Goal: Transaction & Acquisition: Book appointment/travel/reservation

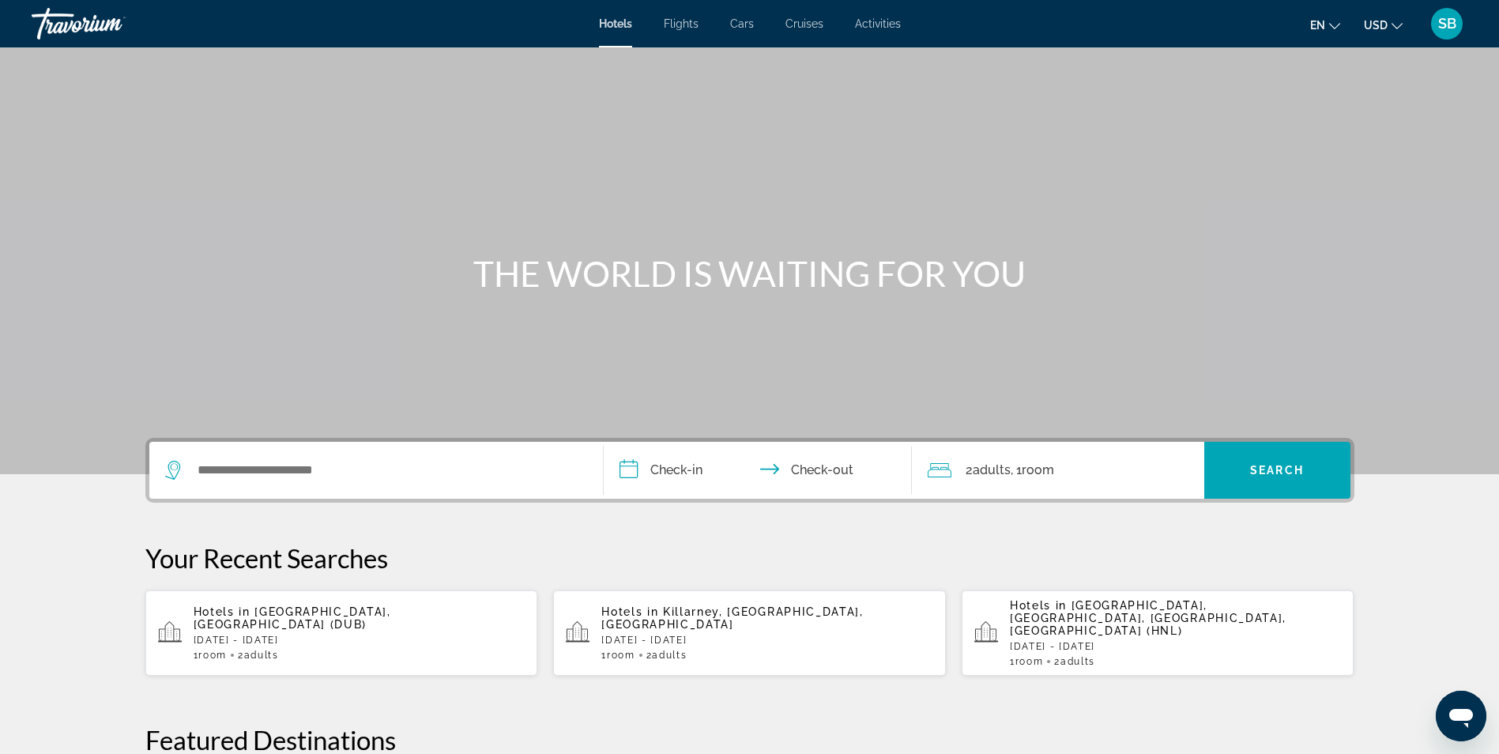
click at [280, 613] on span "[GEOGRAPHIC_DATA], [GEOGRAPHIC_DATA] (DUB)" at bounding box center [292, 617] width 197 height 25
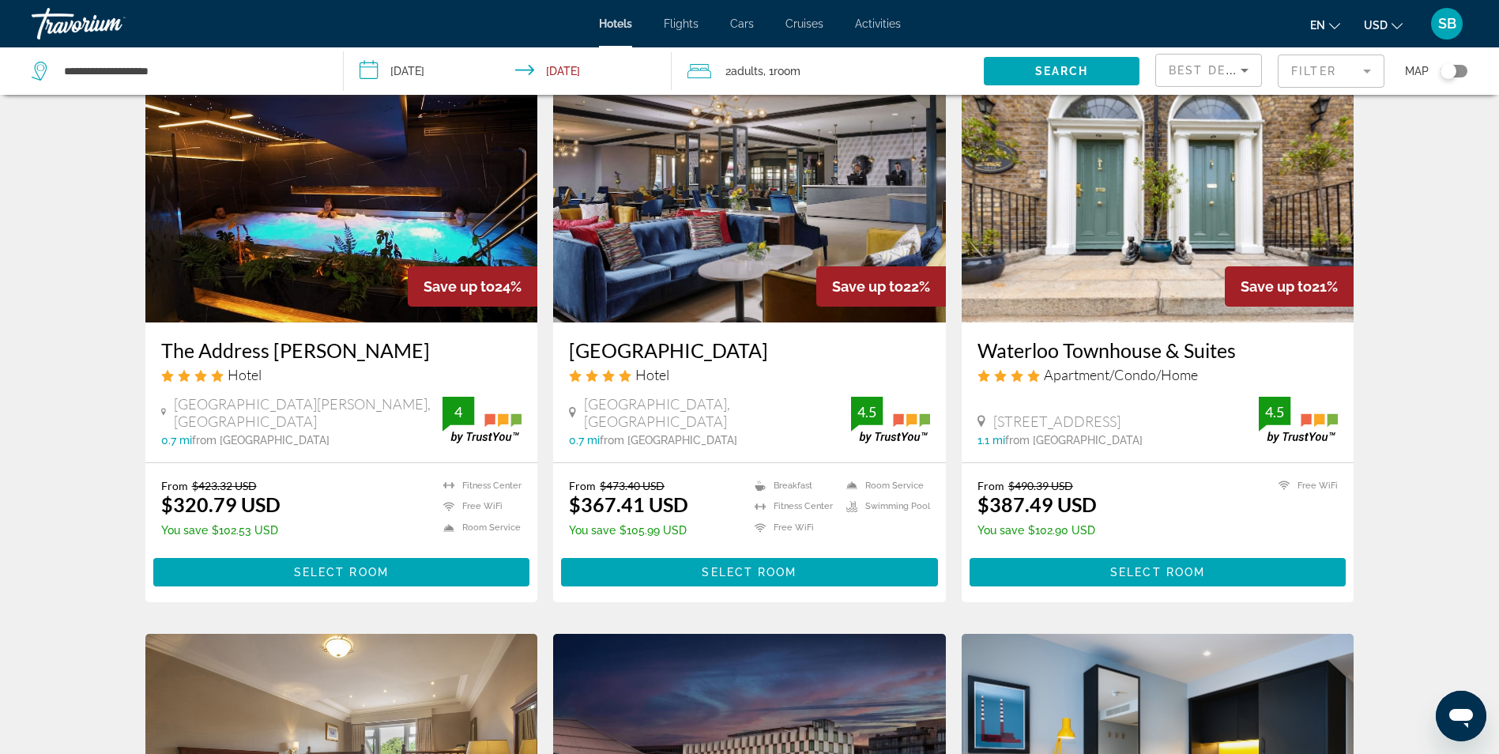
scroll to position [79, 0]
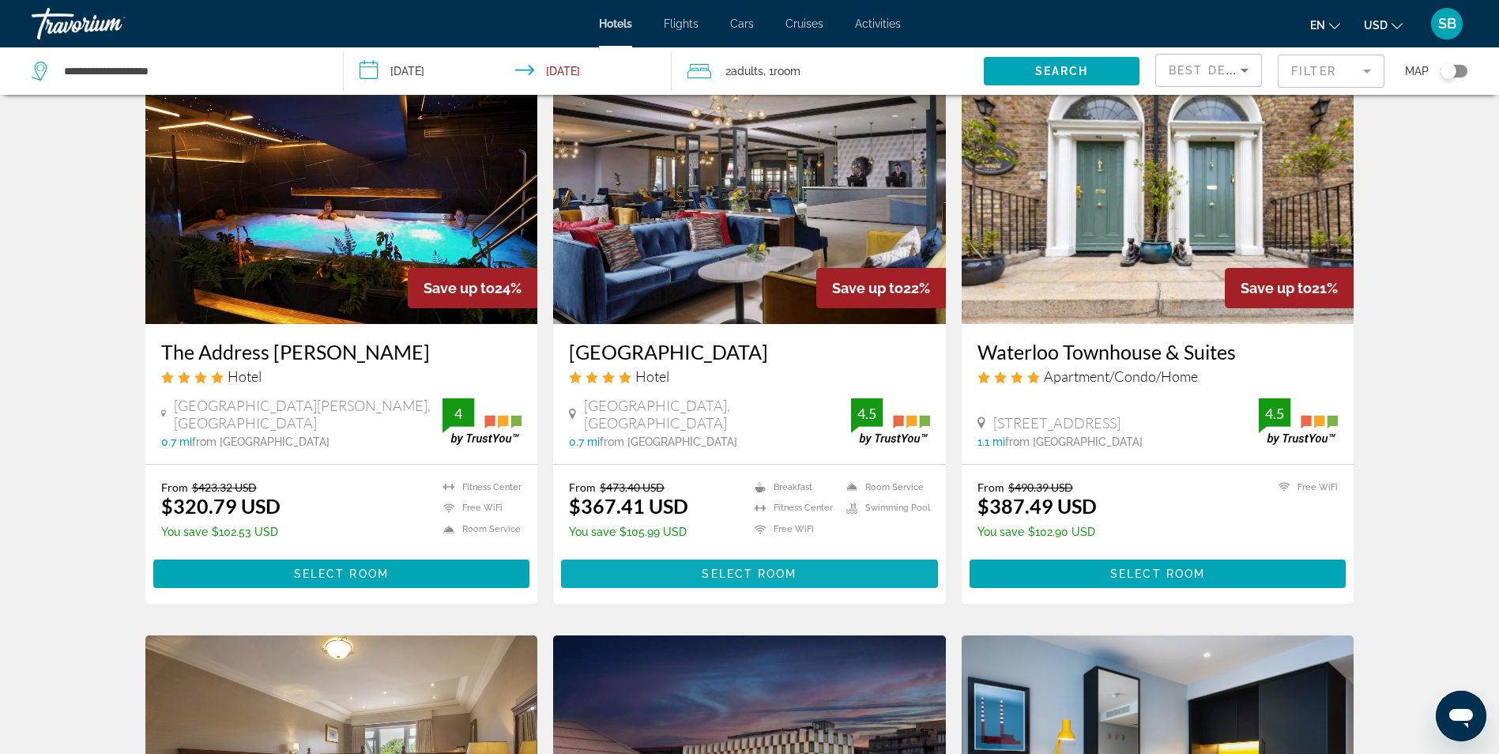
click at [665, 566] on span "Main content" at bounding box center [749, 574] width 377 height 38
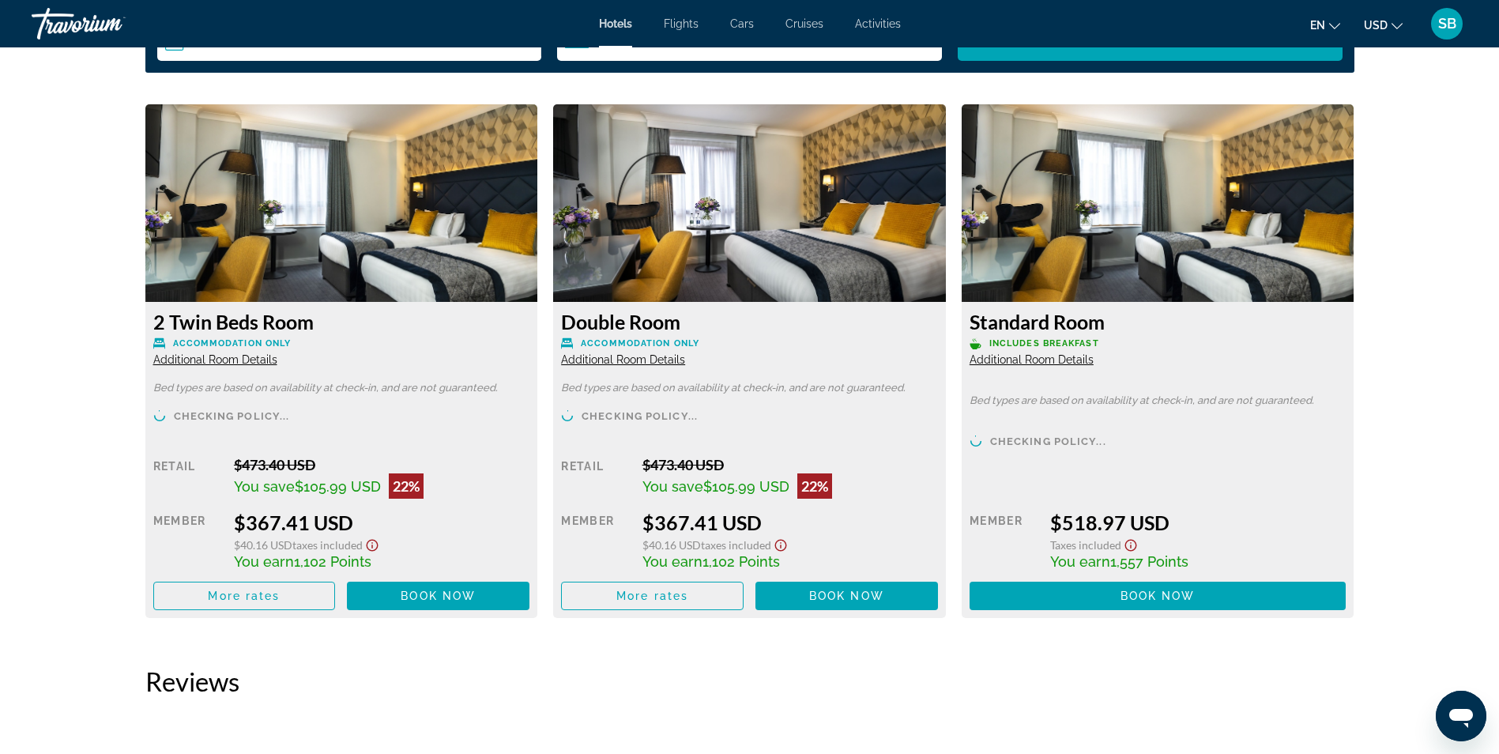
scroll to position [2133, 0]
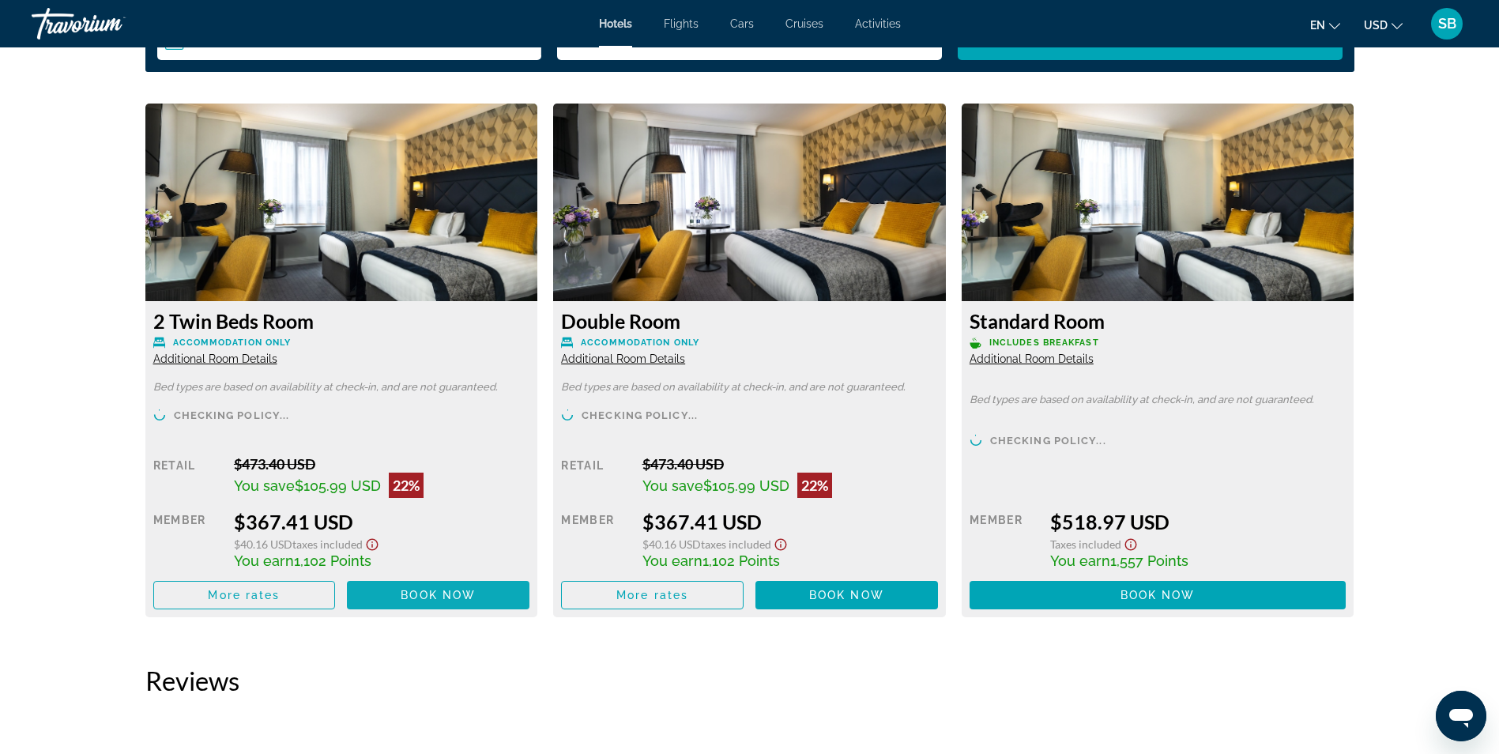
click at [447, 596] on span "Book now" at bounding box center [438, 595] width 75 height 13
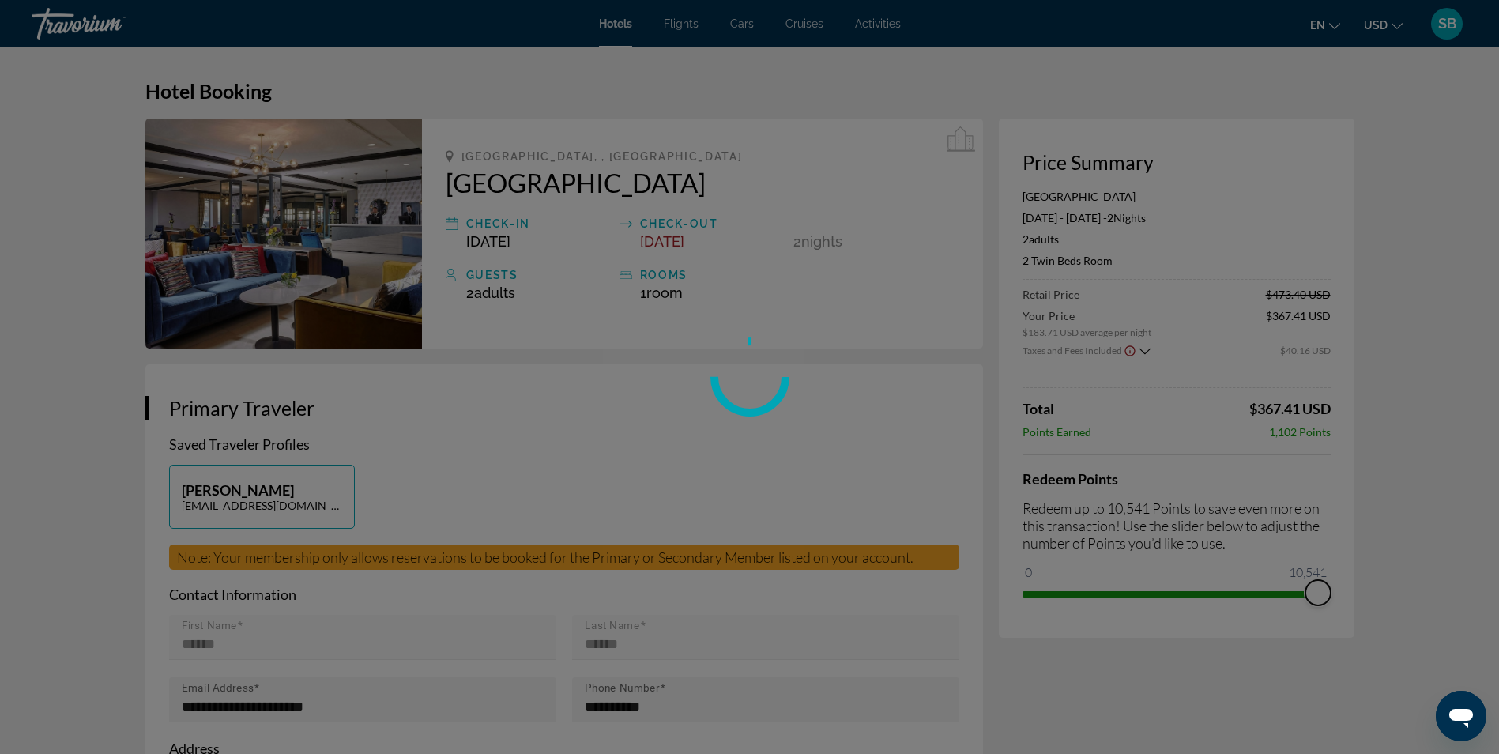
drag, startPoint x: 1027, startPoint y: 571, endPoint x: 1331, endPoint y: 589, distance: 304.7
click at [1331, 589] on div "Skip to main content Hotels Flights Cars Cruises Activities Hotels Flights Cars…" at bounding box center [749, 377] width 1499 height 754
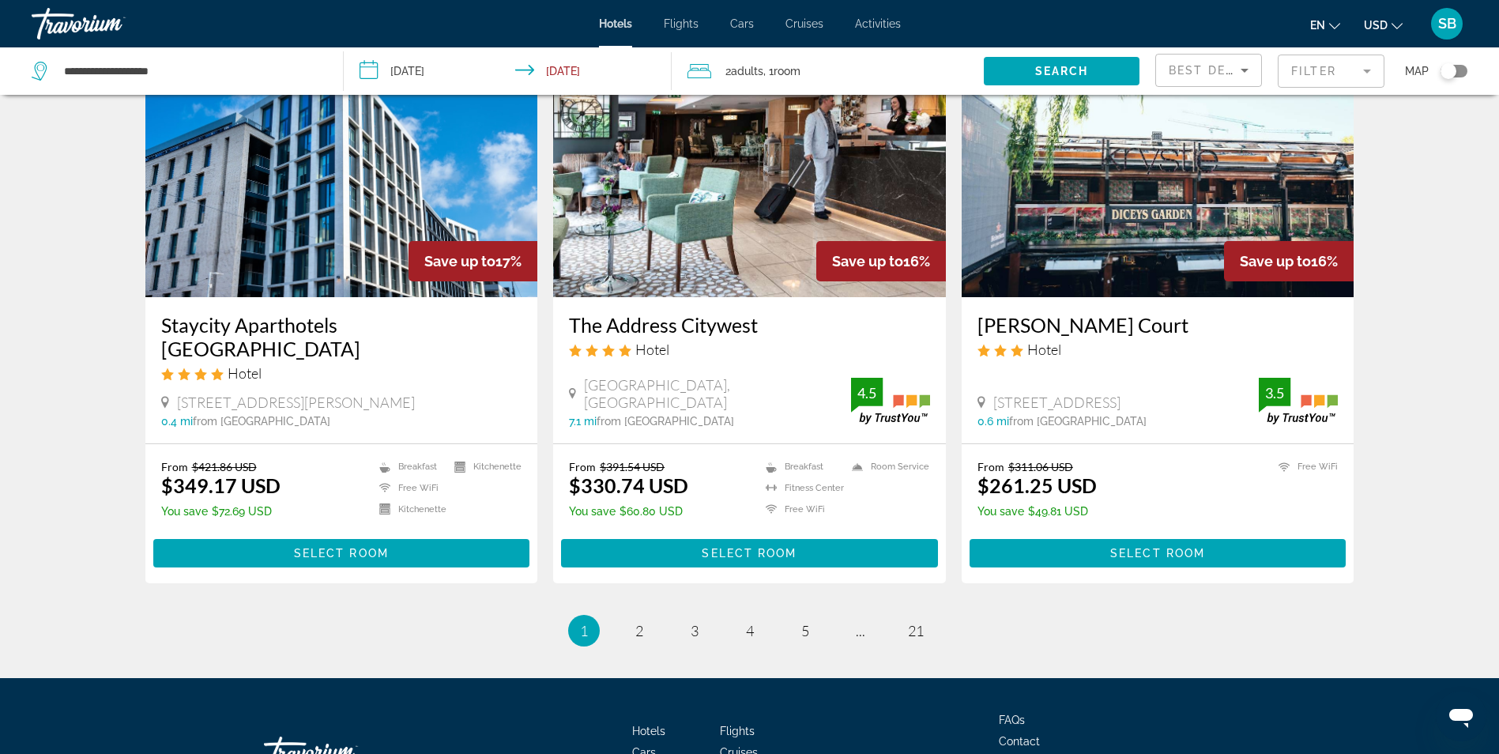
scroll to position [1928, 0]
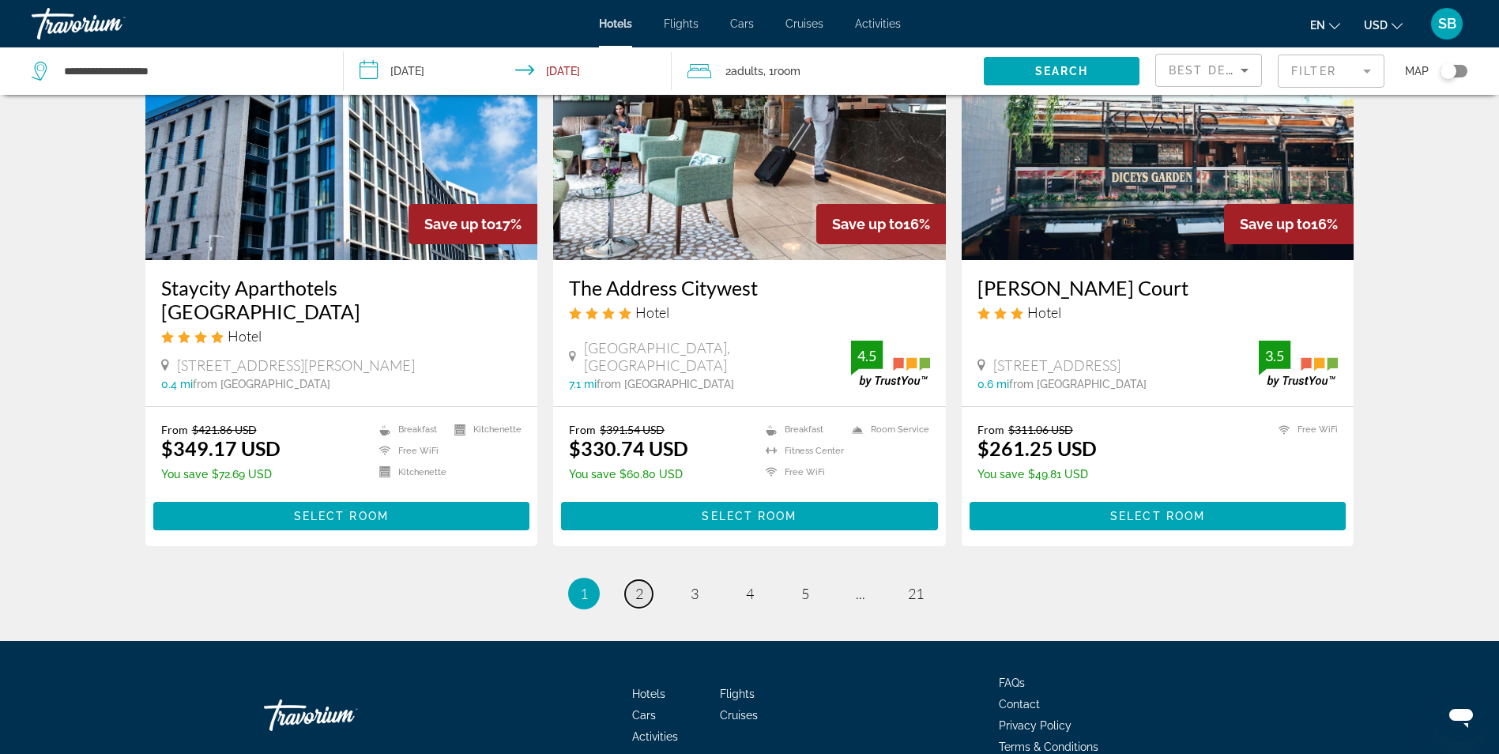
click at [648, 580] on link "page 2" at bounding box center [639, 594] width 28 height 28
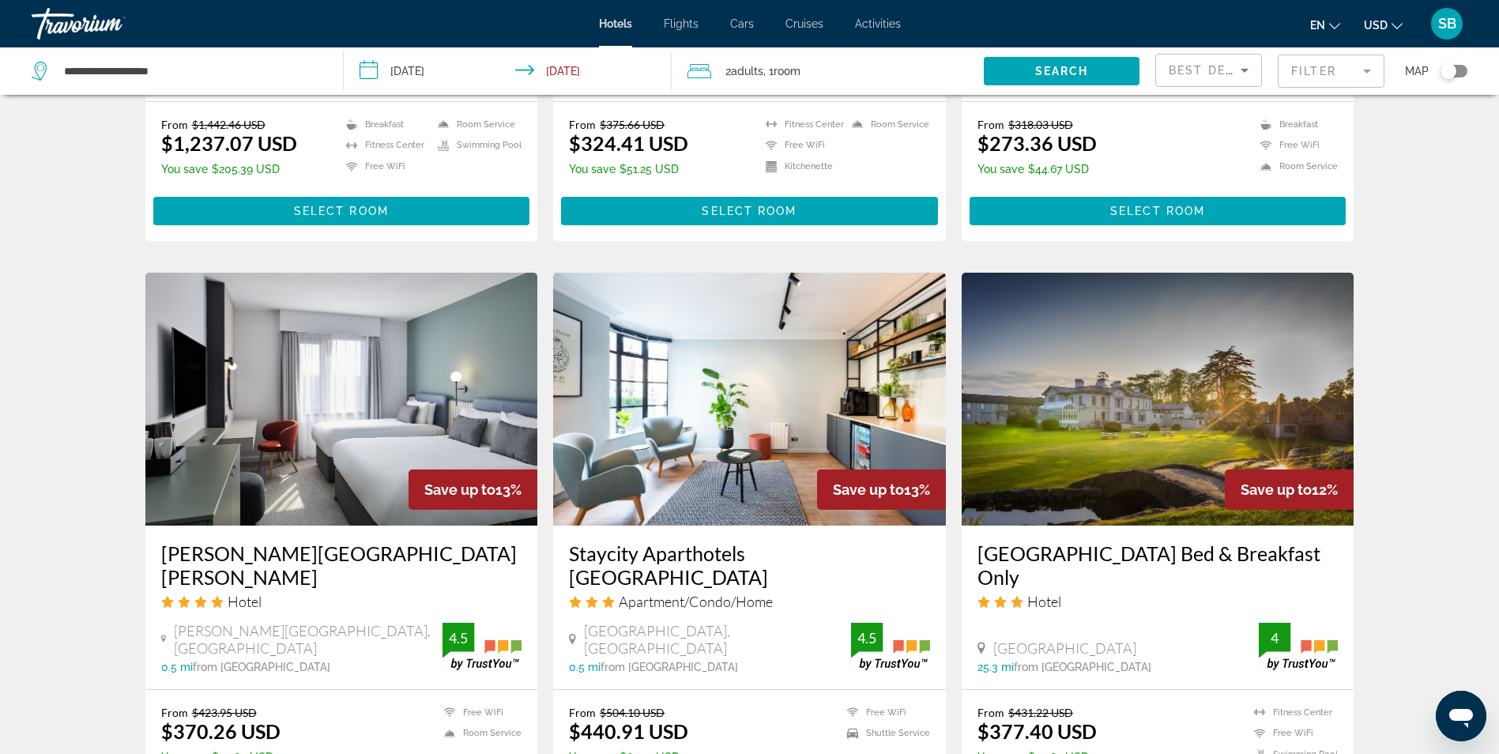
scroll to position [1106, 0]
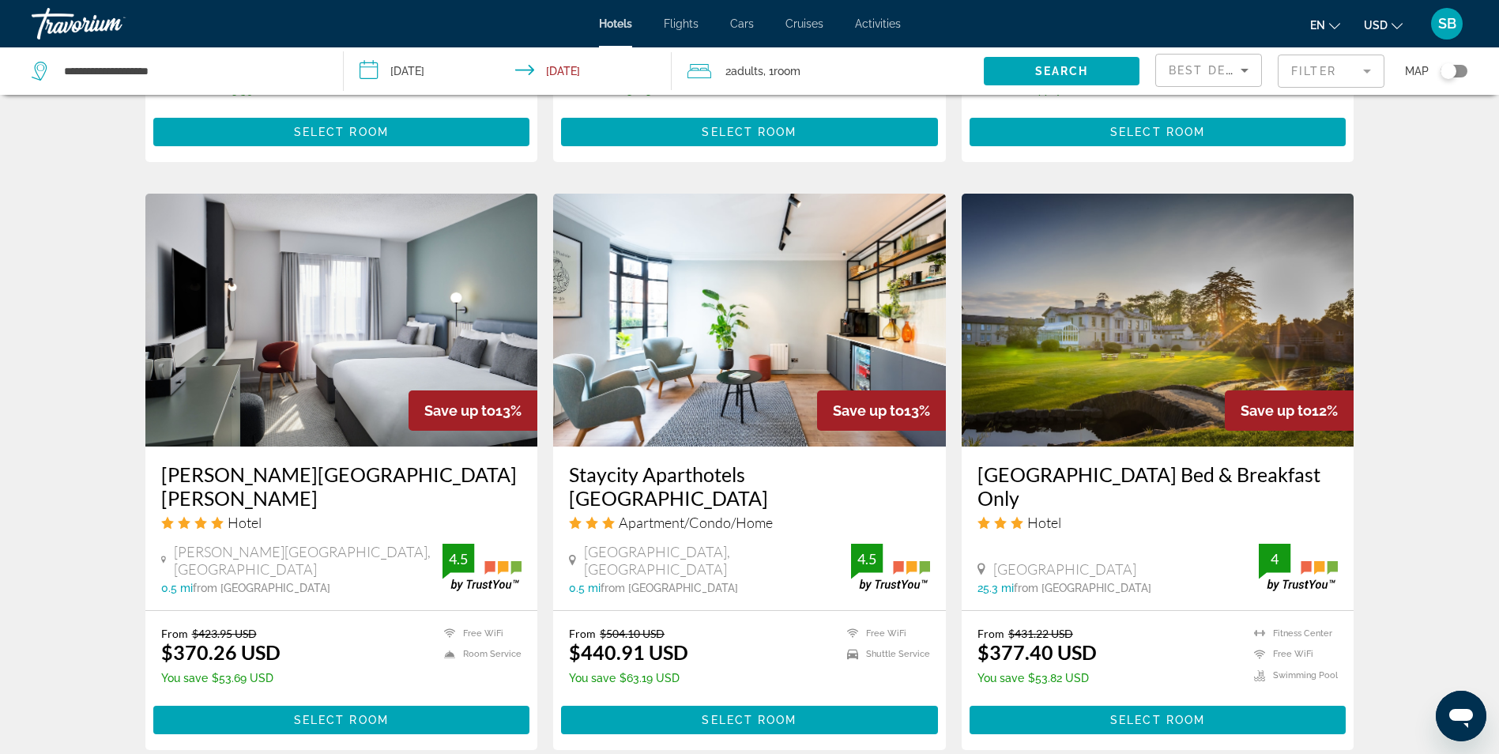
click at [288, 360] on img "Main content" at bounding box center [341, 320] width 393 height 253
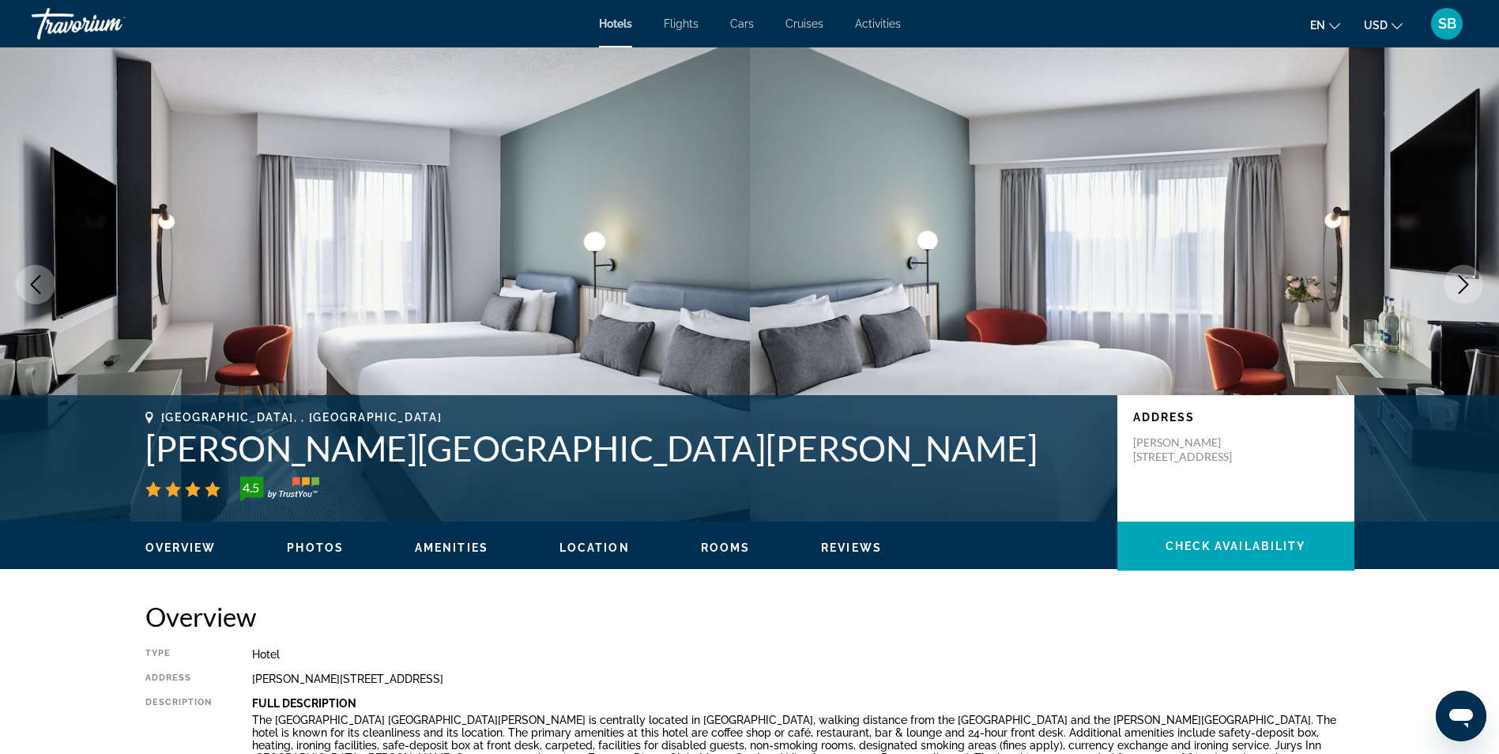
drag, startPoint x: 1462, startPoint y: 294, endPoint x: 1446, endPoint y: 288, distance: 16.7
click at [1457, 291] on button "Next image" at bounding box center [1462, 284] width 39 height 39
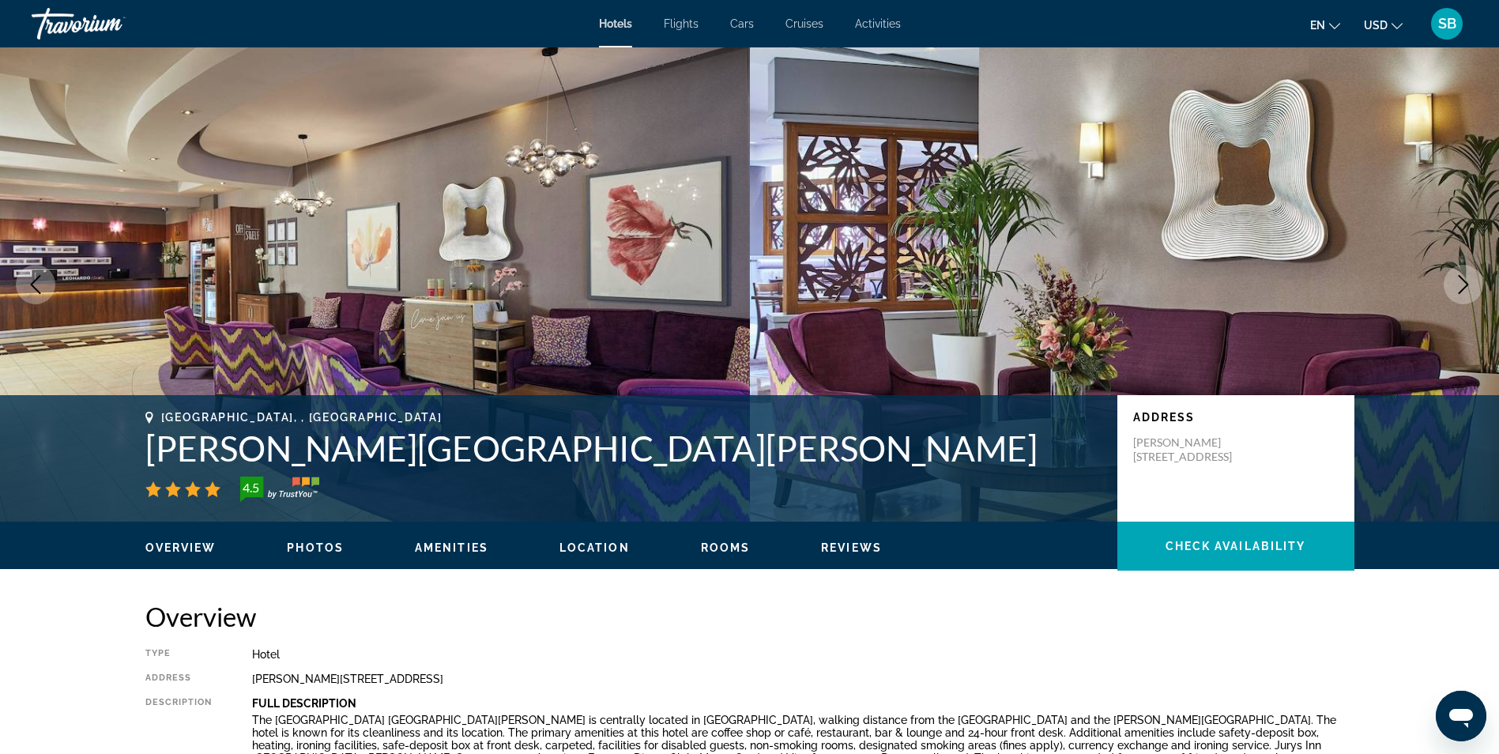
click at [1446, 288] on button "Next image" at bounding box center [1462, 284] width 39 height 39
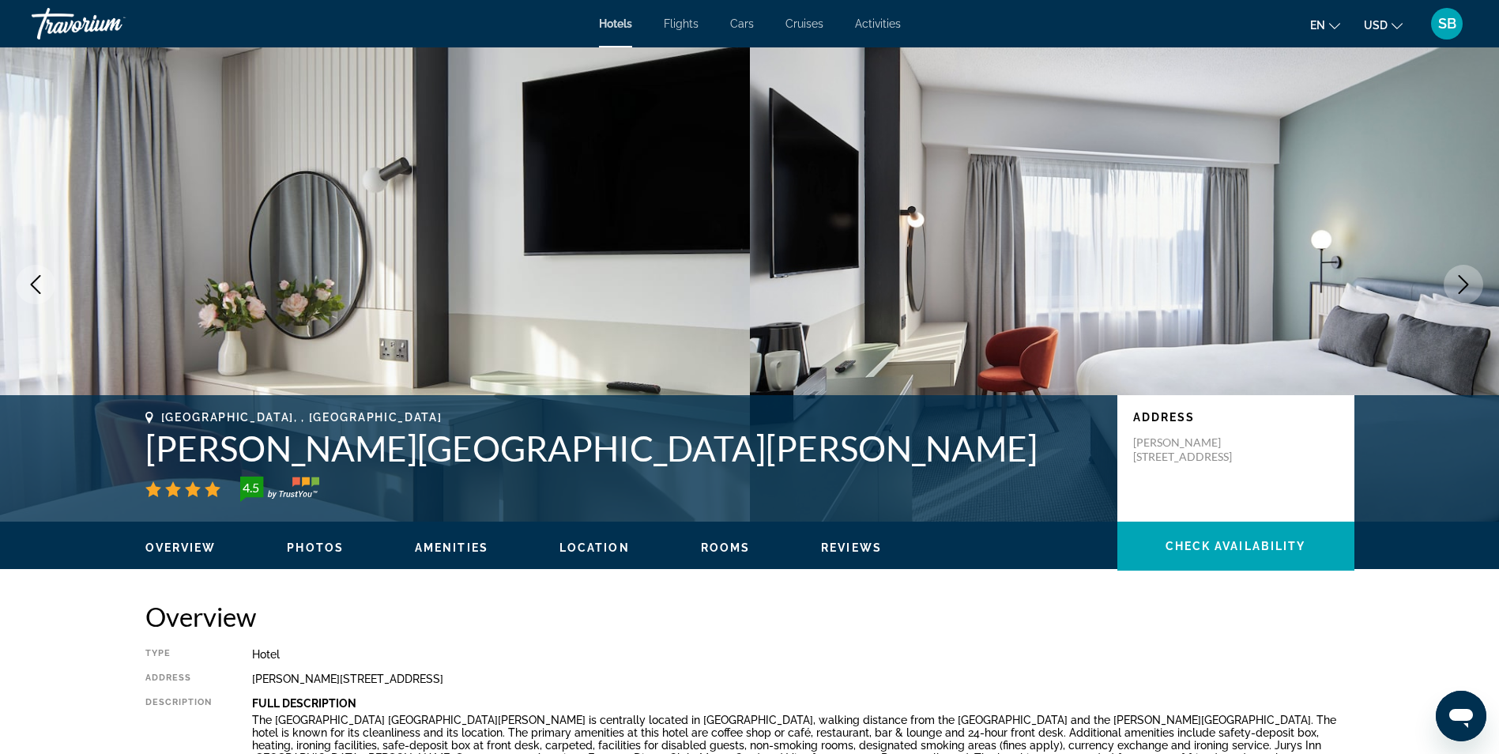
click at [1446, 288] on button "Next image" at bounding box center [1462, 284] width 39 height 39
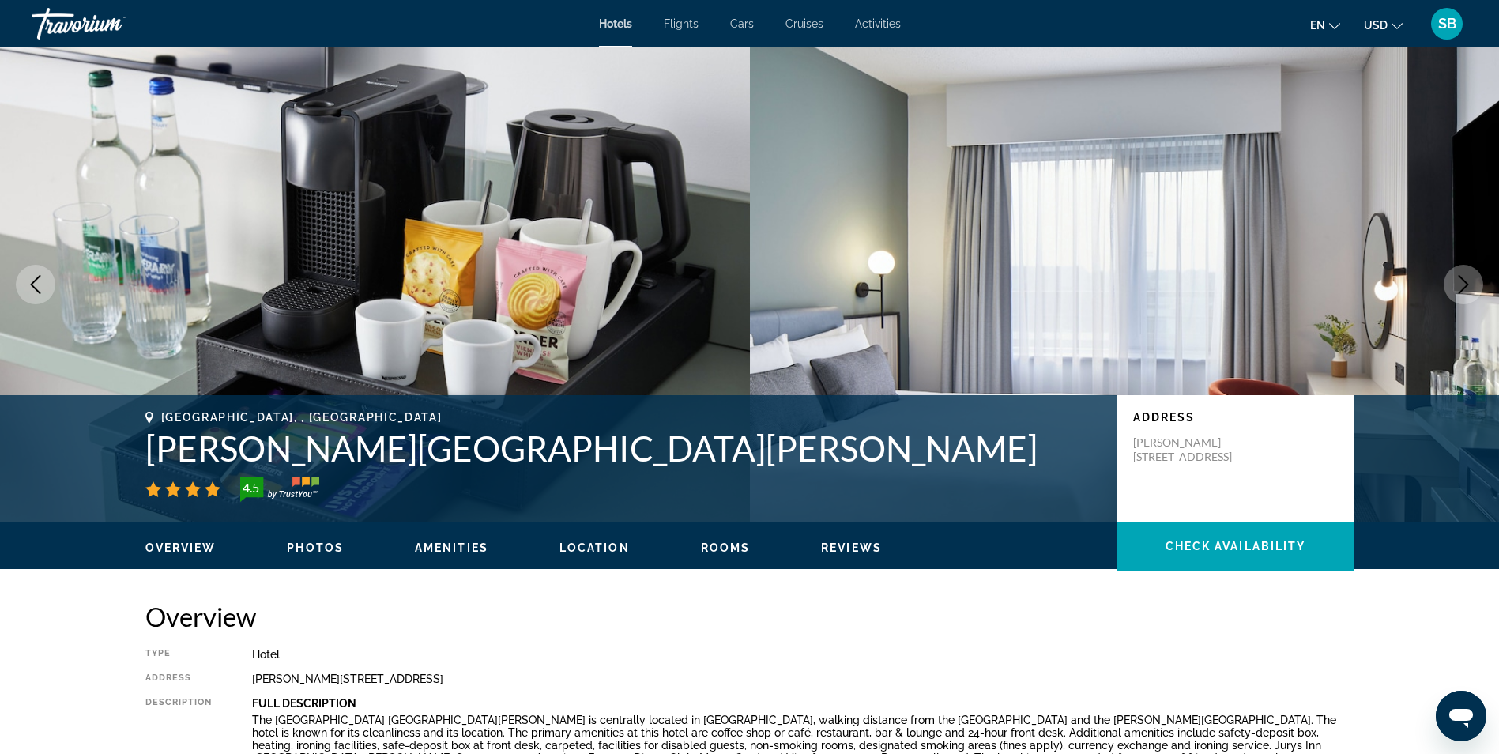
click at [1446, 288] on button "Next image" at bounding box center [1462, 284] width 39 height 39
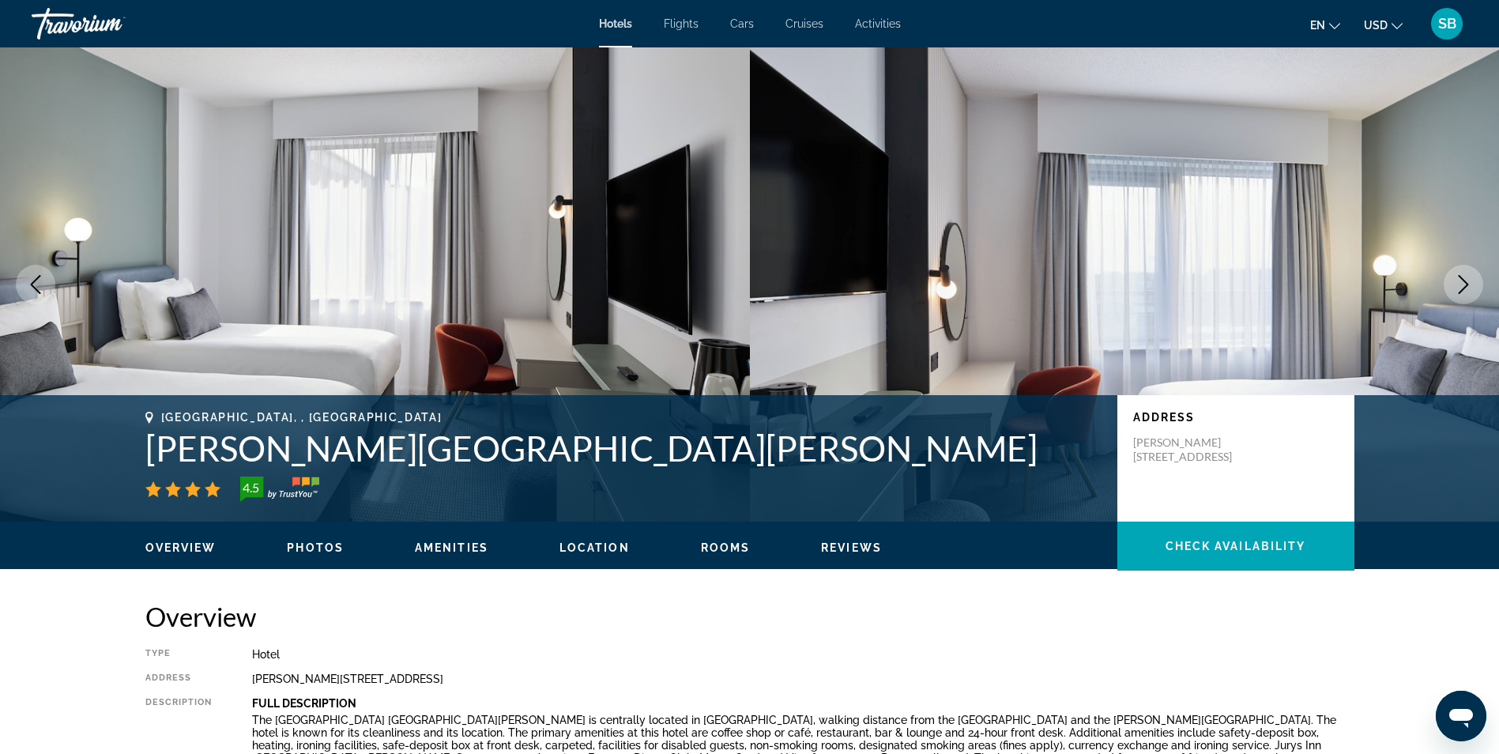
click at [1444, 288] on button "Next image" at bounding box center [1462, 284] width 39 height 39
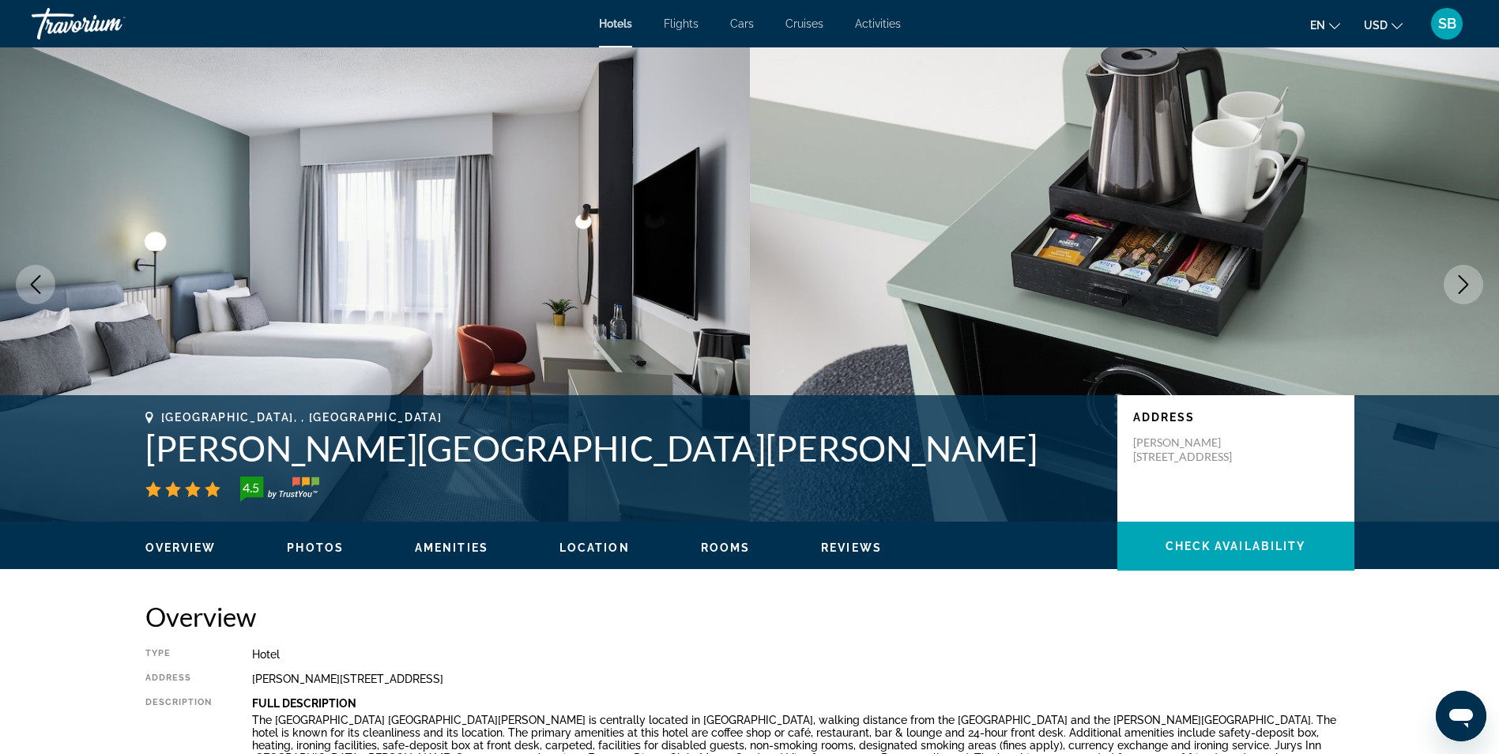
click at [1444, 288] on button "Next image" at bounding box center [1462, 284] width 39 height 39
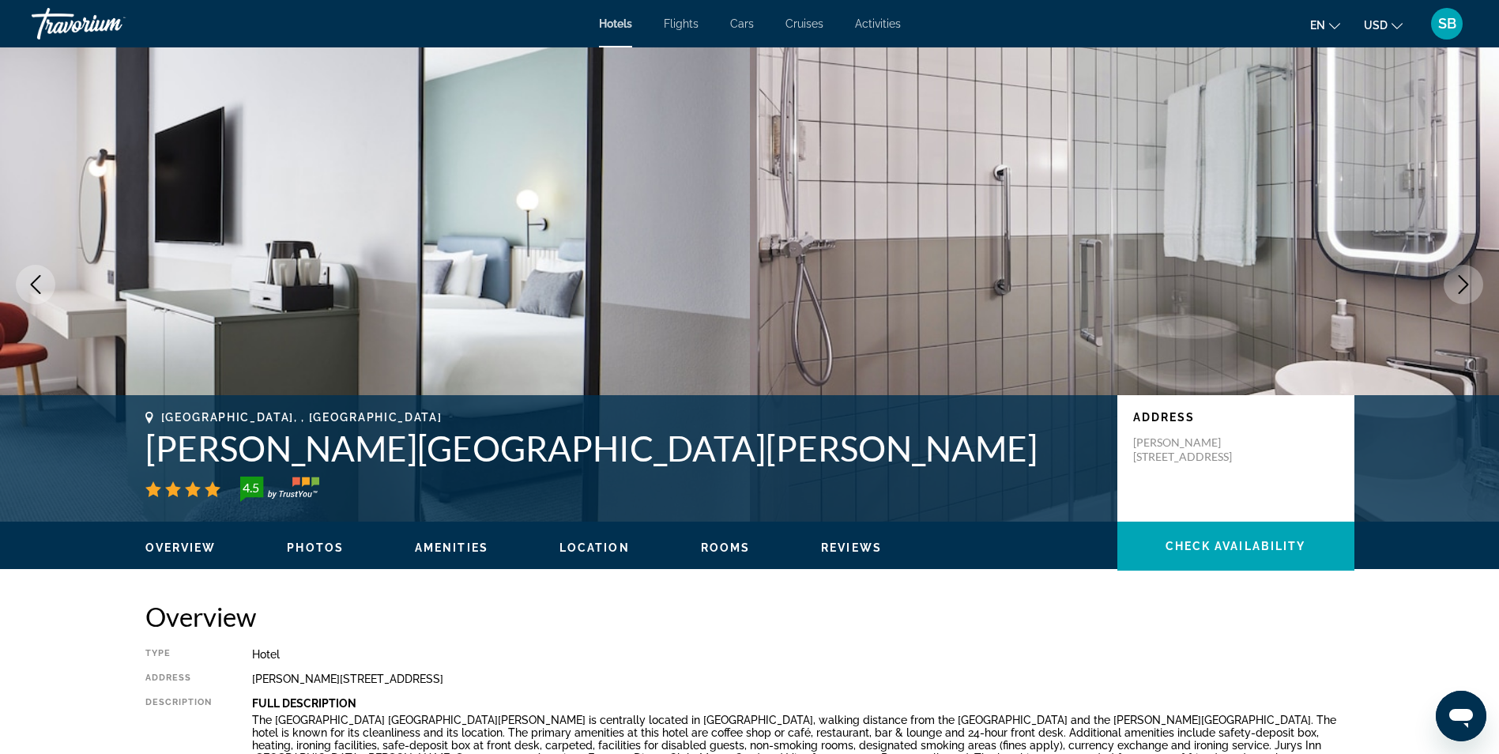
click at [1444, 288] on button "Next image" at bounding box center [1462, 284] width 39 height 39
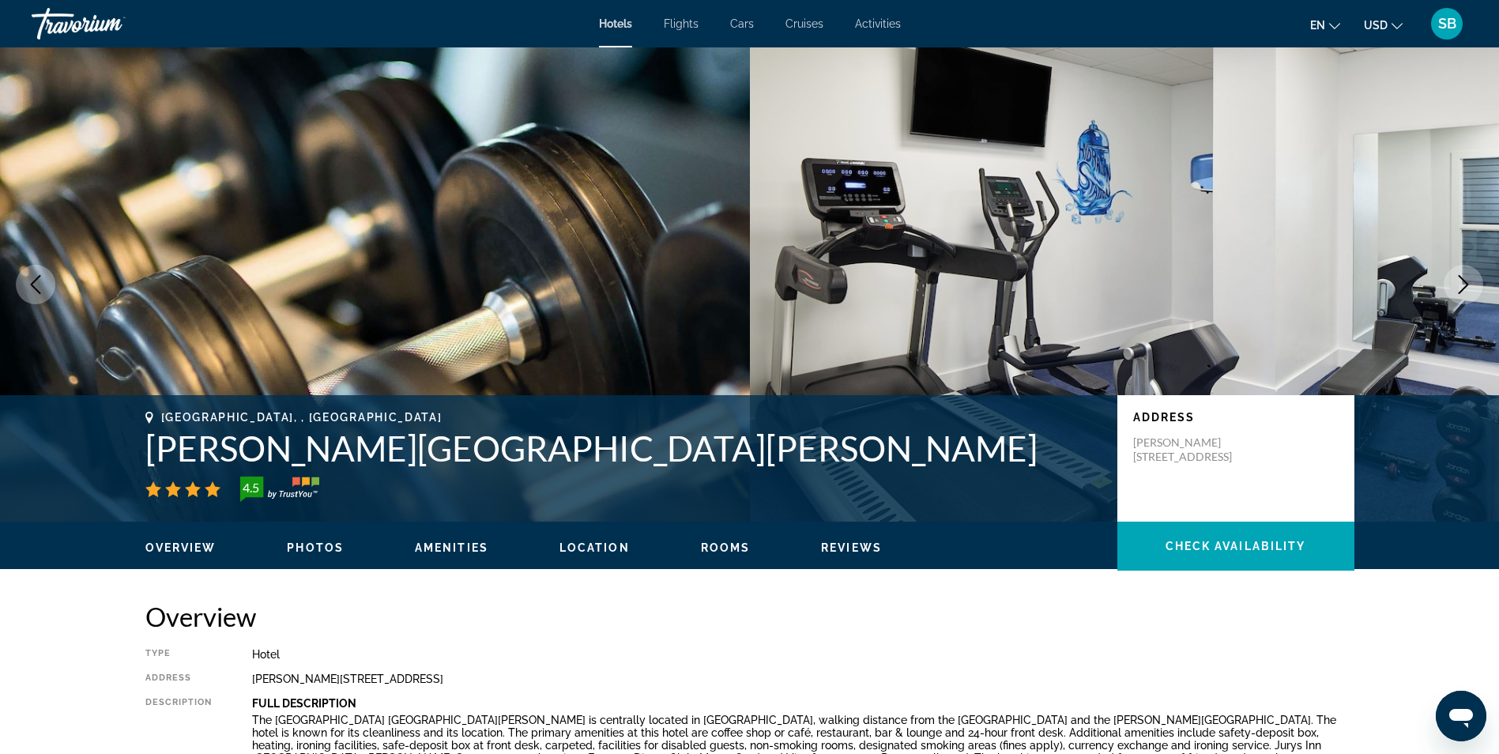
click at [1443, 288] on button "Next image" at bounding box center [1462, 284] width 39 height 39
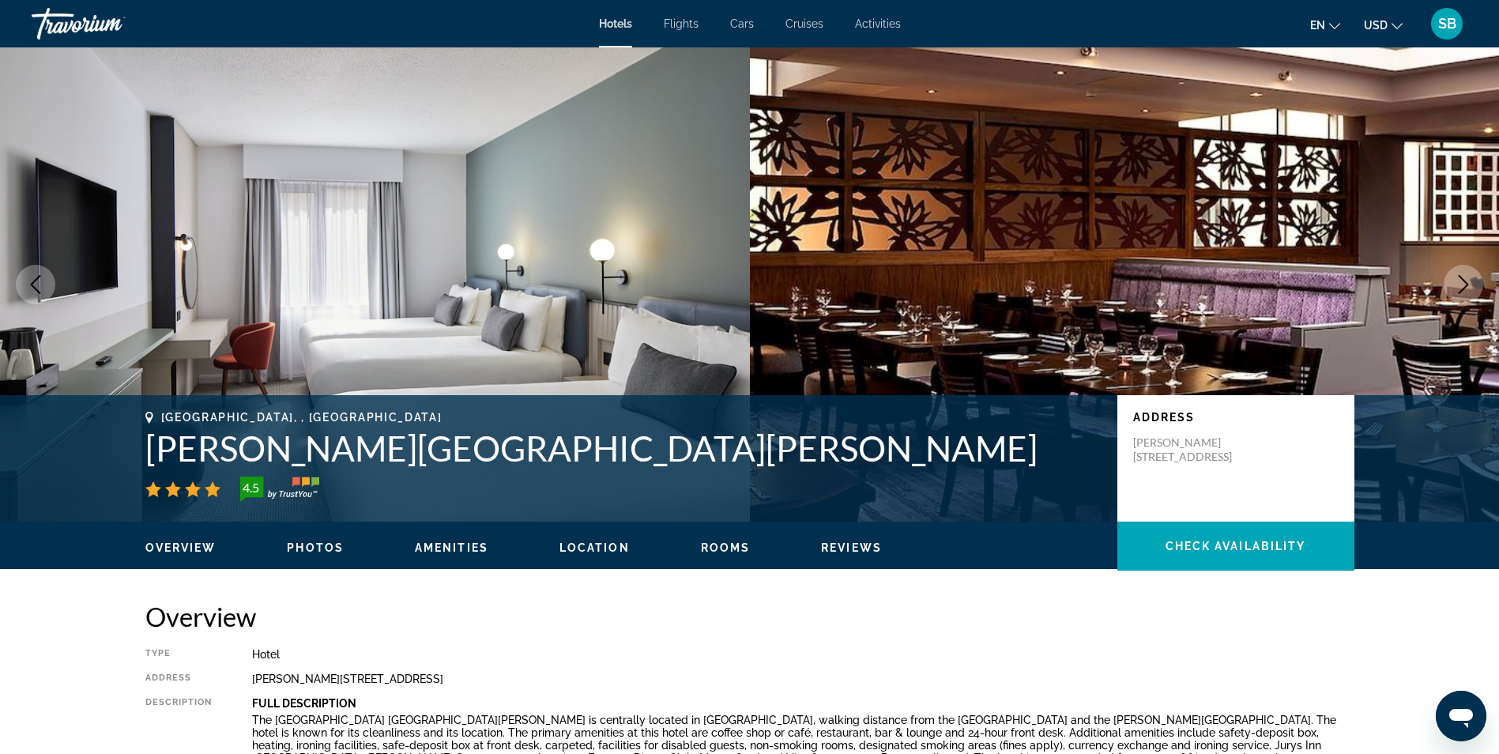
click at [1443, 288] on button "Next image" at bounding box center [1462, 284] width 39 height 39
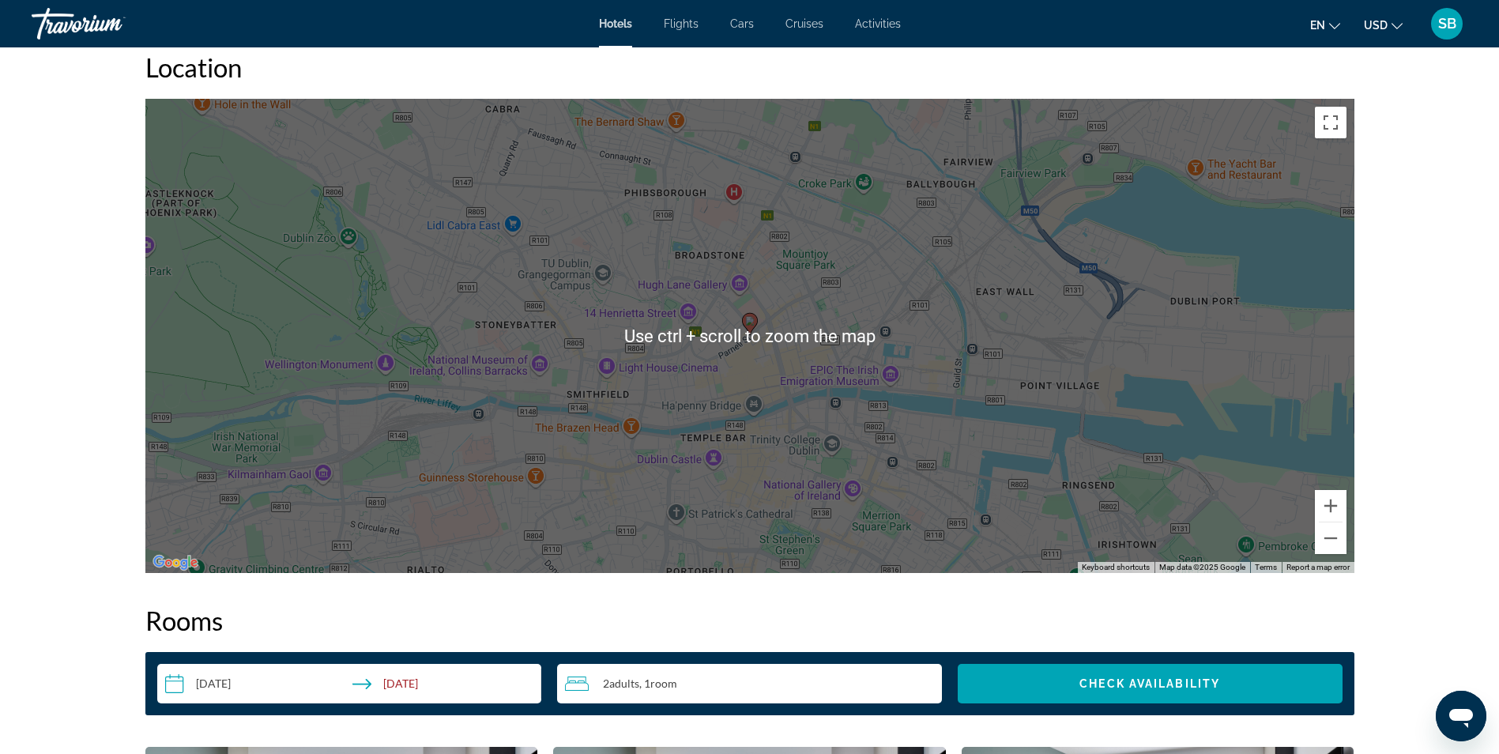
scroll to position [1501, 0]
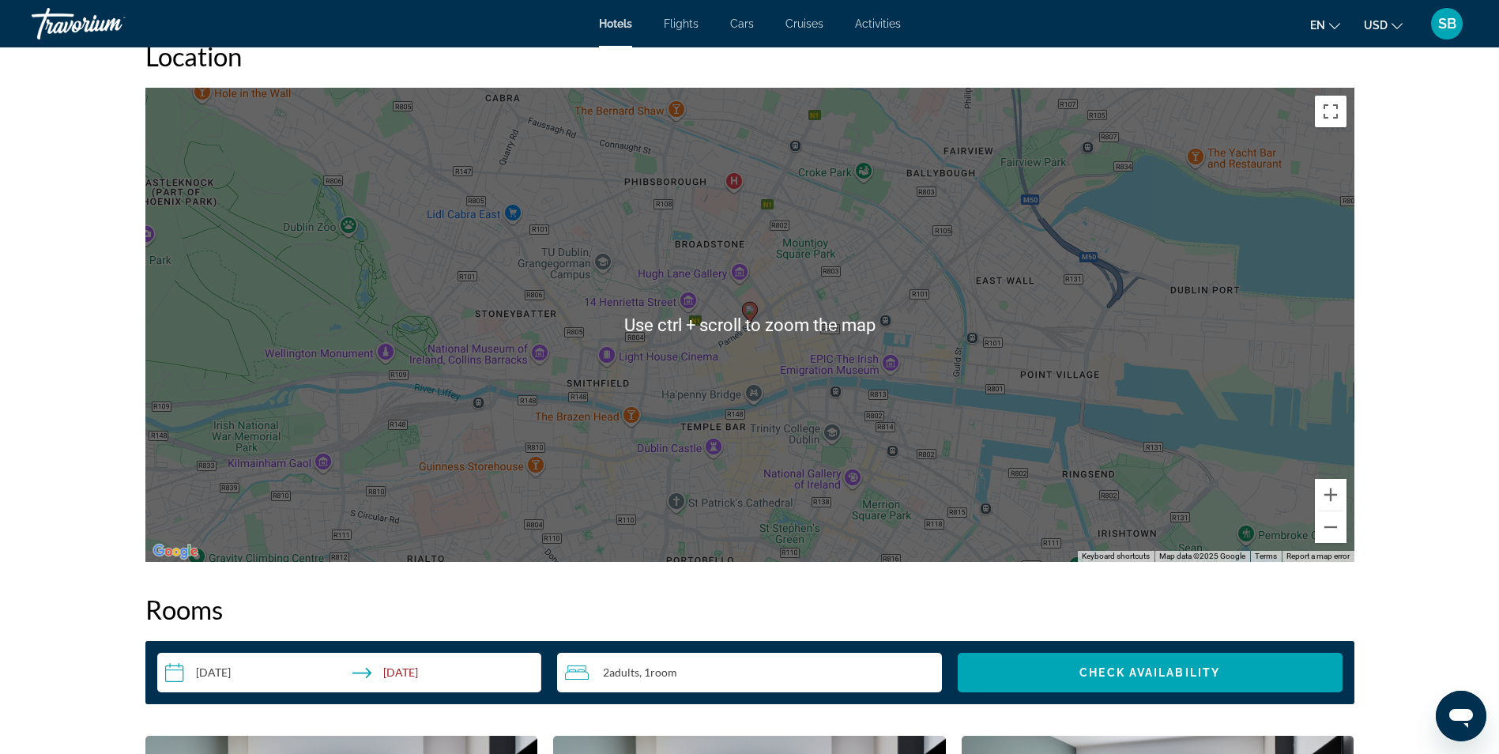
click at [1046, 306] on div "To activate drag with keyboard, press Alt + Enter. Once in keyboard drag state,…" at bounding box center [749, 325] width 1209 height 474
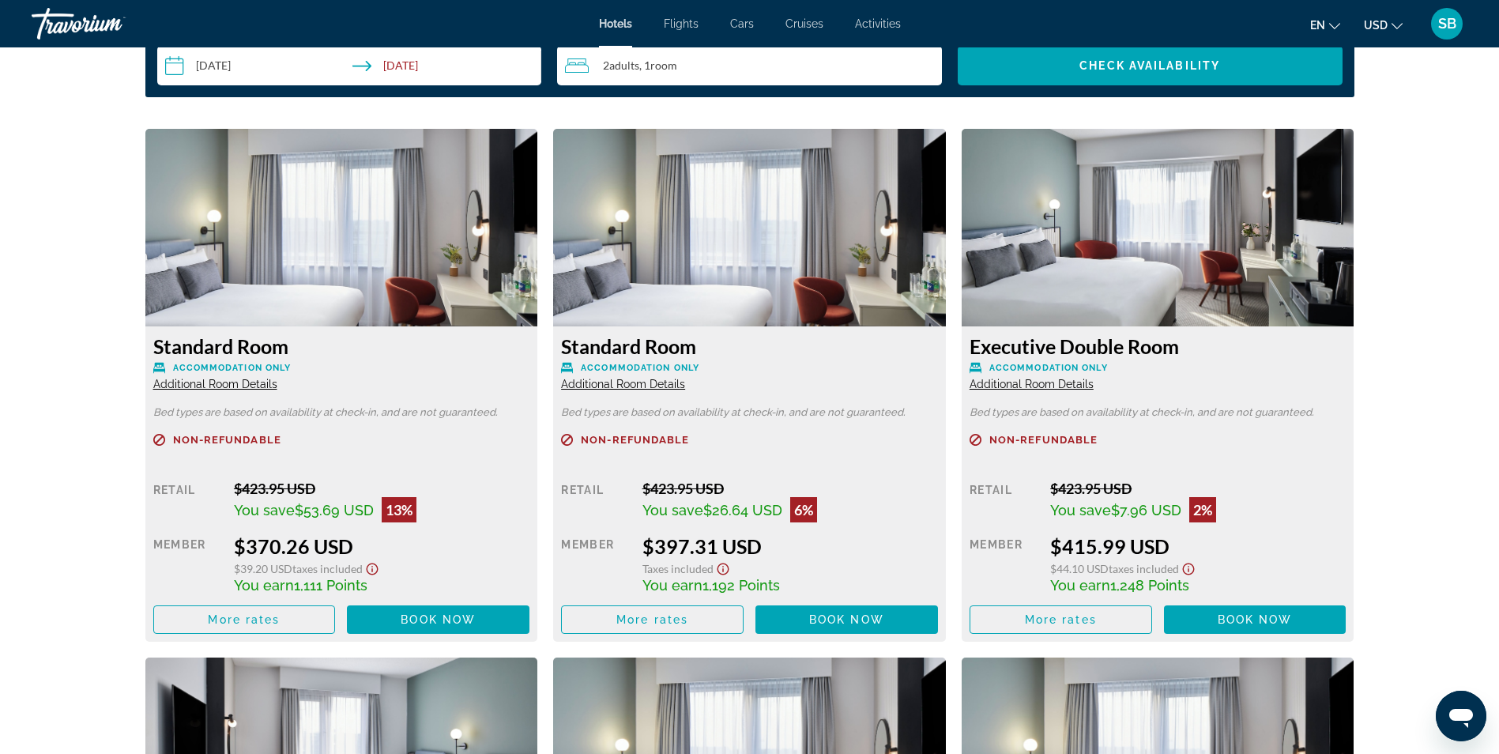
scroll to position [2133, 0]
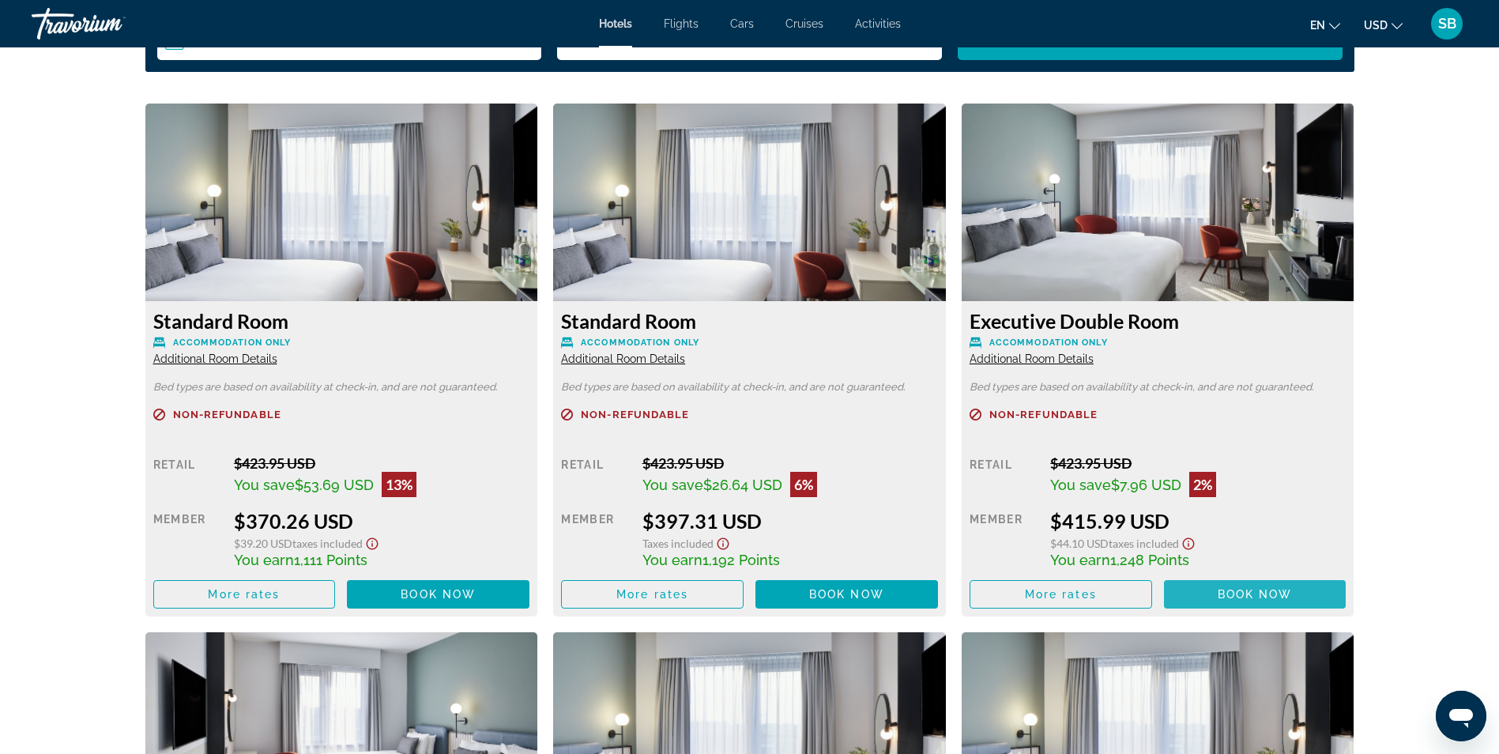
click at [1198, 607] on span "Main content" at bounding box center [1255, 594] width 182 height 38
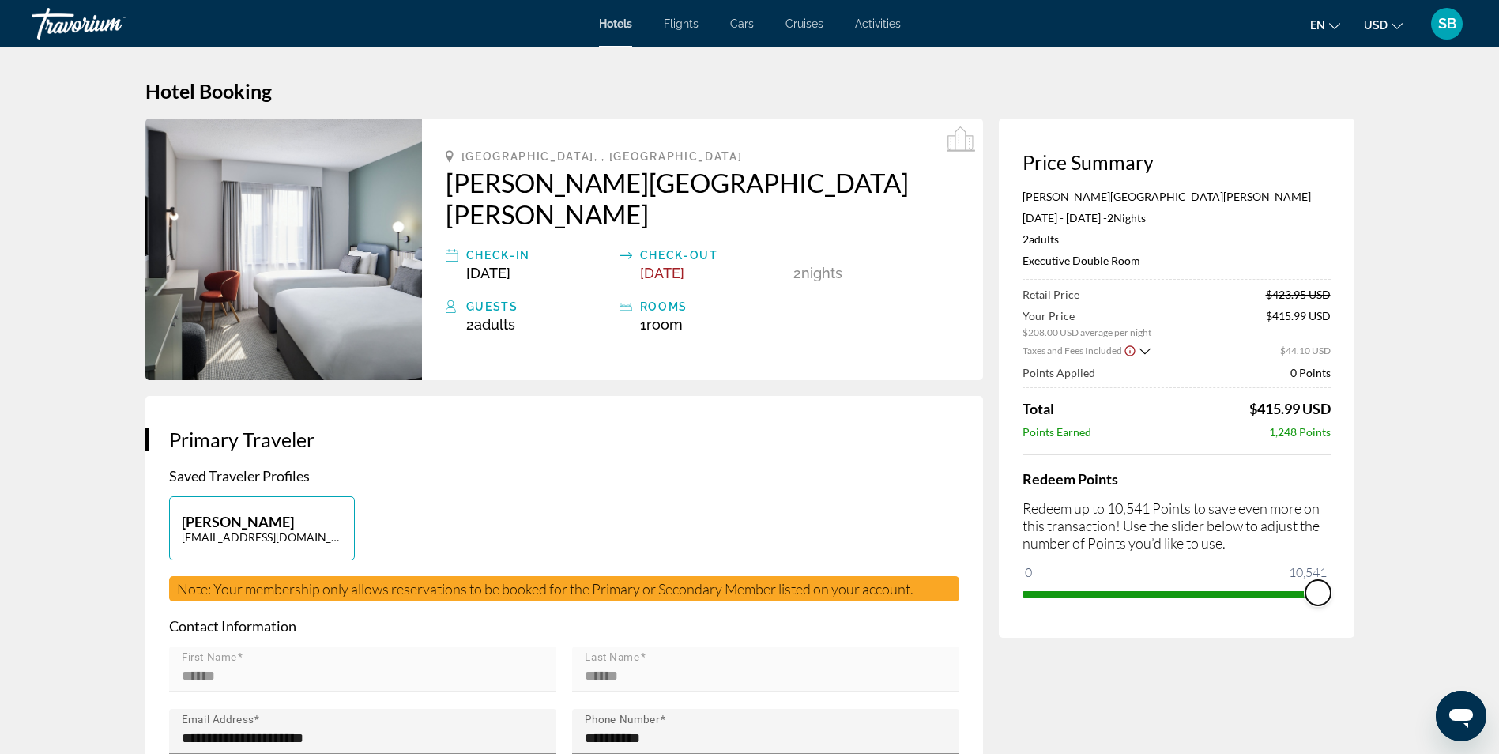
drag, startPoint x: 1032, startPoint y: 570, endPoint x: 1340, endPoint y: 588, distance: 307.8
click at [1340, 588] on div "Price Summary [PERSON_NAME][GEOGRAPHIC_DATA] [GEOGRAPHIC_DATA][PERSON_NAME] [DA…" at bounding box center [1176, 377] width 355 height 519
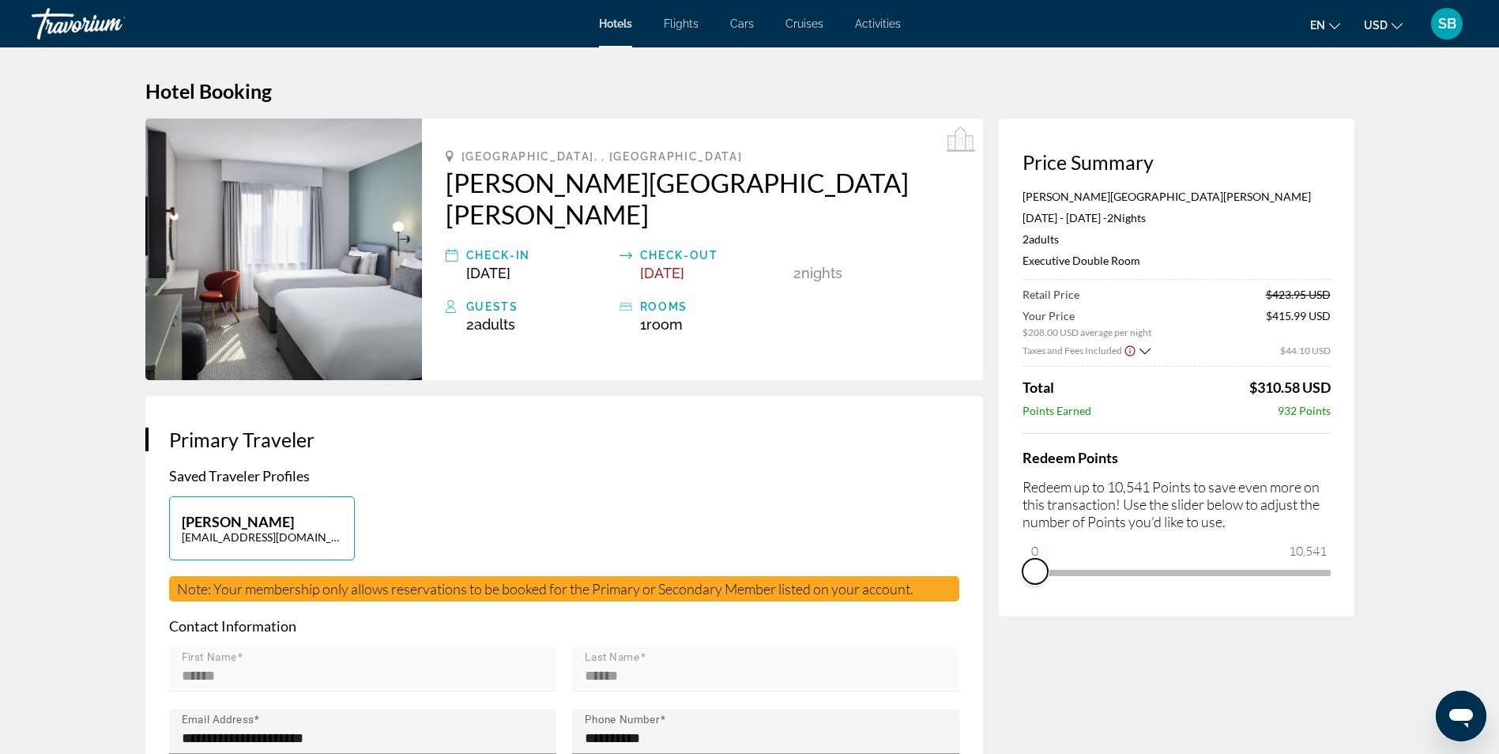
drag, startPoint x: 1326, startPoint y: 588, endPoint x: 953, endPoint y: 592, distance: 372.9
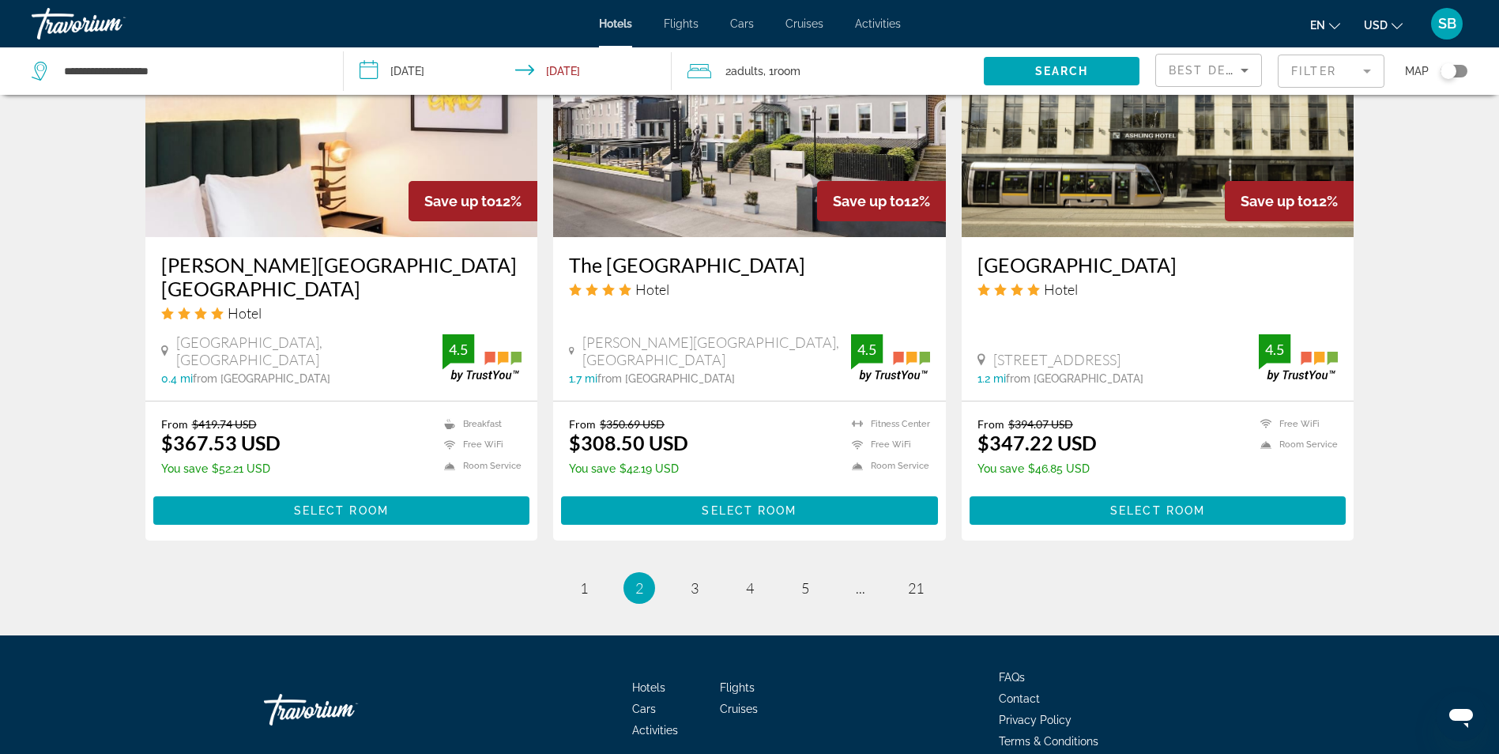
scroll to position [1905, 0]
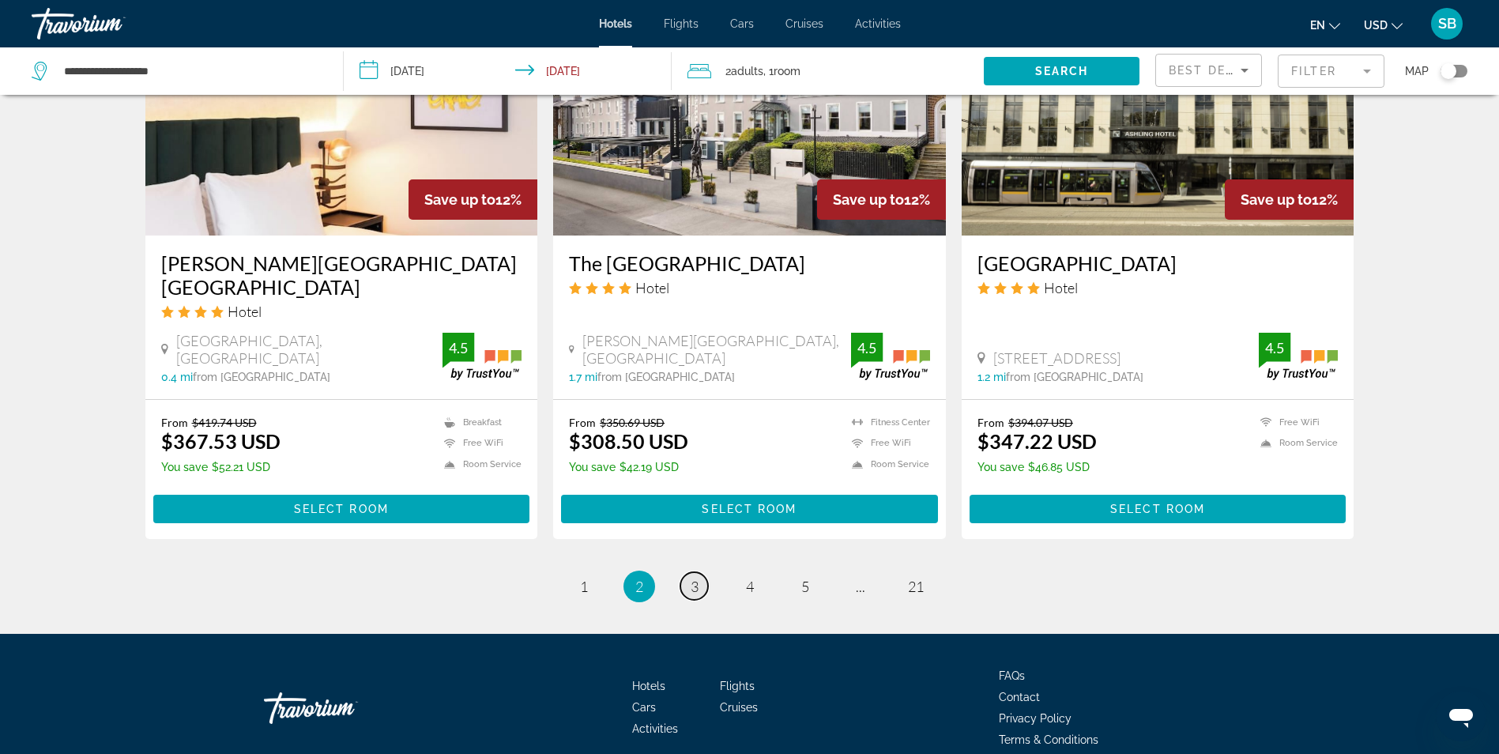
click at [700, 572] on link "page 3" at bounding box center [694, 586] width 28 height 28
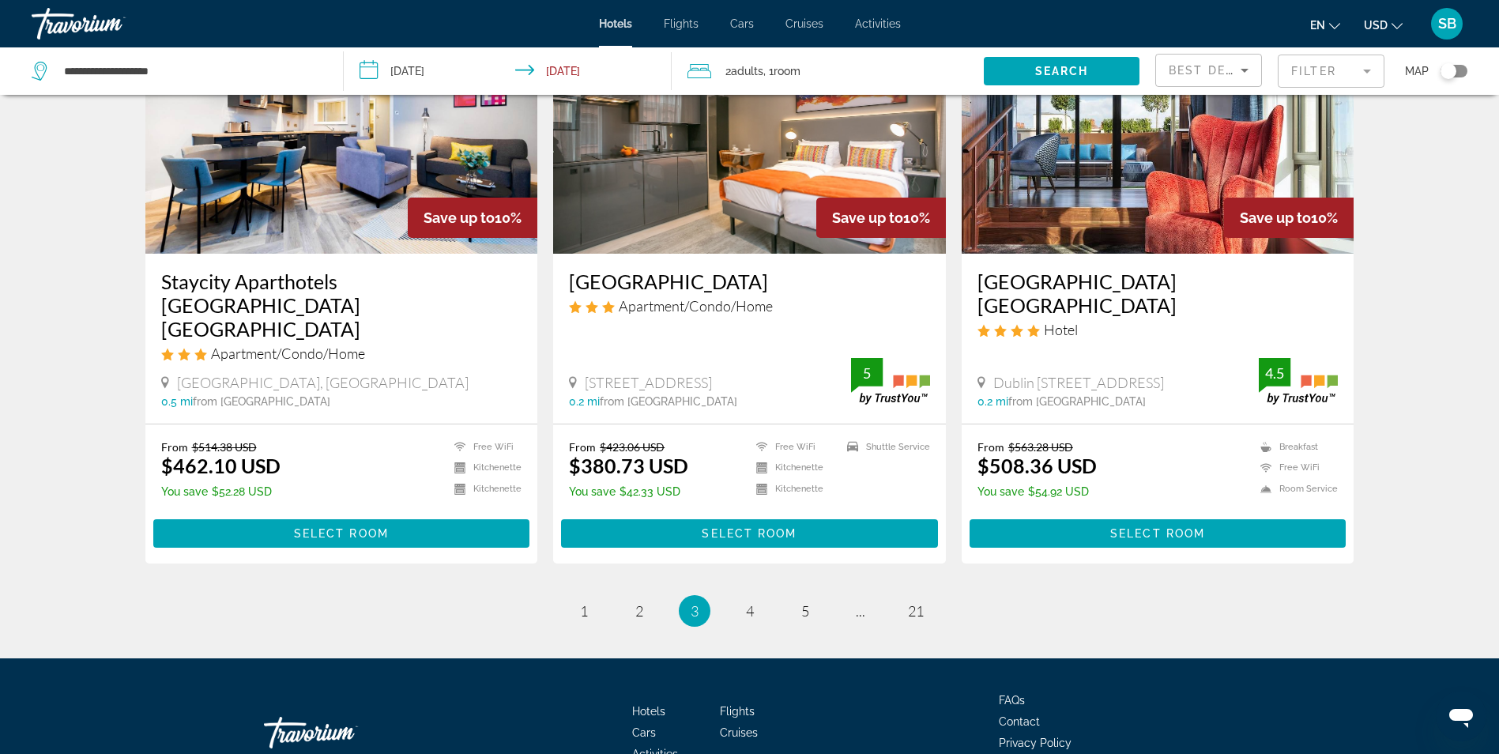
scroll to position [1896, 0]
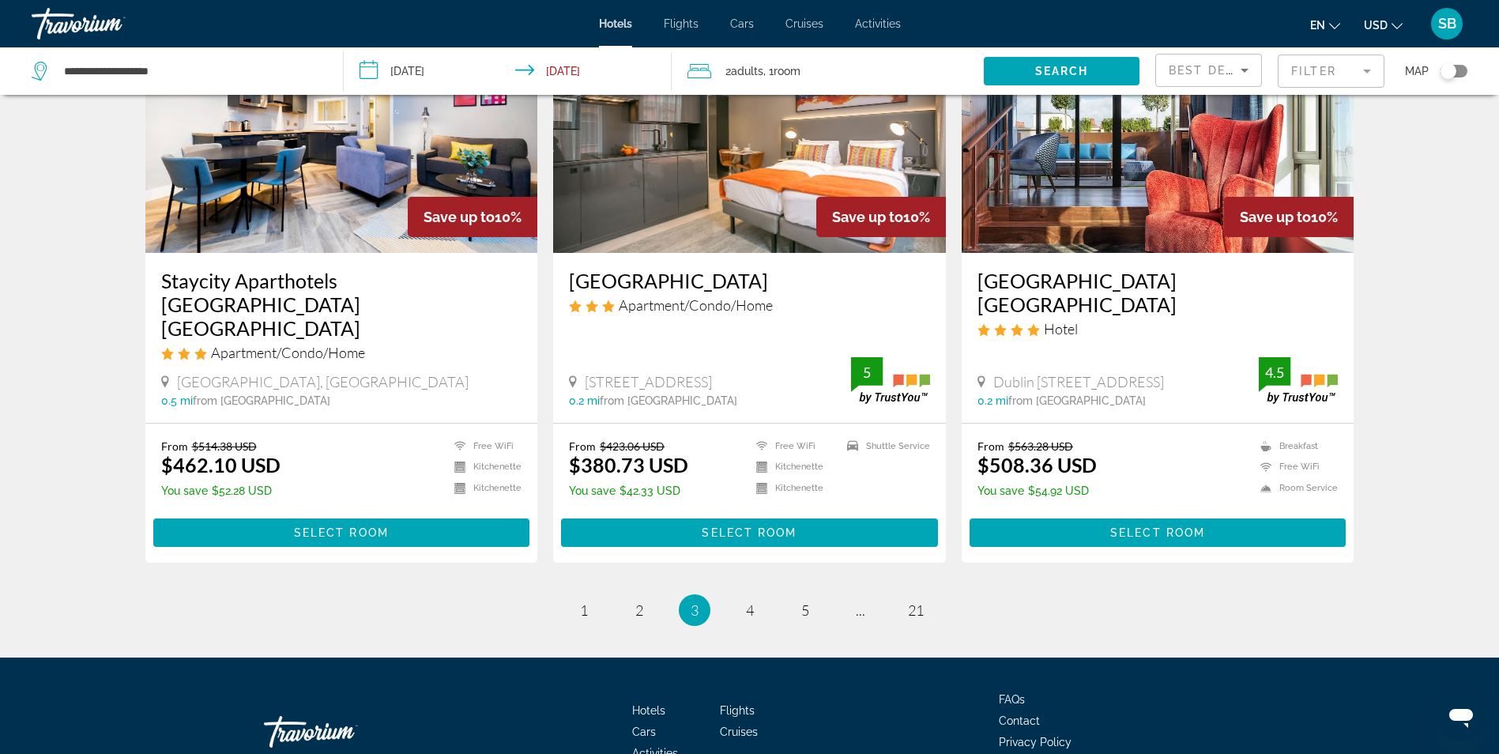
drag, startPoint x: 787, startPoint y: 558, endPoint x: 774, endPoint y: 557, distance: 12.7
click at [785, 594] on ul "3 / 21 page 1 page 2 You're on page 3 page 4 page 5 page ... page 21" at bounding box center [749, 610] width 1209 height 32
click at [762, 596] on link "page 4" at bounding box center [749, 610] width 28 height 28
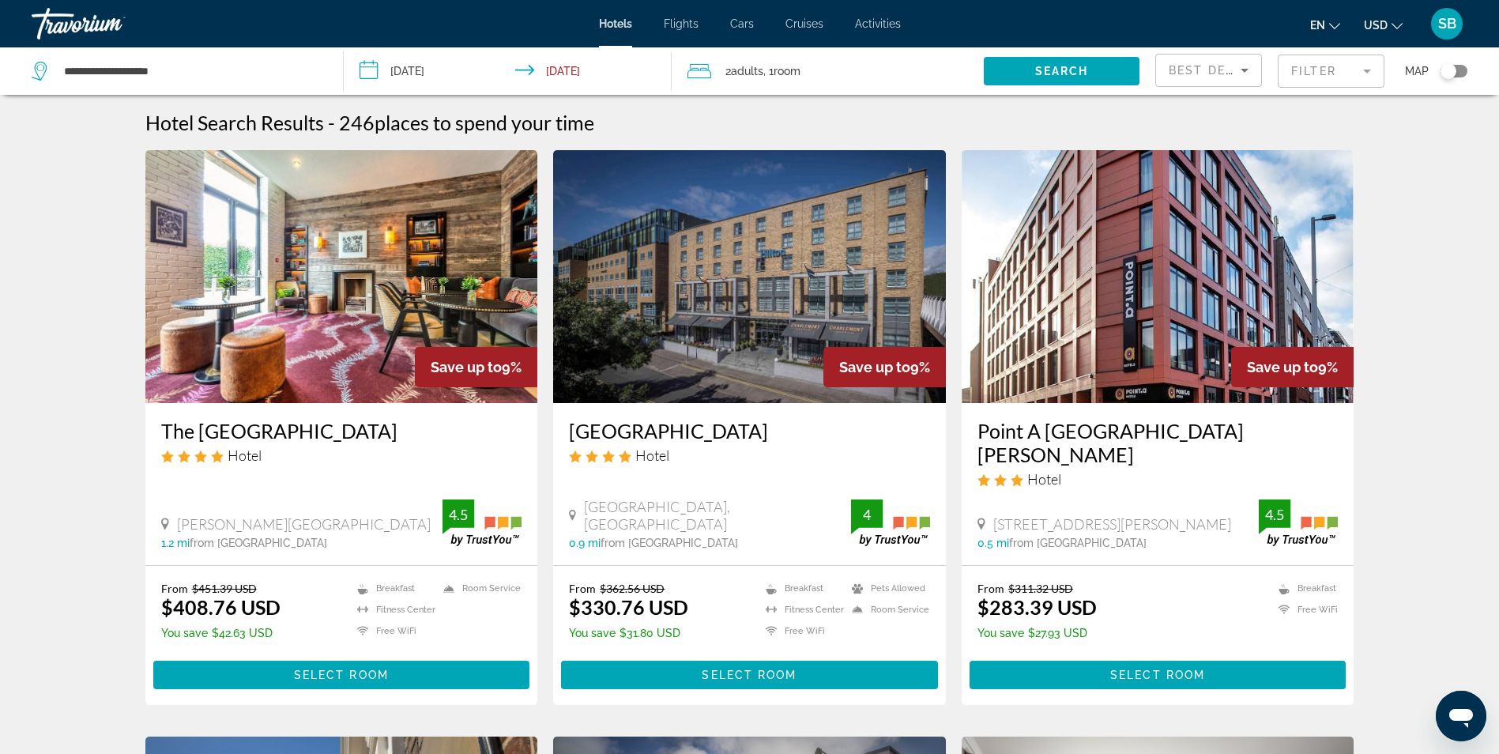
click at [629, 428] on h3 "[GEOGRAPHIC_DATA]" at bounding box center [749, 431] width 361 height 24
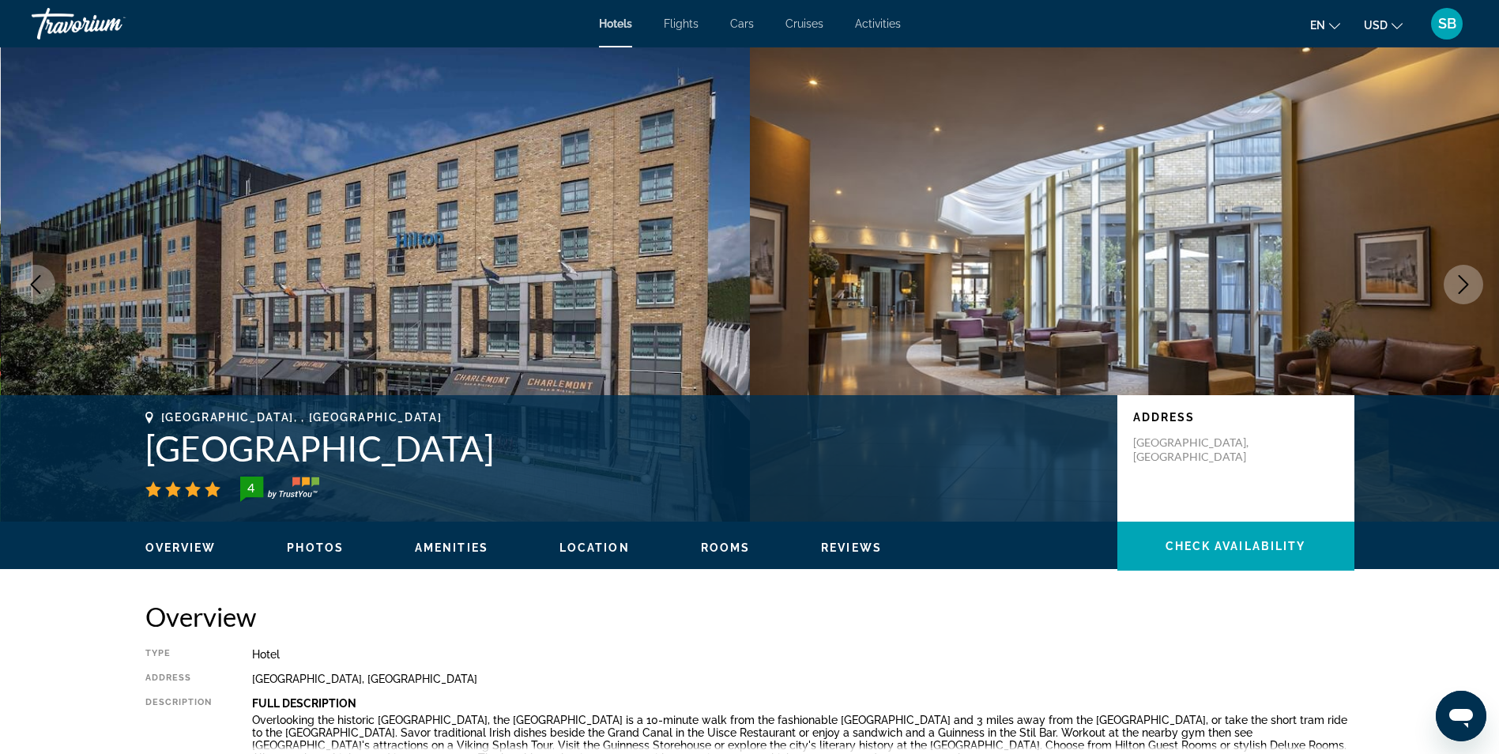
click at [1463, 287] on icon "Next image" at bounding box center [1463, 284] width 19 height 19
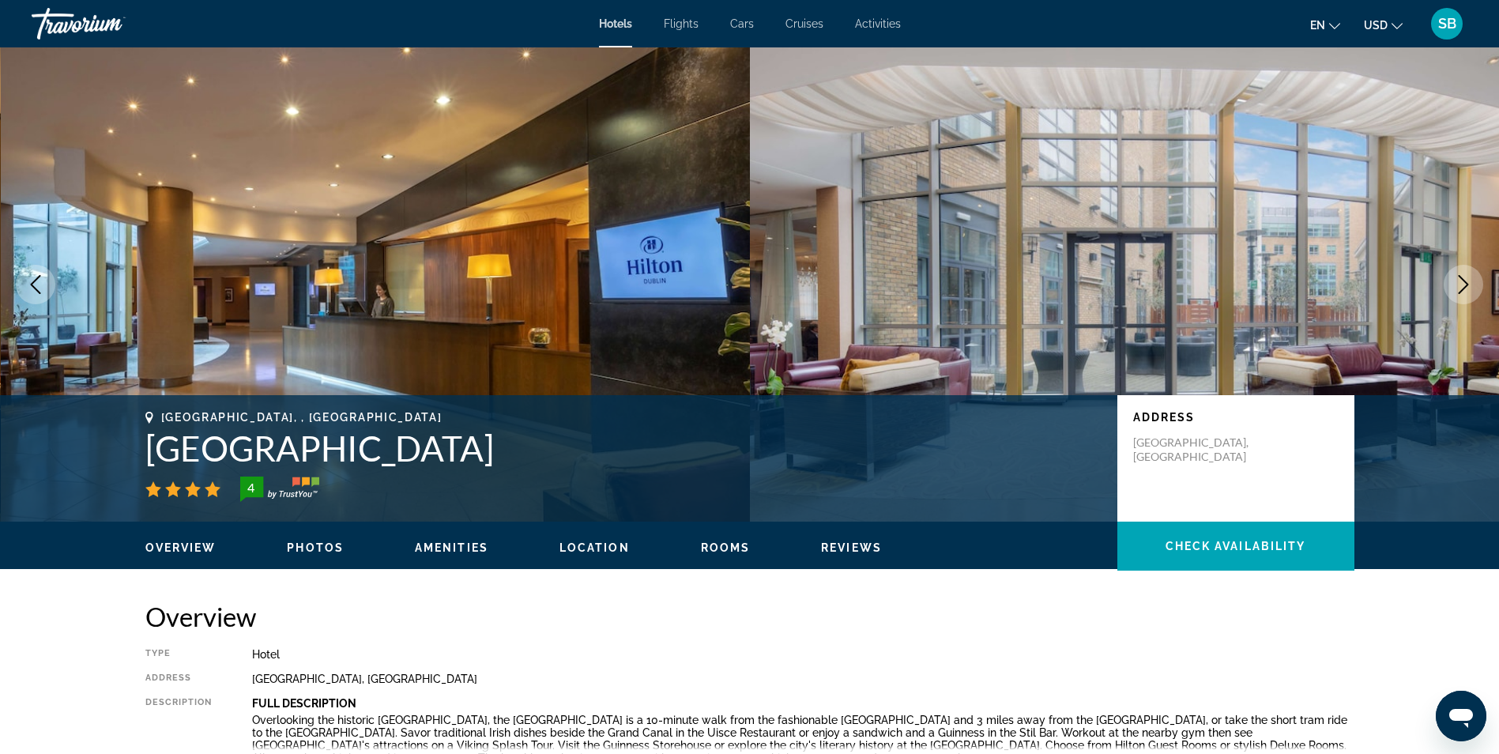
click at [1457, 287] on icon "Next image" at bounding box center [1463, 284] width 19 height 19
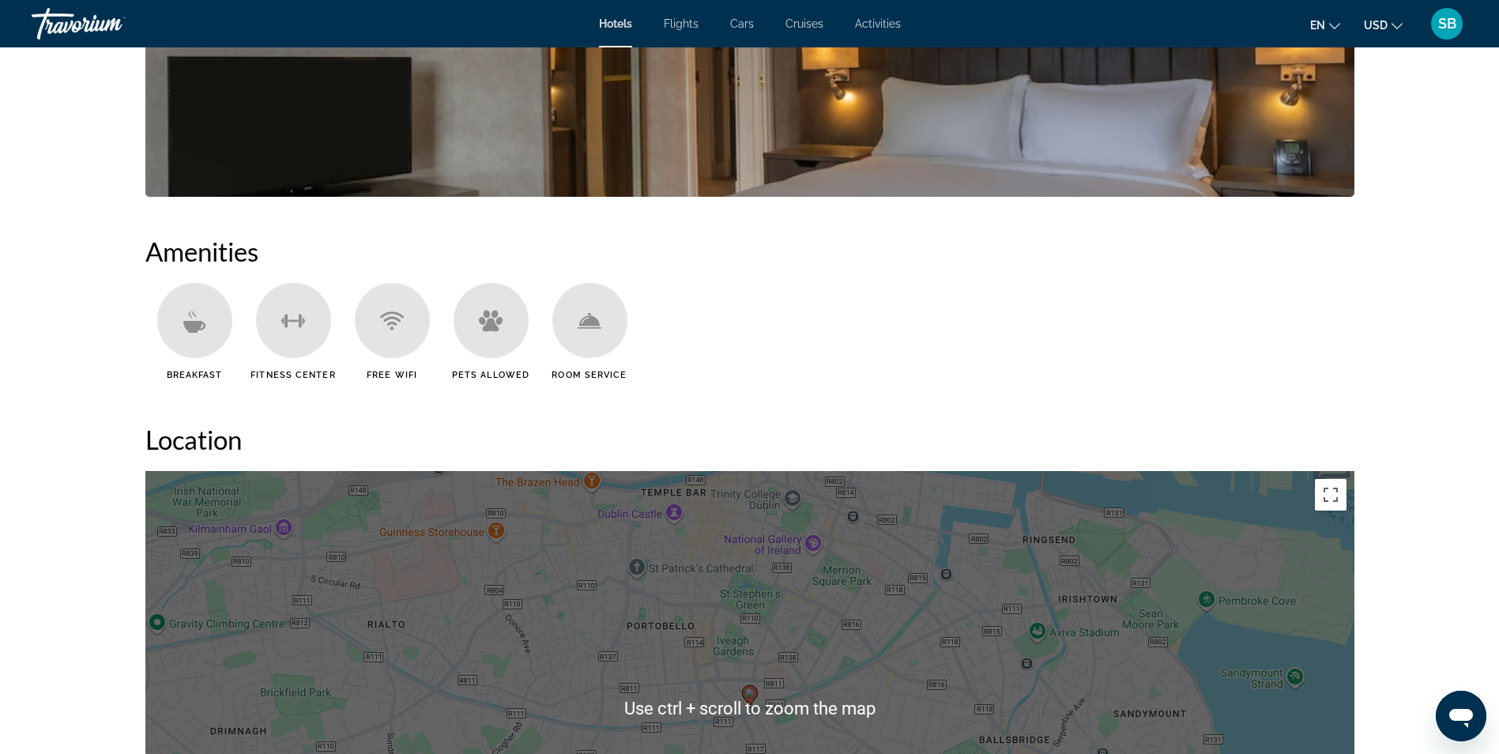
scroll to position [869, 0]
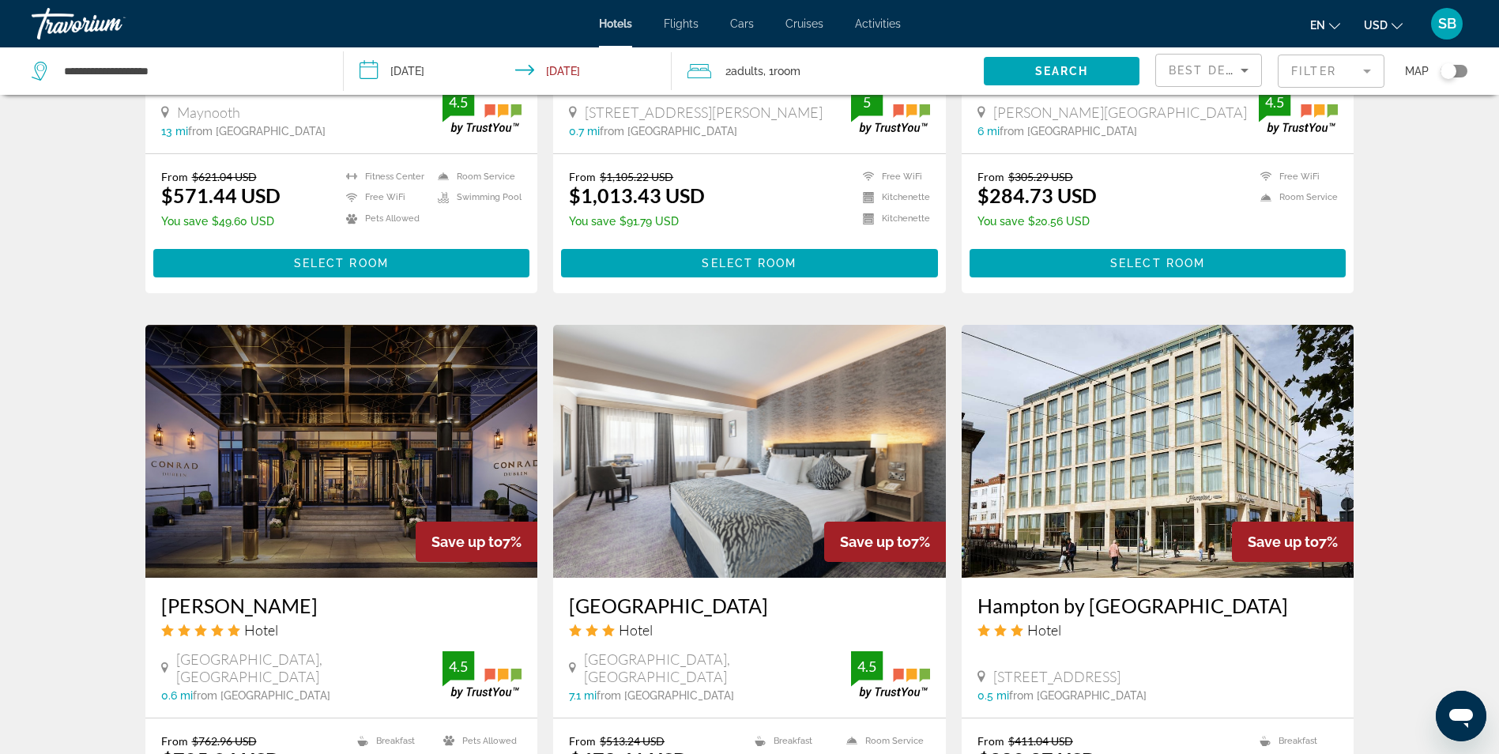
scroll to position [1659, 0]
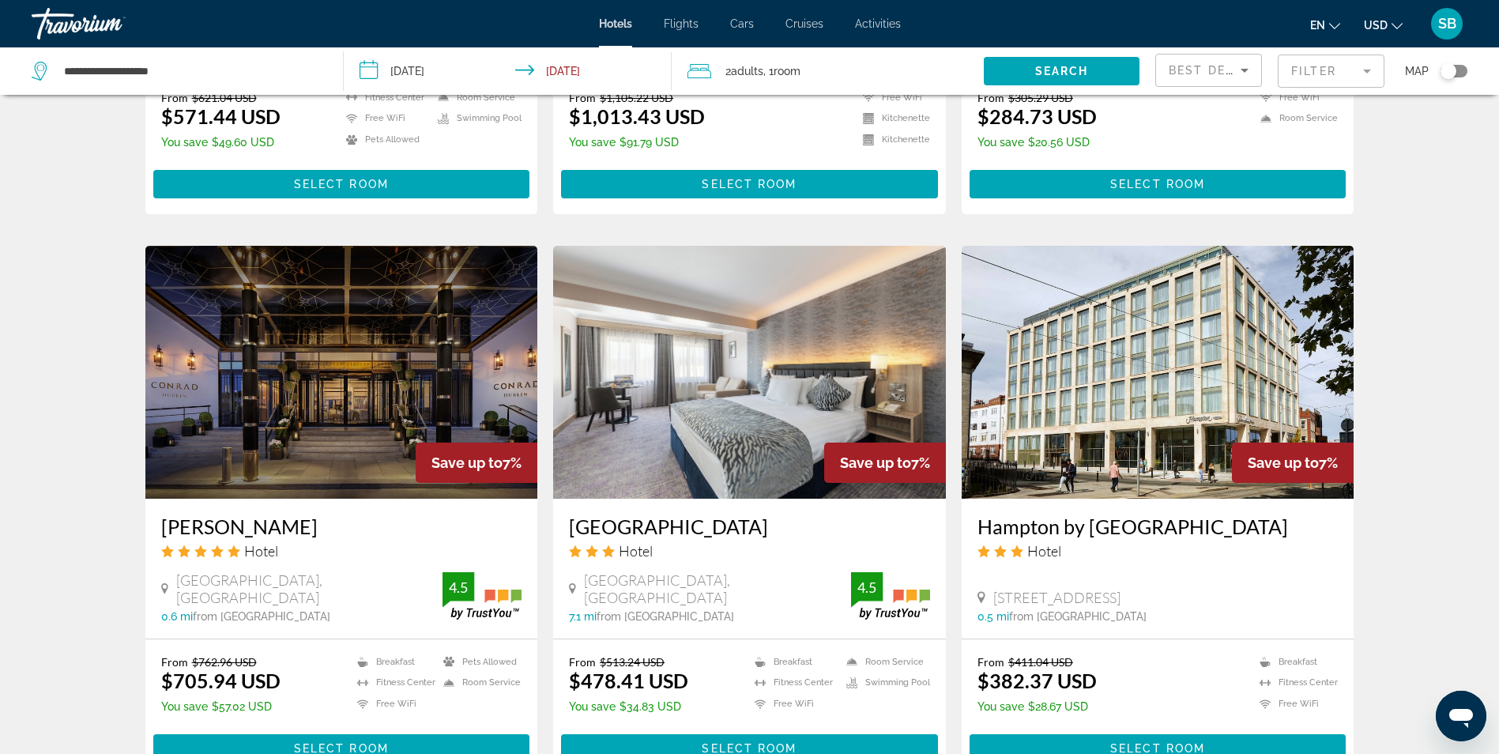
click at [1082, 432] on img "Main content" at bounding box center [1157, 372] width 393 height 253
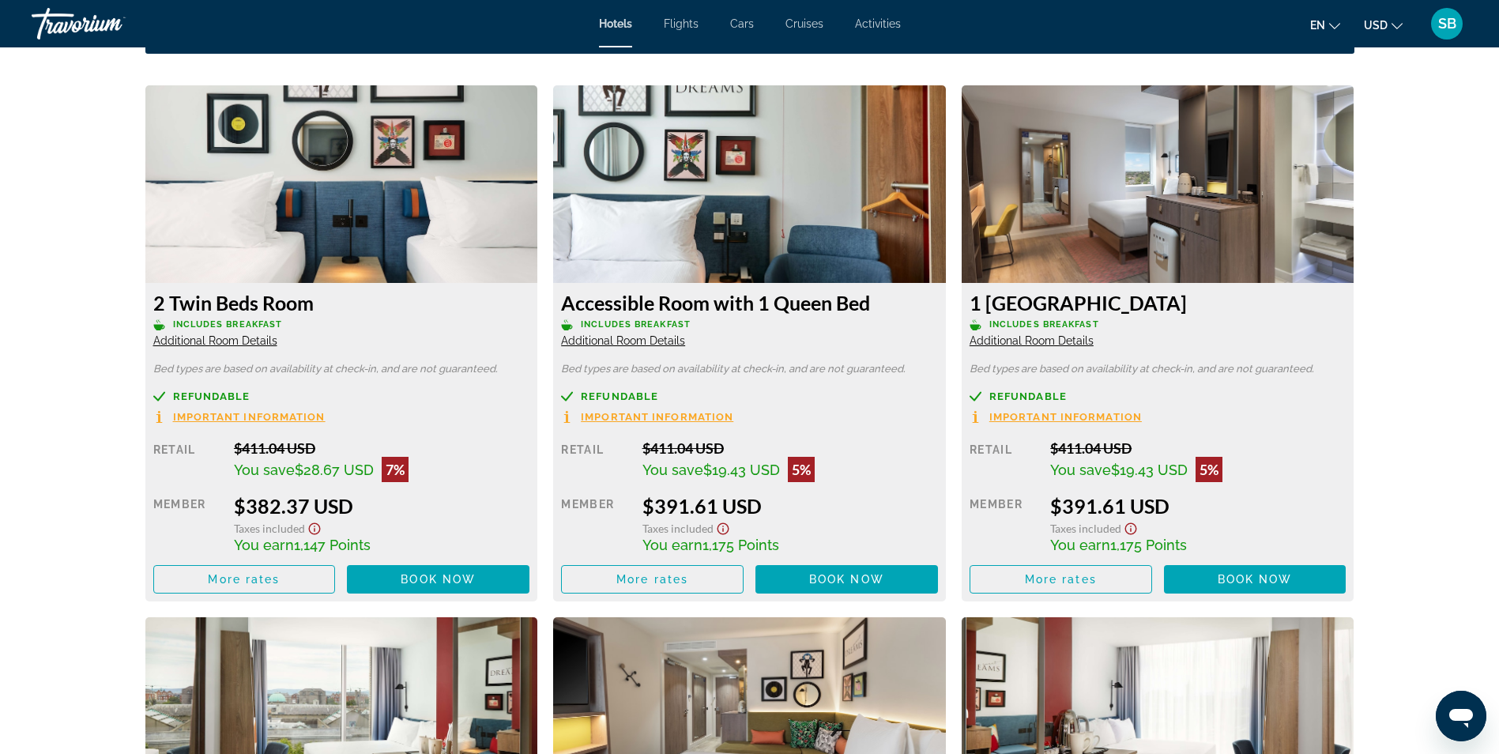
scroll to position [2133, 0]
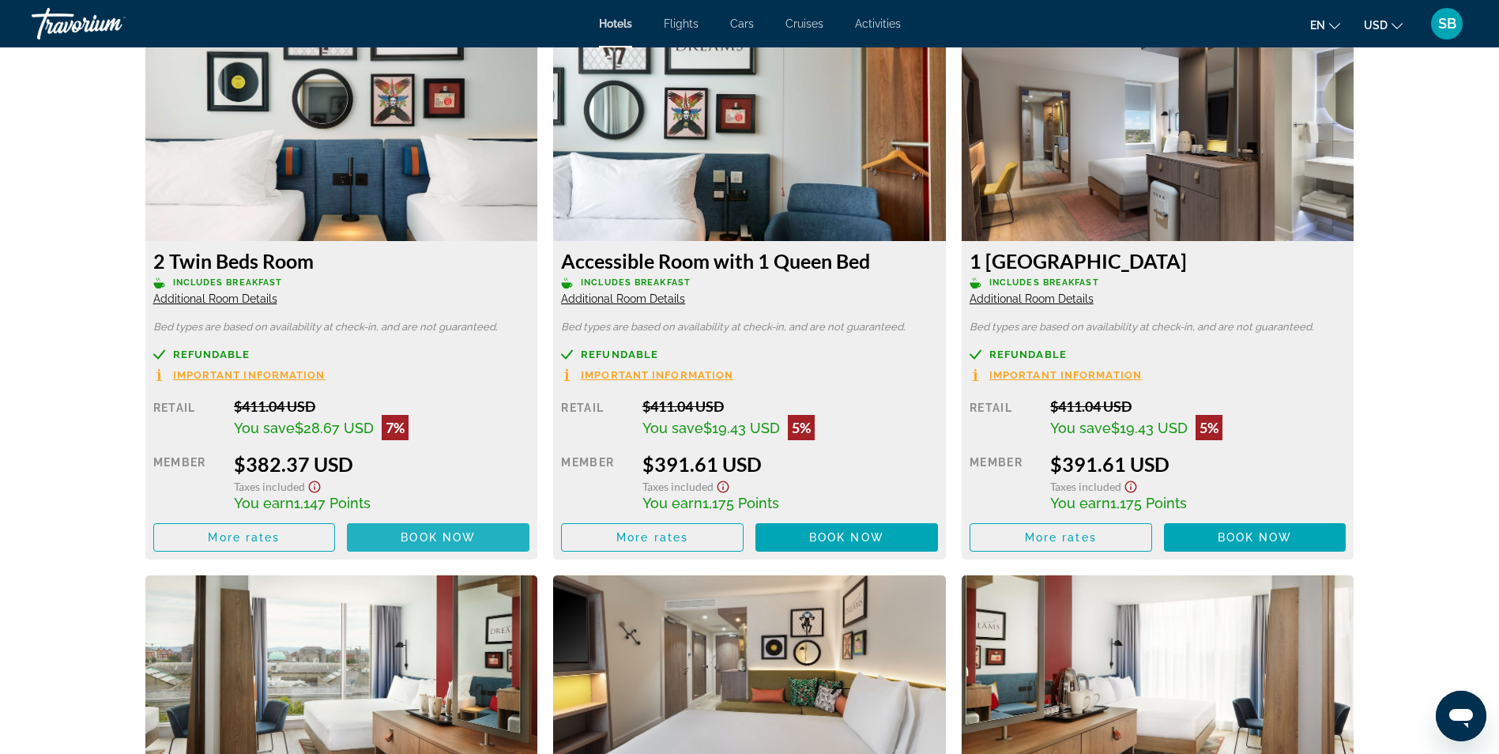
click at [404, 538] on span "Book now" at bounding box center [438, 537] width 75 height 13
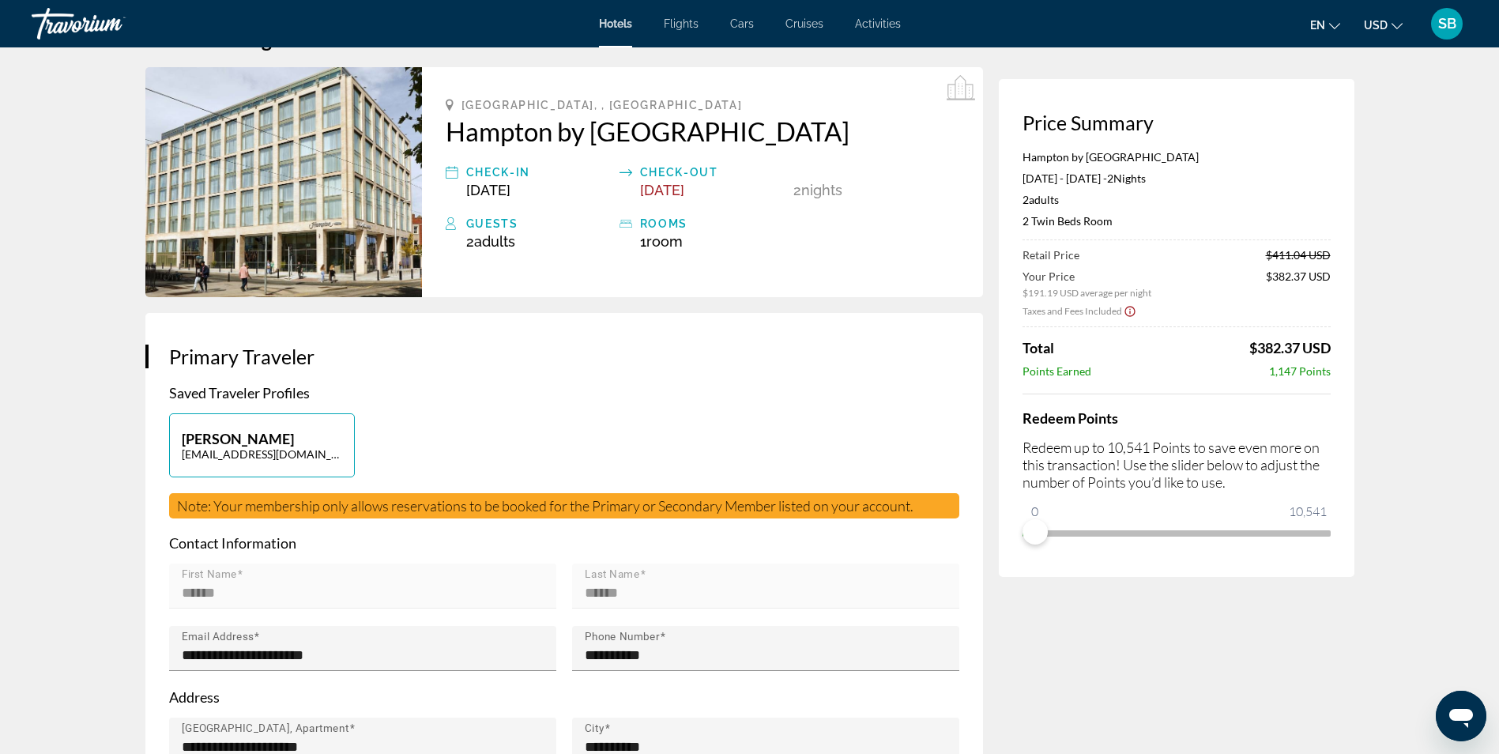
scroll to position [79, 0]
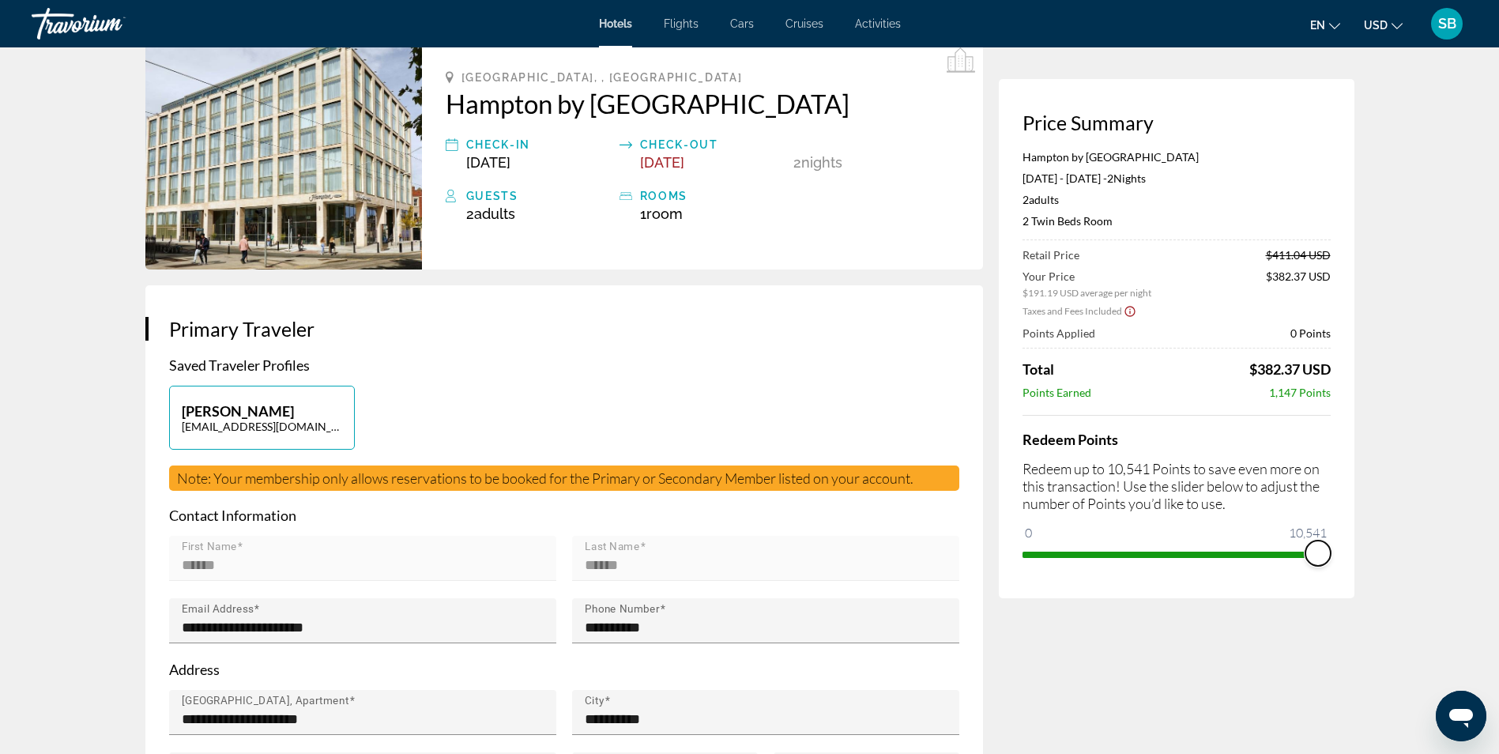
drag, startPoint x: 1037, startPoint y: 532, endPoint x: 1329, endPoint y: 569, distance: 294.6
click at [1329, 569] on div "Price Summary Hampton by [GEOGRAPHIC_DATA] [DATE] - [DATE] - 2 Night Nights 2 A…" at bounding box center [1176, 338] width 355 height 519
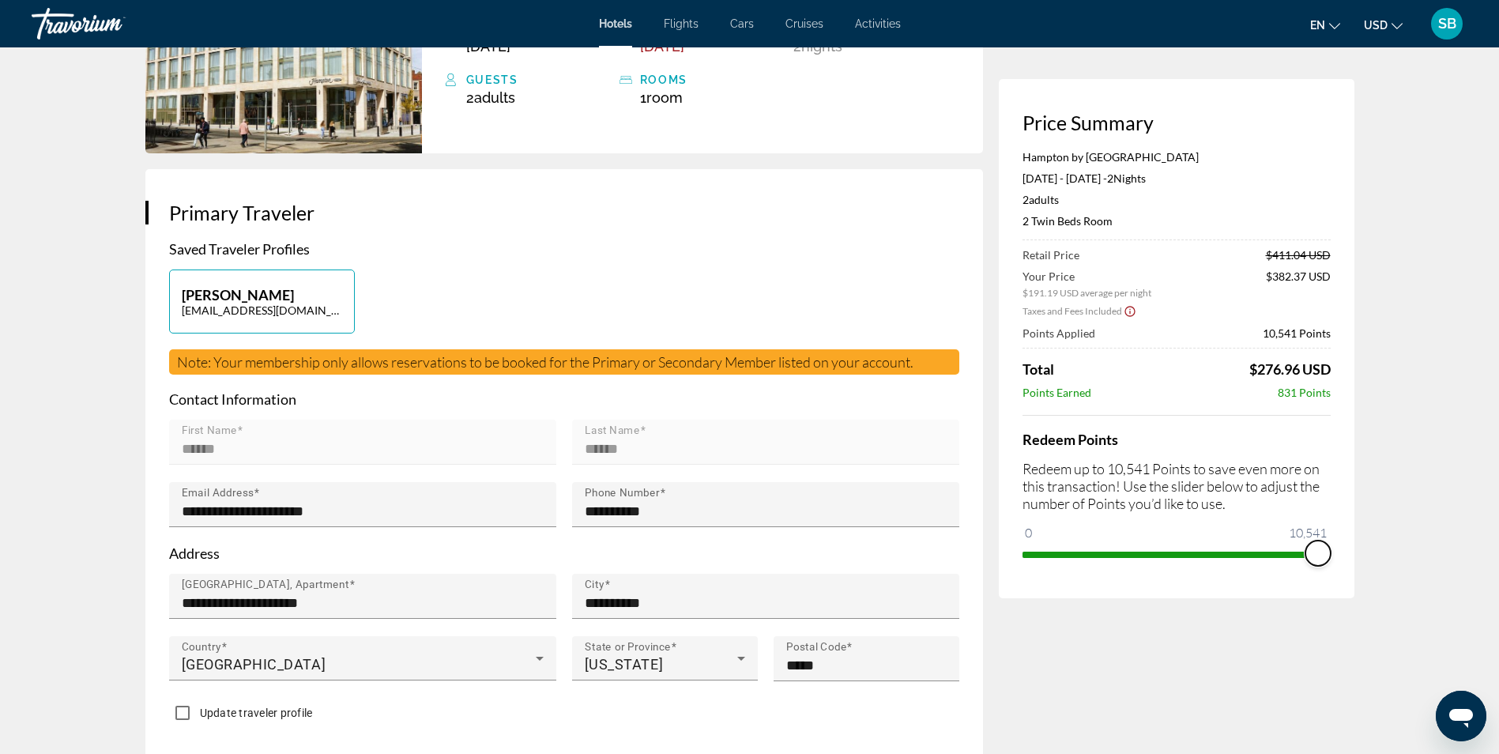
scroll to position [0, 0]
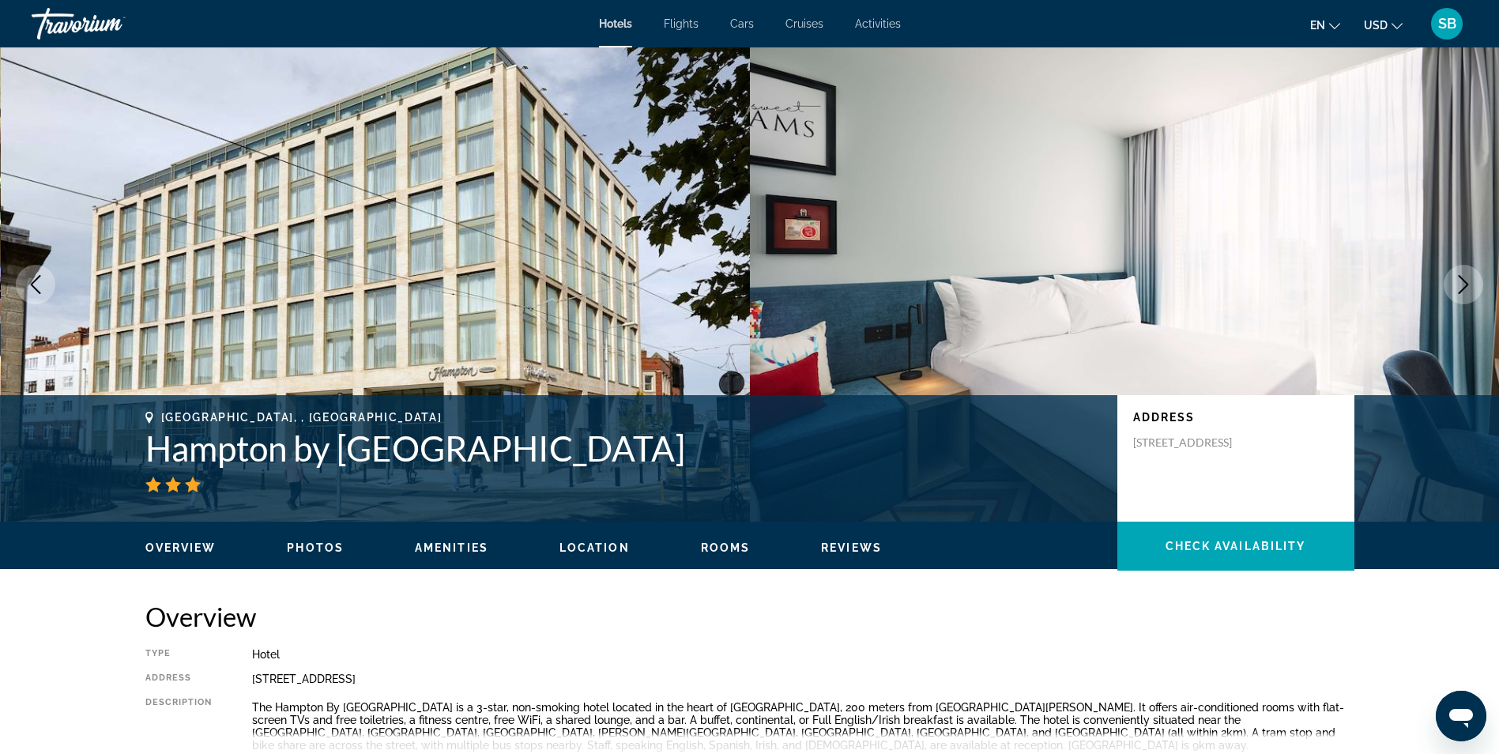
click at [1446, 288] on button "Next image" at bounding box center [1462, 284] width 39 height 39
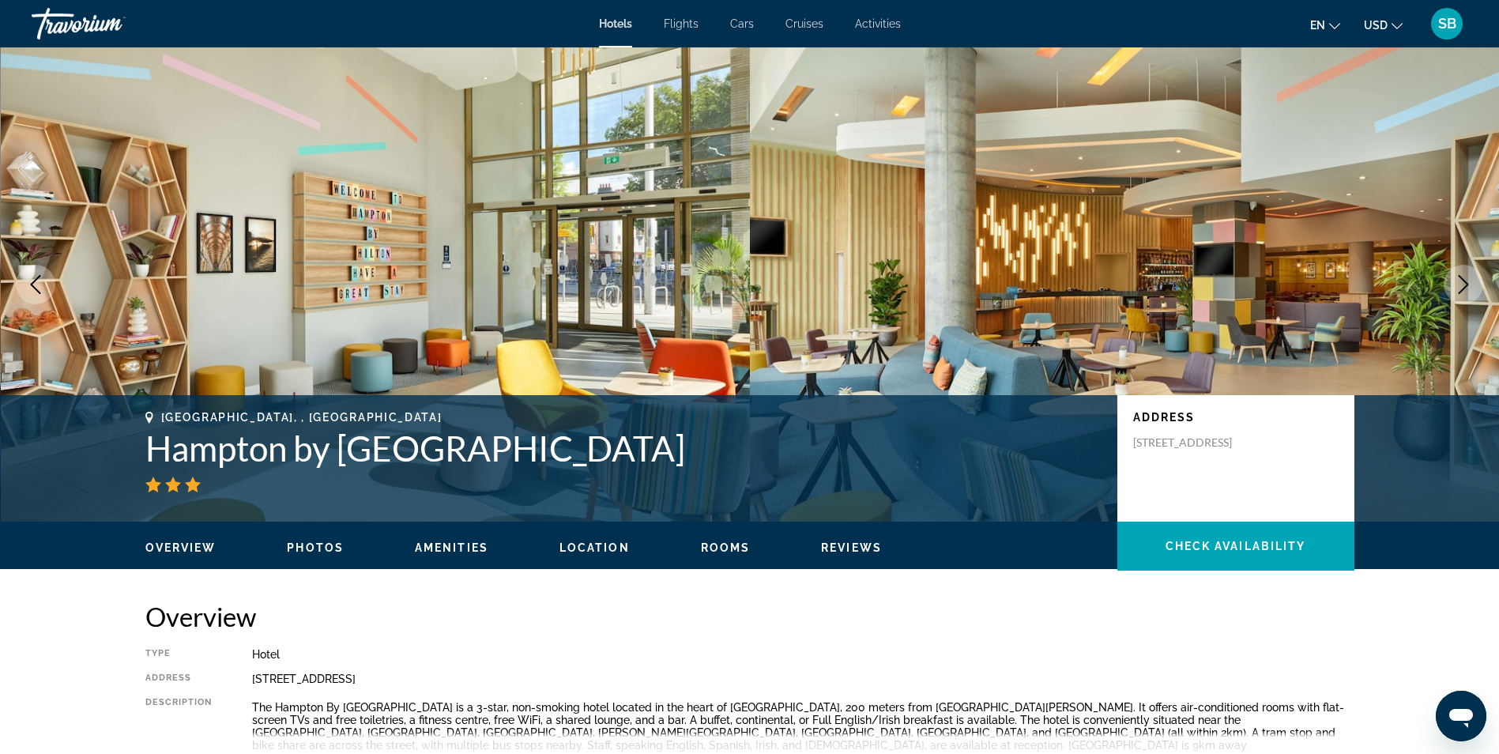
click at [1446, 288] on button "Next image" at bounding box center [1462, 284] width 39 height 39
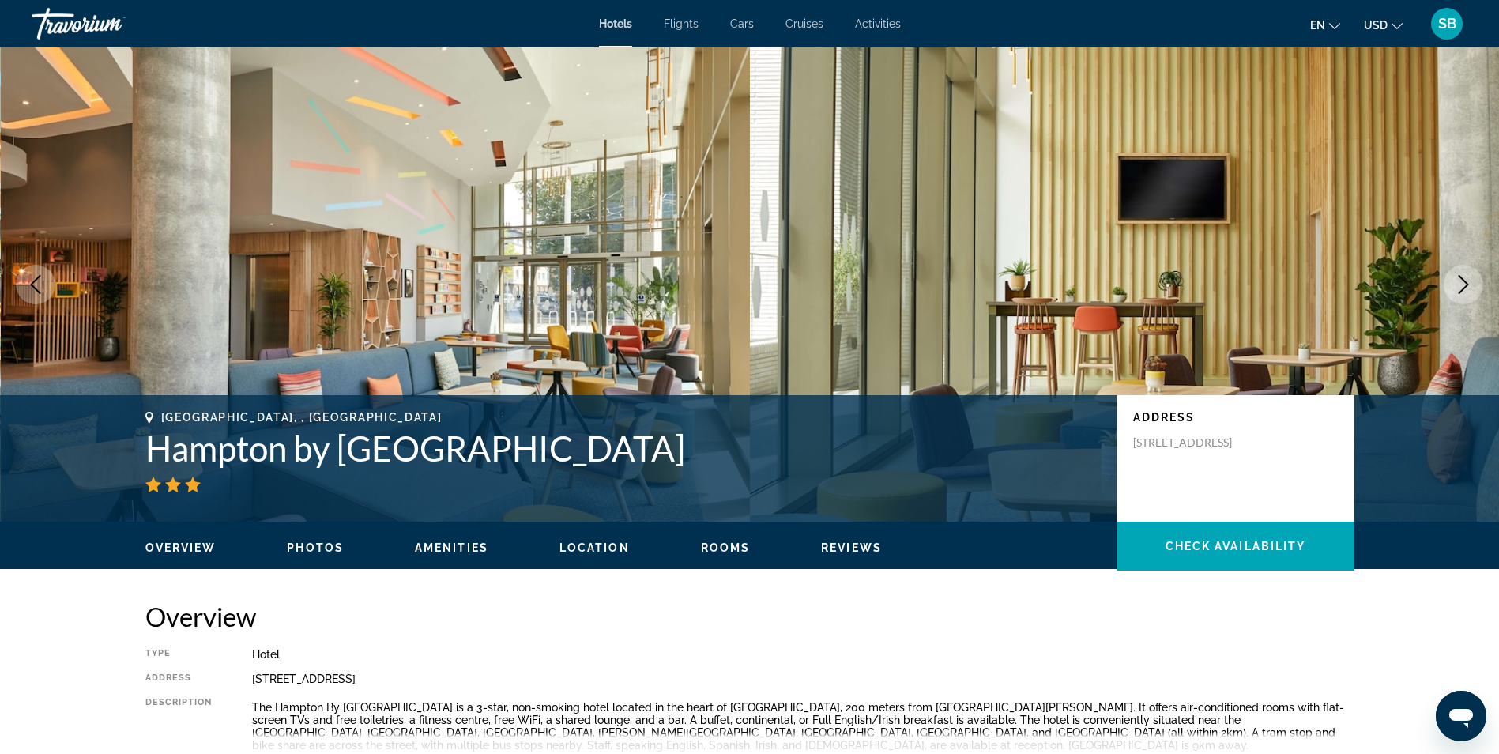
click at [1446, 288] on button "Next image" at bounding box center [1462, 284] width 39 height 39
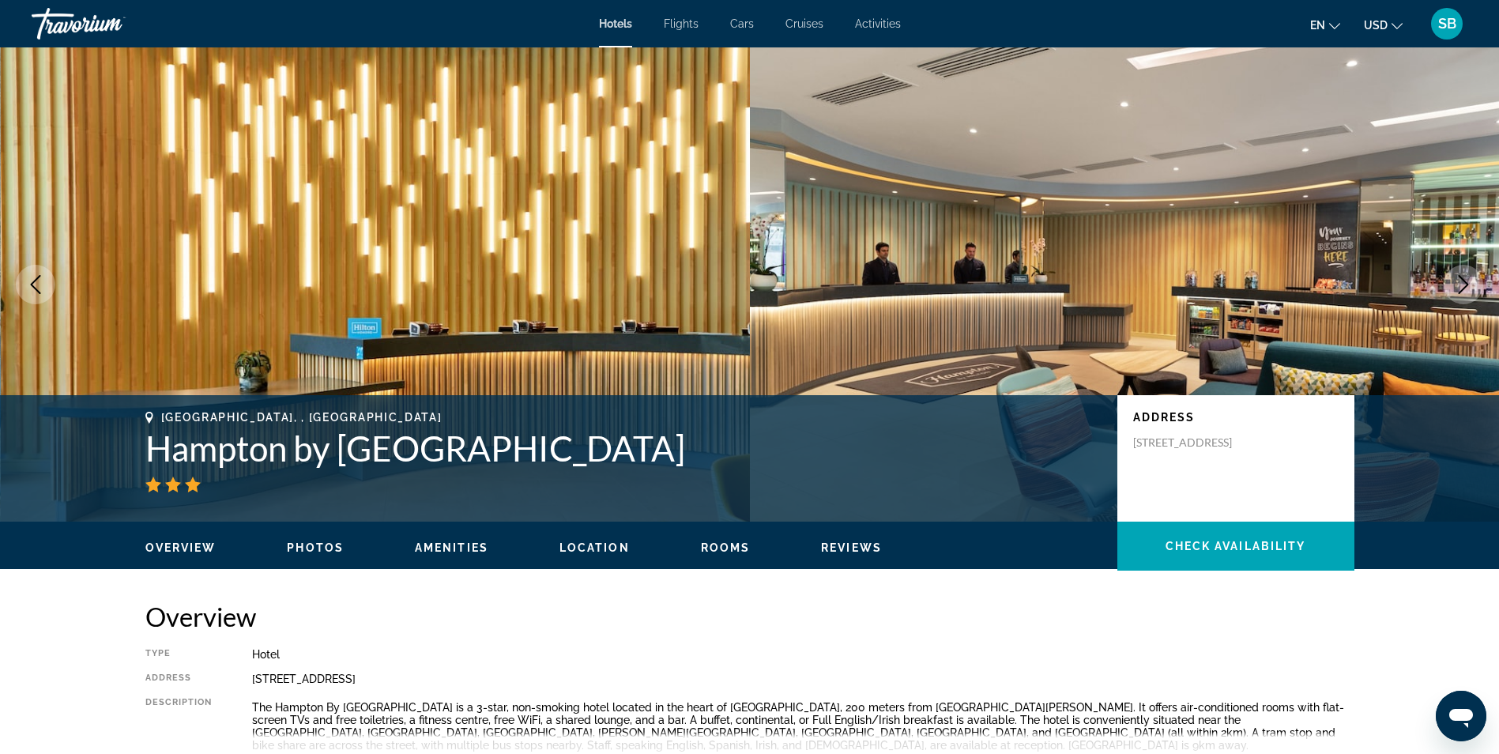
click at [1446, 288] on button "Next image" at bounding box center [1462, 284] width 39 height 39
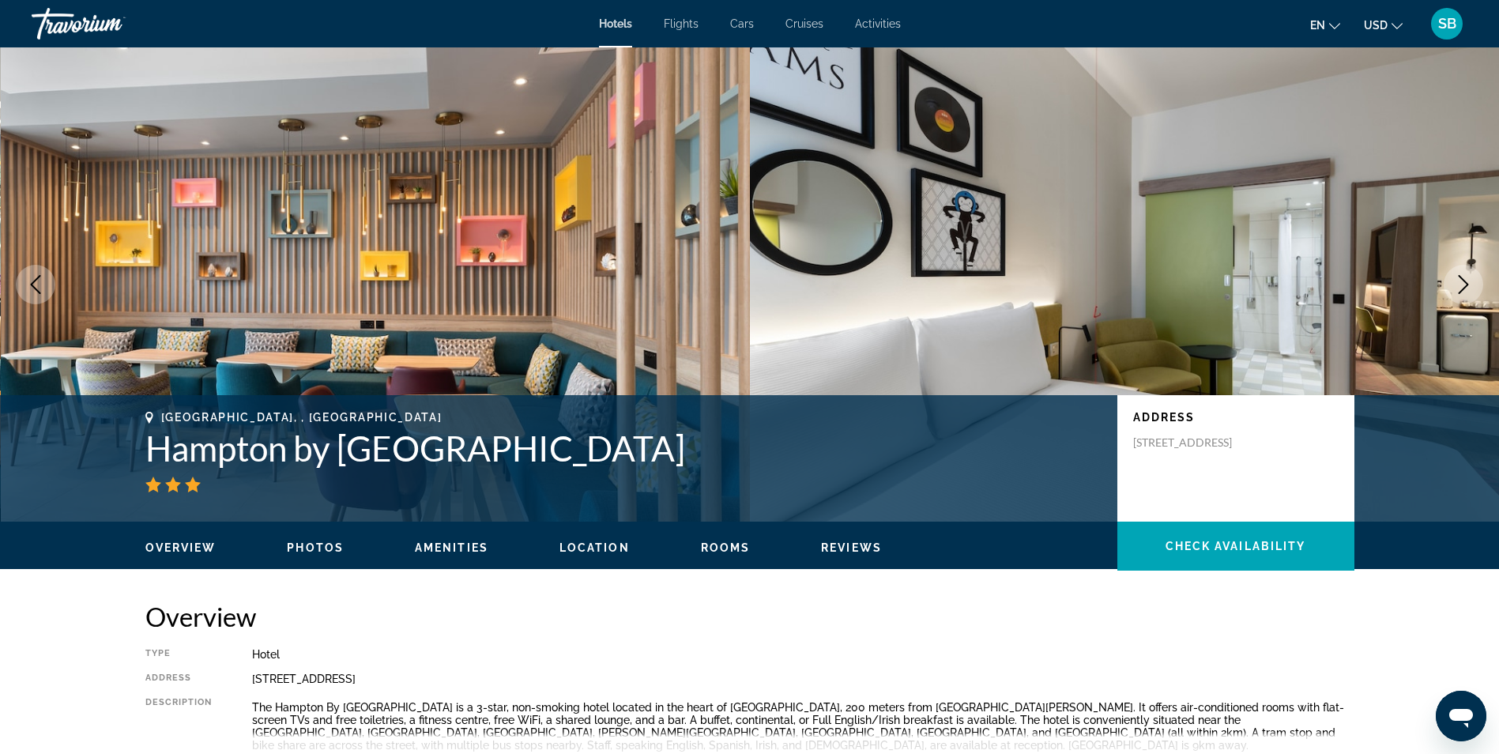
click at [1445, 288] on button "Next image" at bounding box center [1462, 284] width 39 height 39
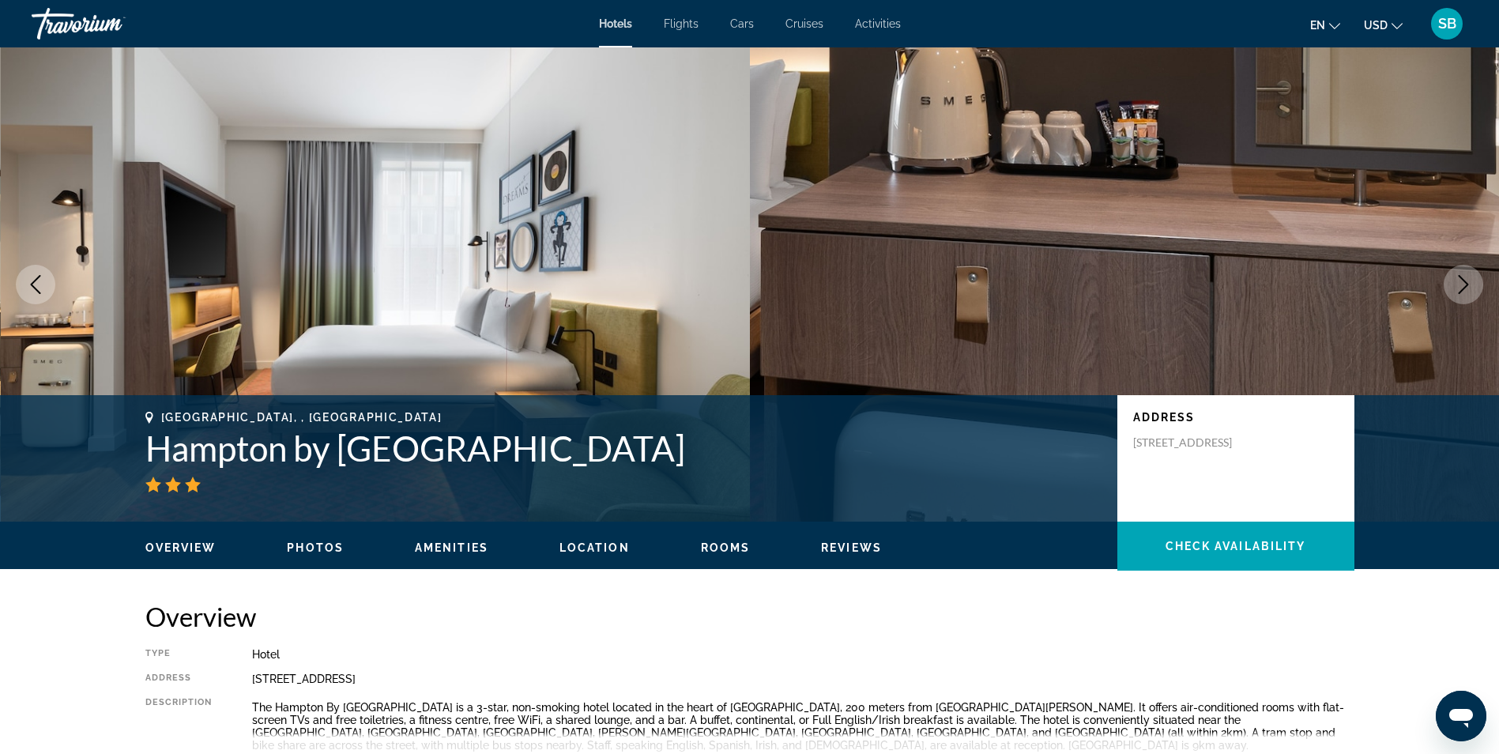
click at [1445, 288] on button "Next image" at bounding box center [1462, 284] width 39 height 39
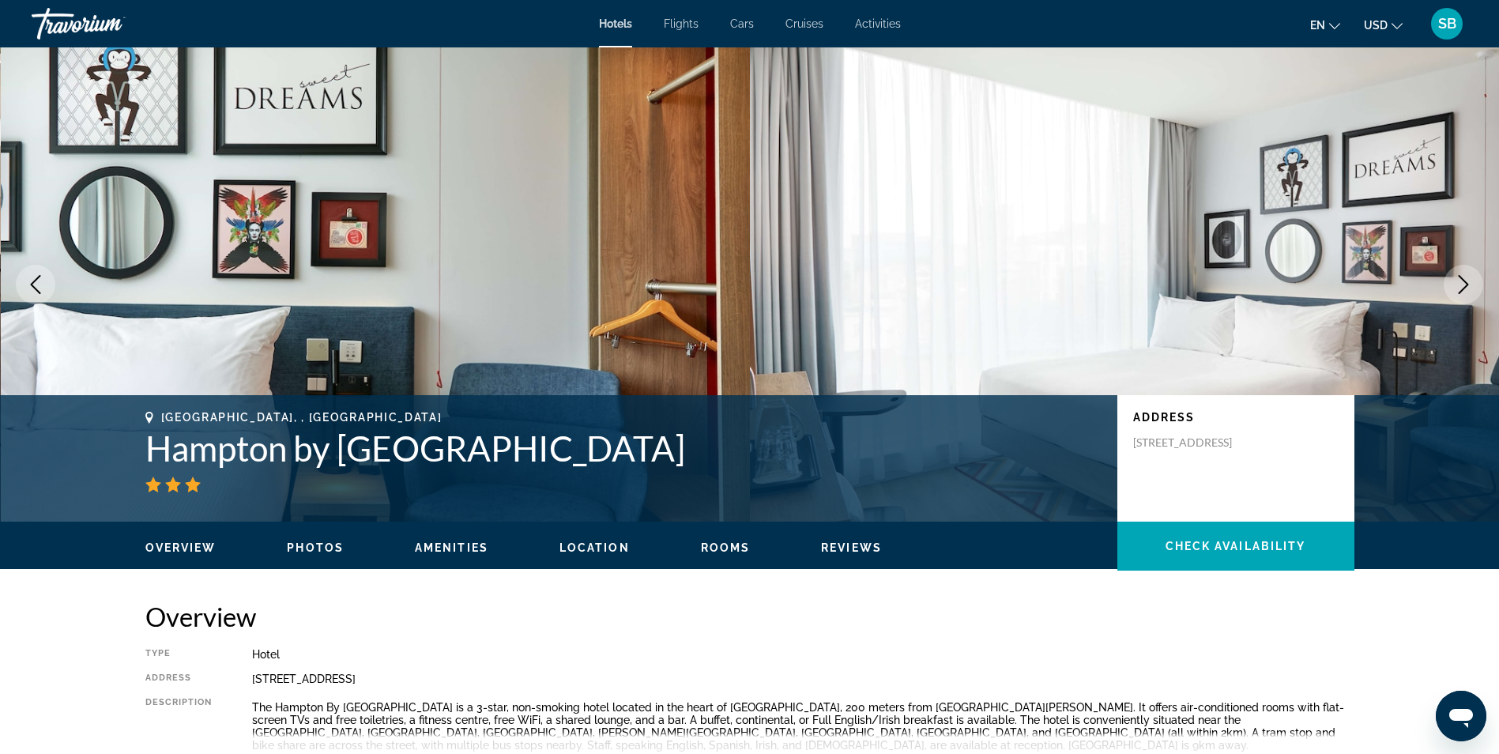
click at [1461, 293] on icon "Next image" at bounding box center [1463, 284] width 19 height 19
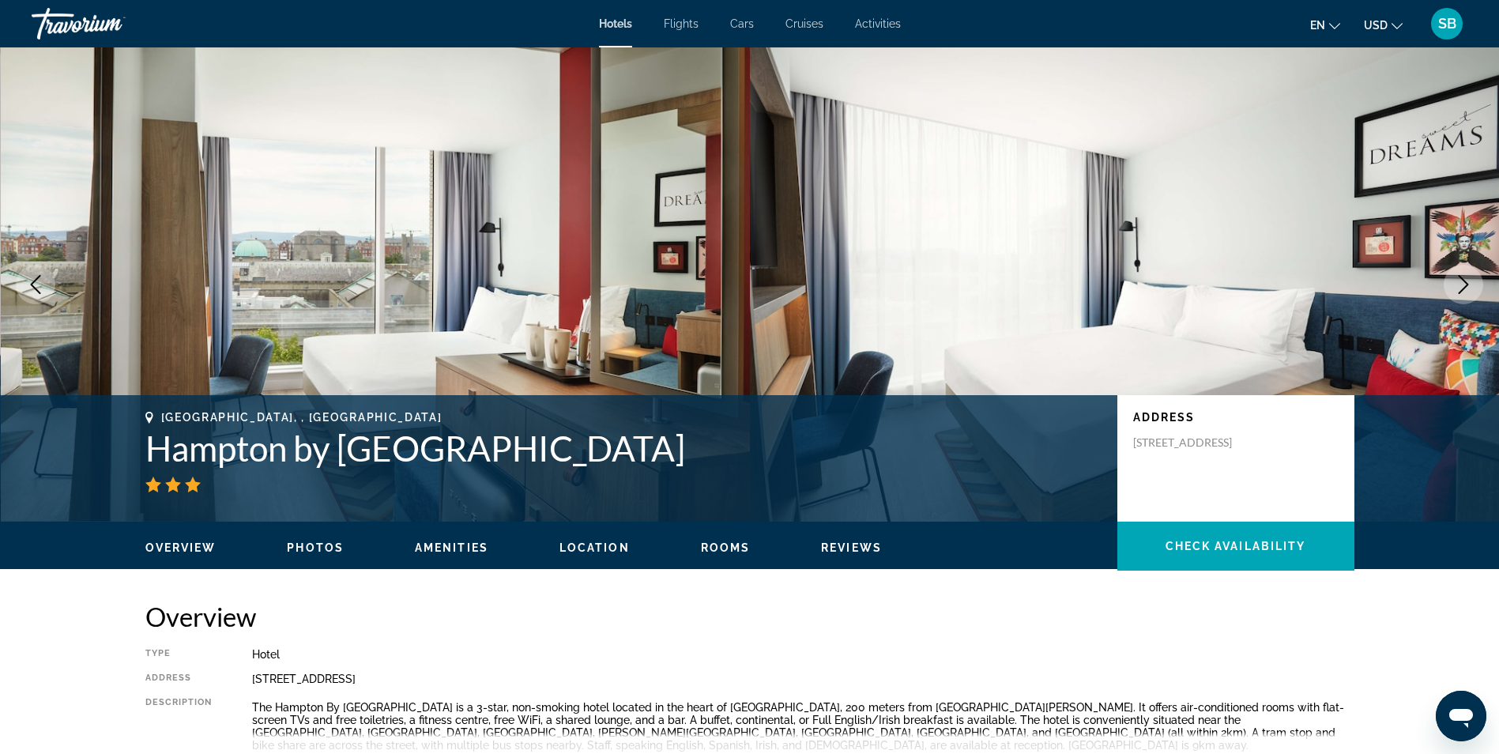
click at [1451, 287] on button "Next image" at bounding box center [1462, 284] width 39 height 39
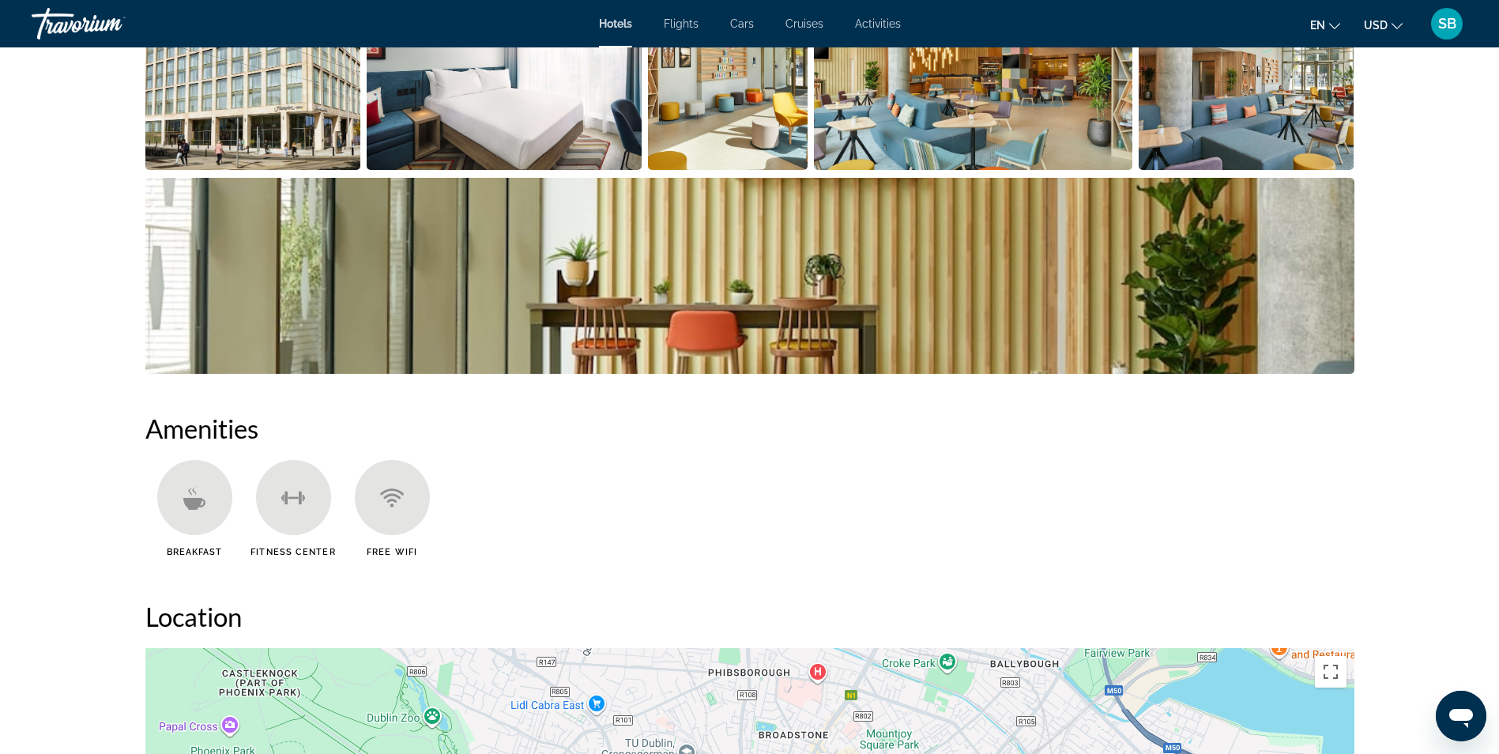
scroll to position [632, 0]
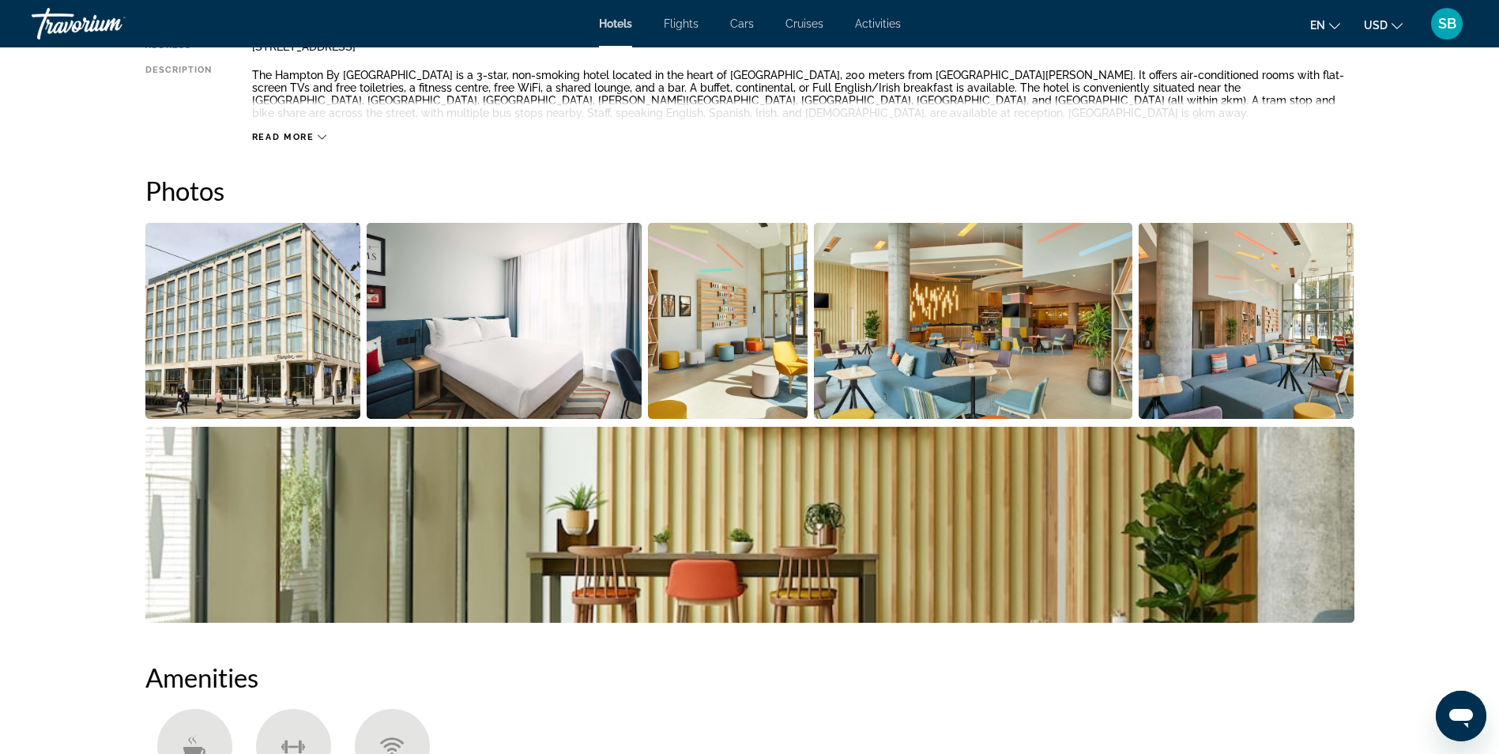
click at [434, 323] on img "Open full-screen image slider" at bounding box center [504, 321] width 275 height 196
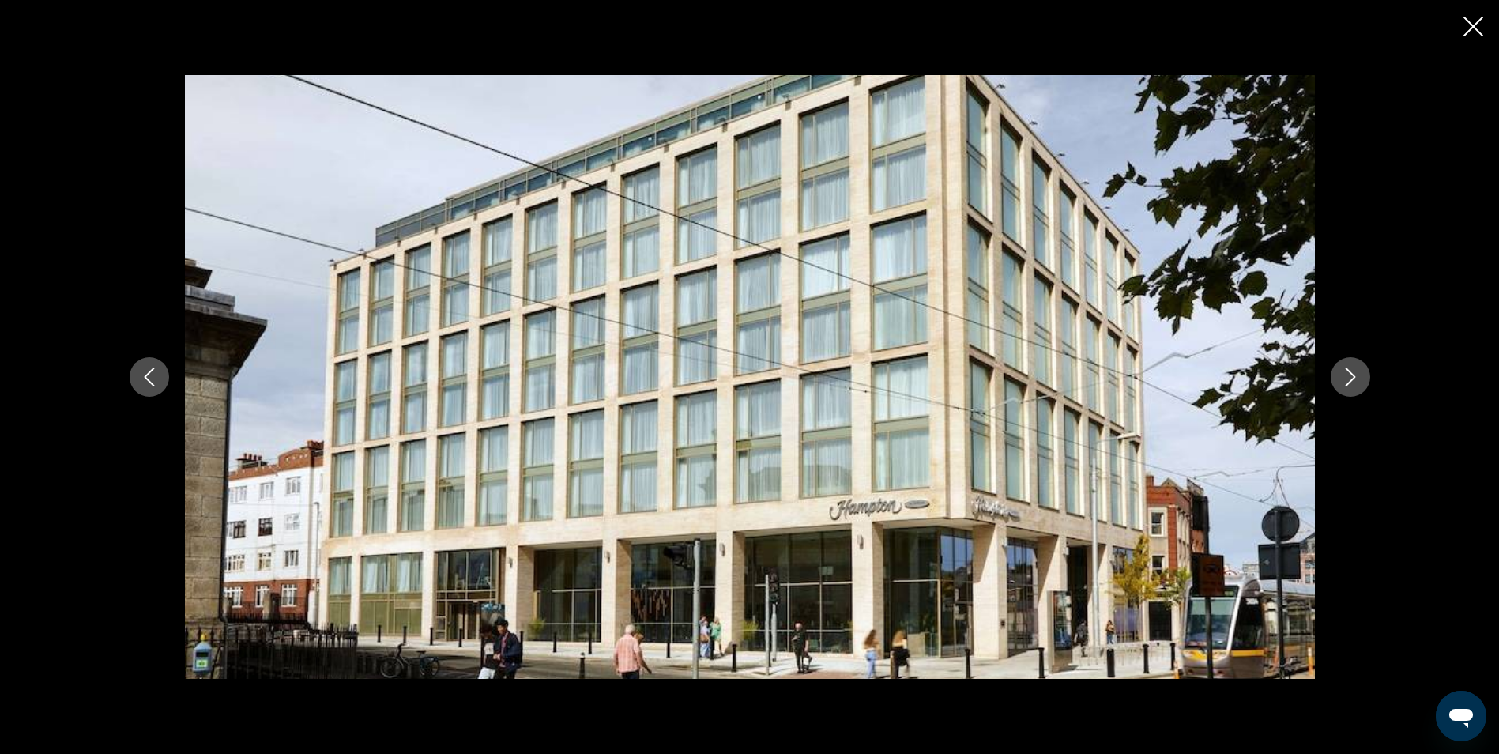
click at [1364, 379] on div "prev next" at bounding box center [750, 376] width 1272 height 603
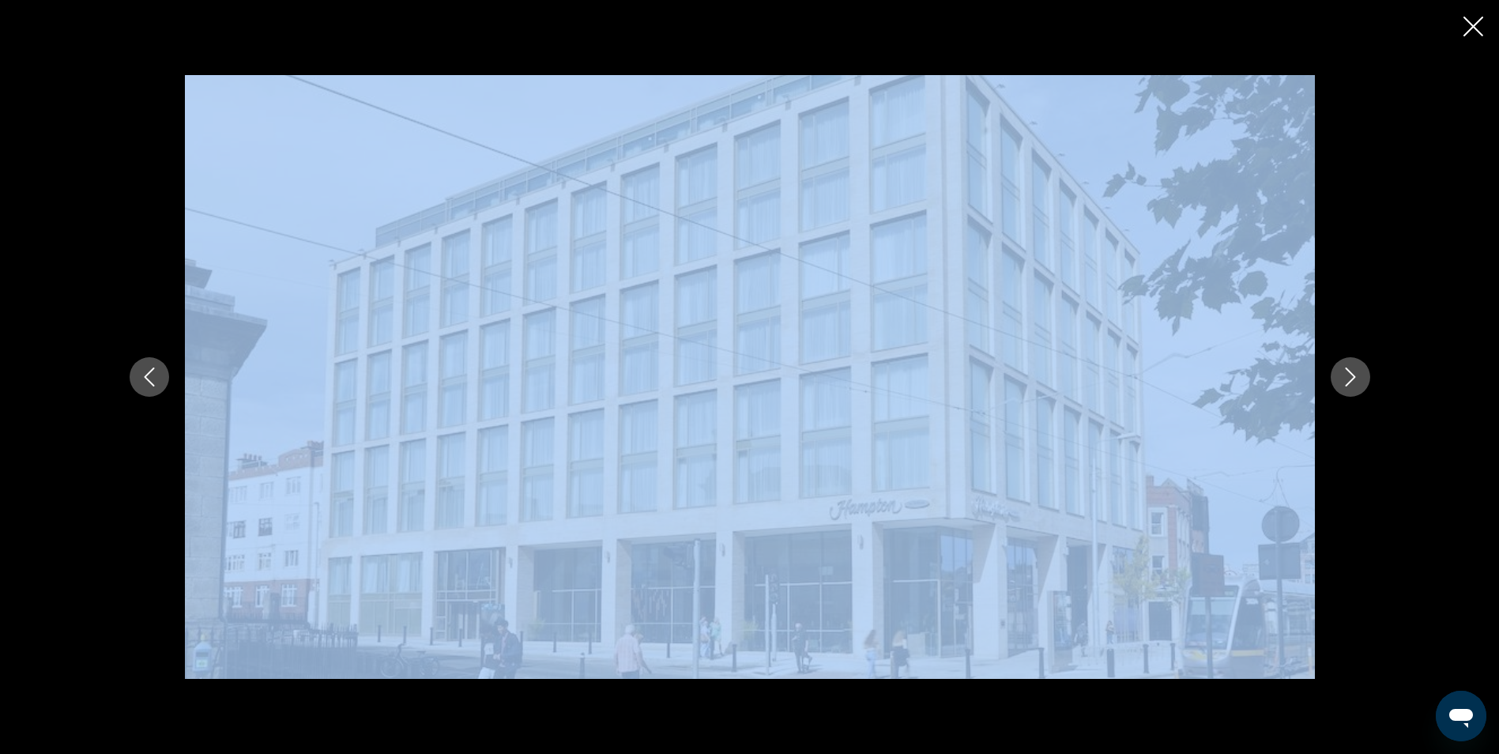
click at [1360, 382] on button "Next image" at bounding box center [1349, 376] width 39 height 39
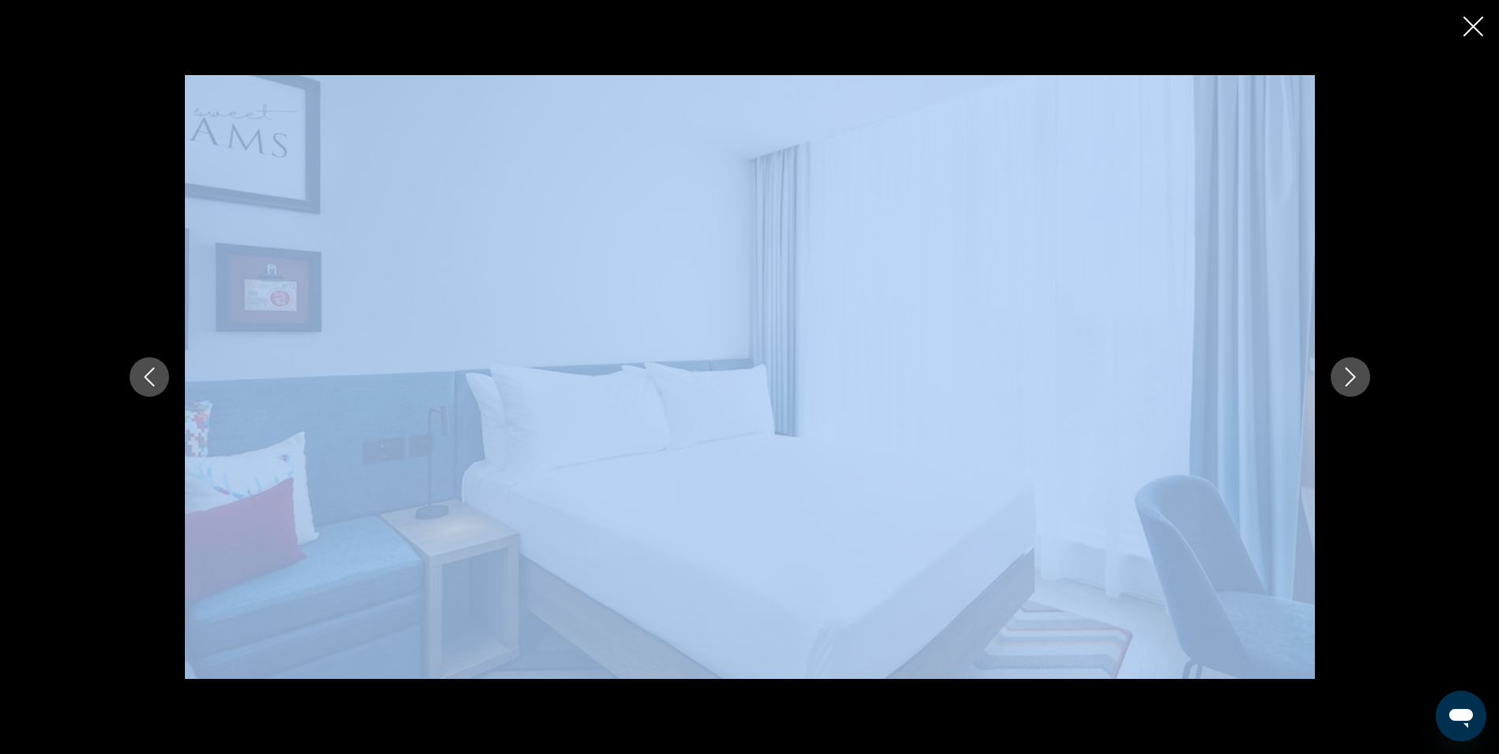
click at [776, 347] on img "Main content" at bounding box center [750, 376] width 1130 height 603
drag, startPoint x: 714, startPoint y: 457, endPoint x: 211, endPoint y: 269, distance: 536.9
click at [234, 299] on img "Main content" at bounding box center [750, 376] width 1130 height 603
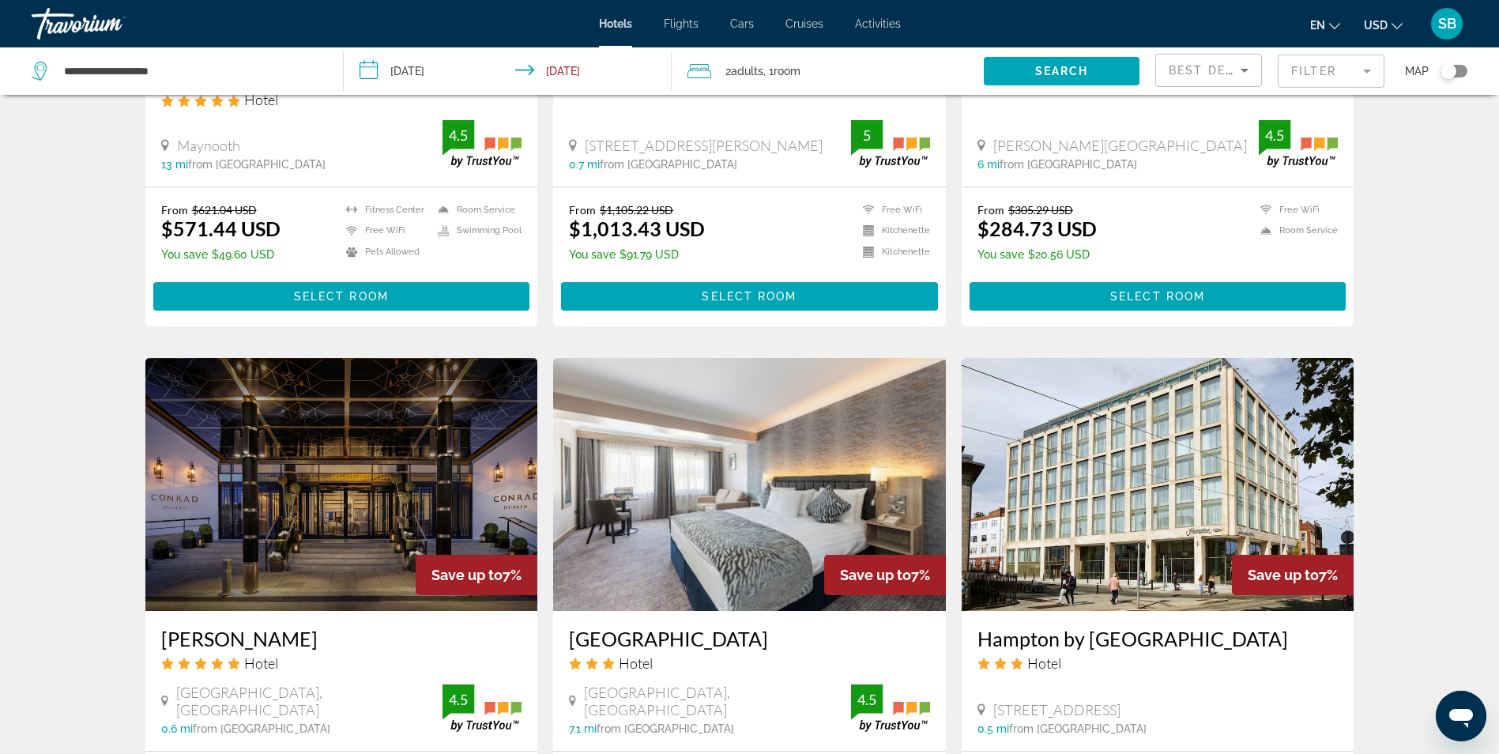
scroll to position [1510, 0]
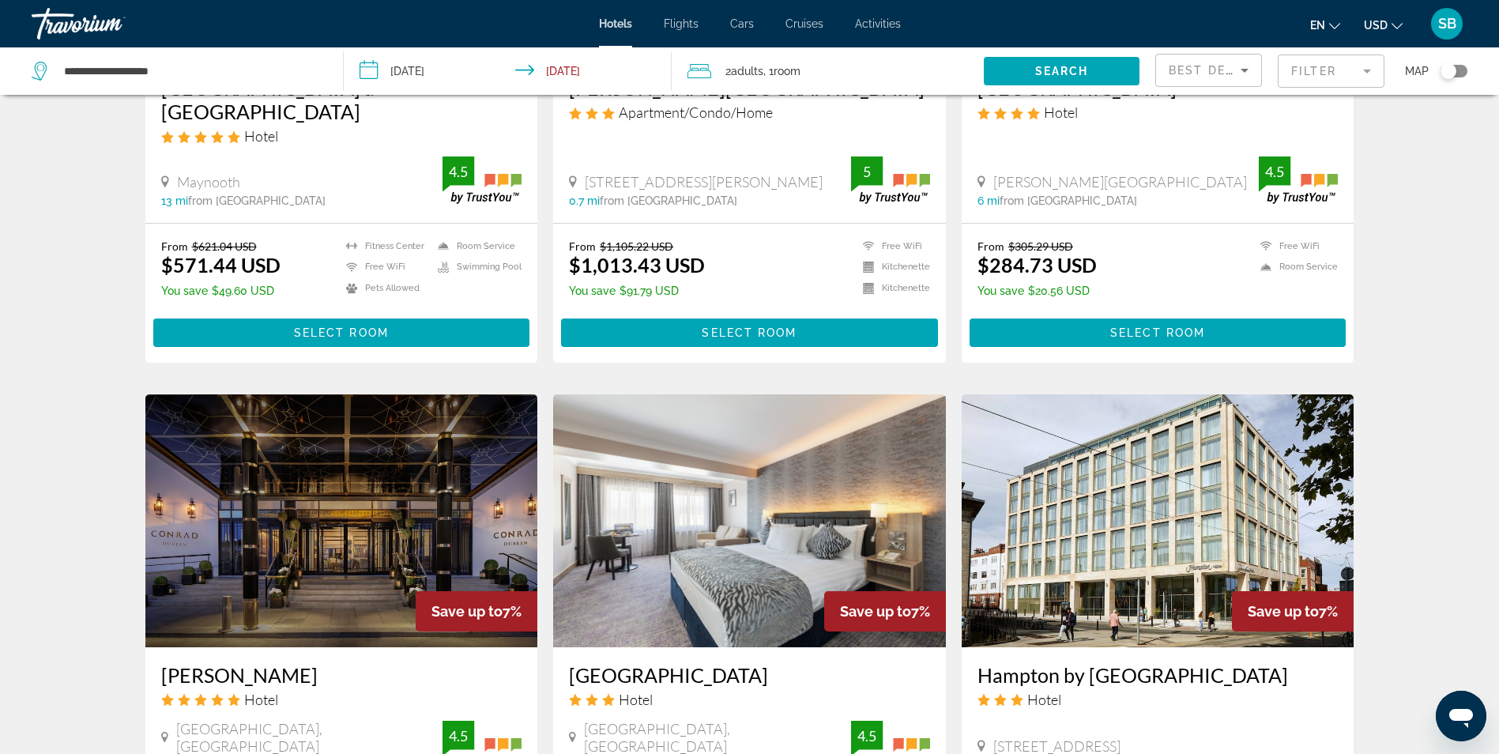
click at [1152, 556] on img "Main content" at bounding box center [1157, 520] width 393 height 253
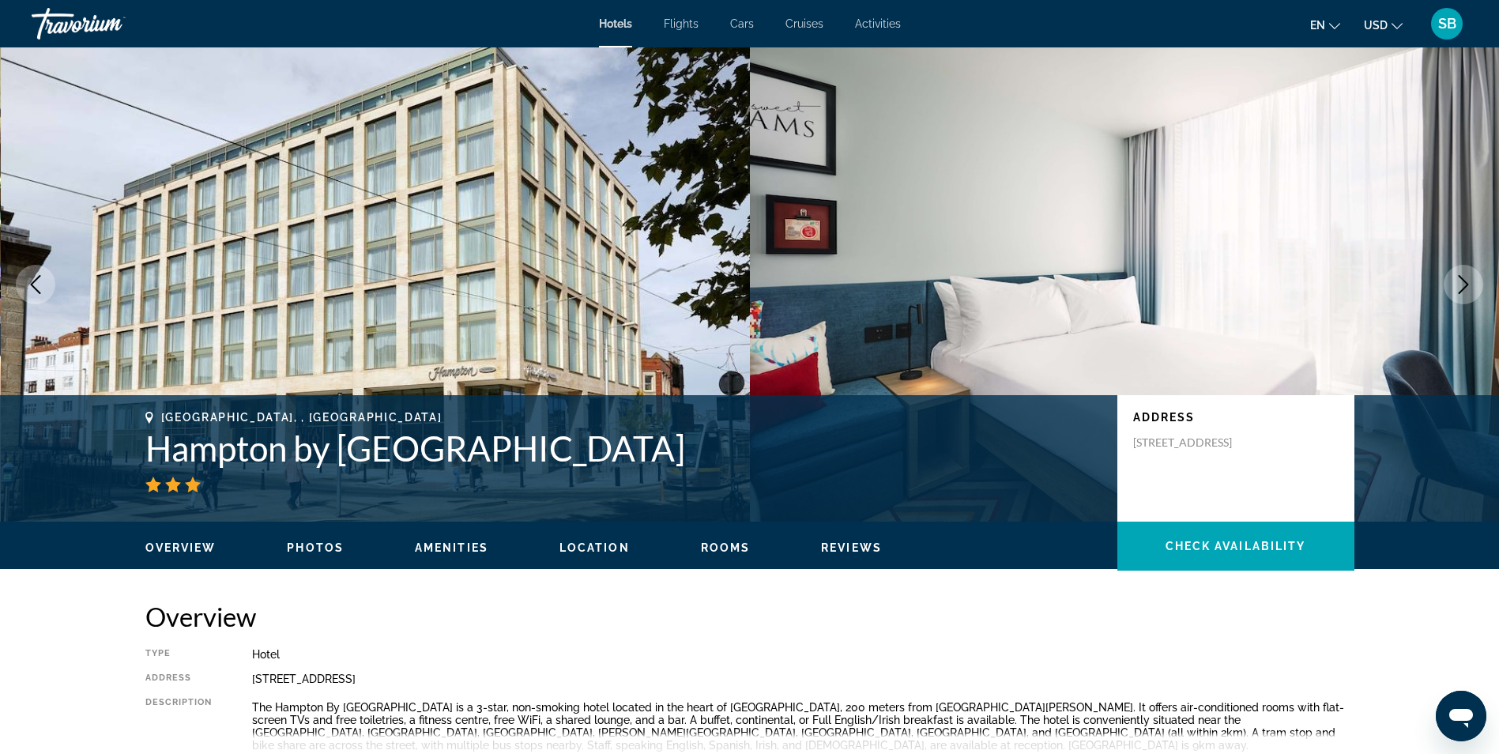
click at [1469, 288] on icon "Next image" at bounding box center [1463, 284] width 19 height 19
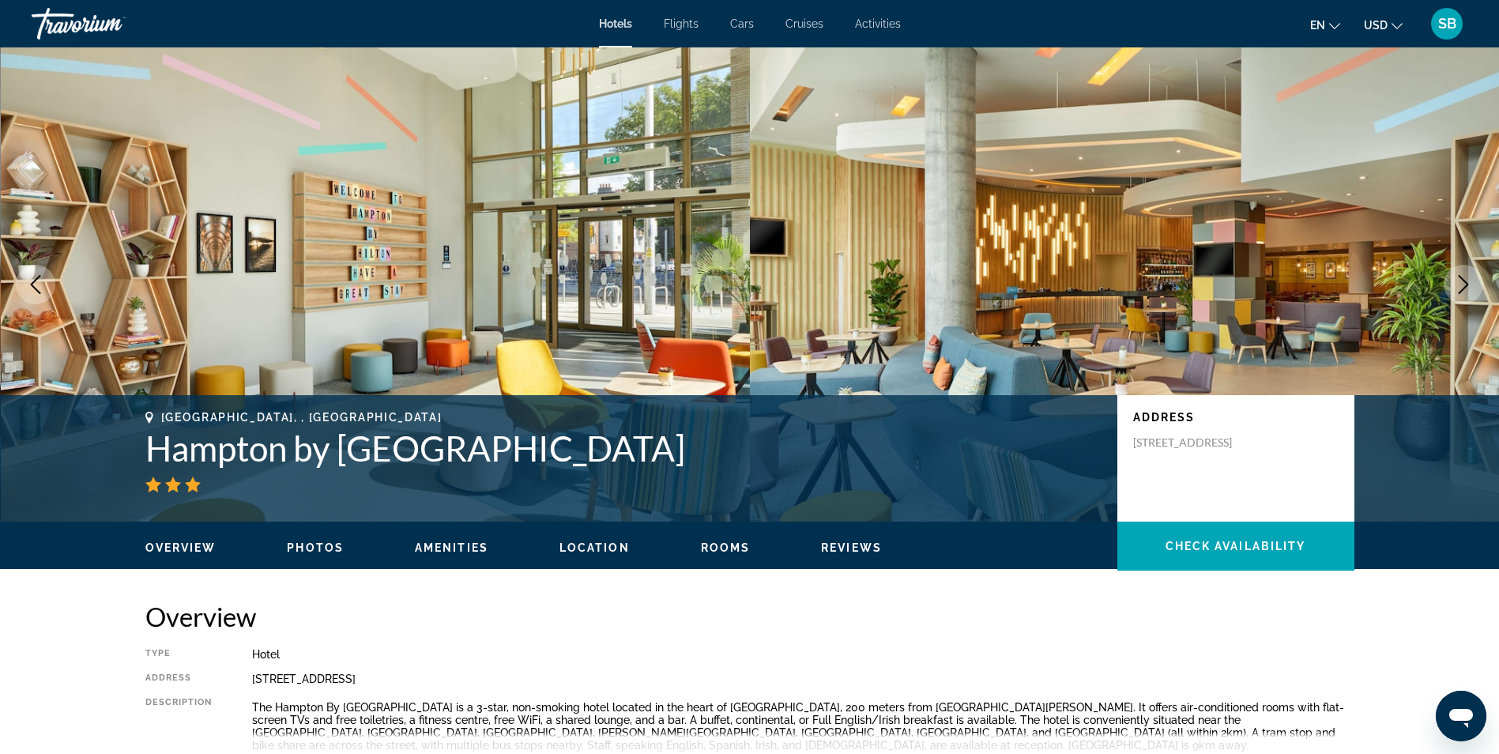
click at [1469, 288] on icon "Next image" at bounding box center [1463, 284] width 19 height 19
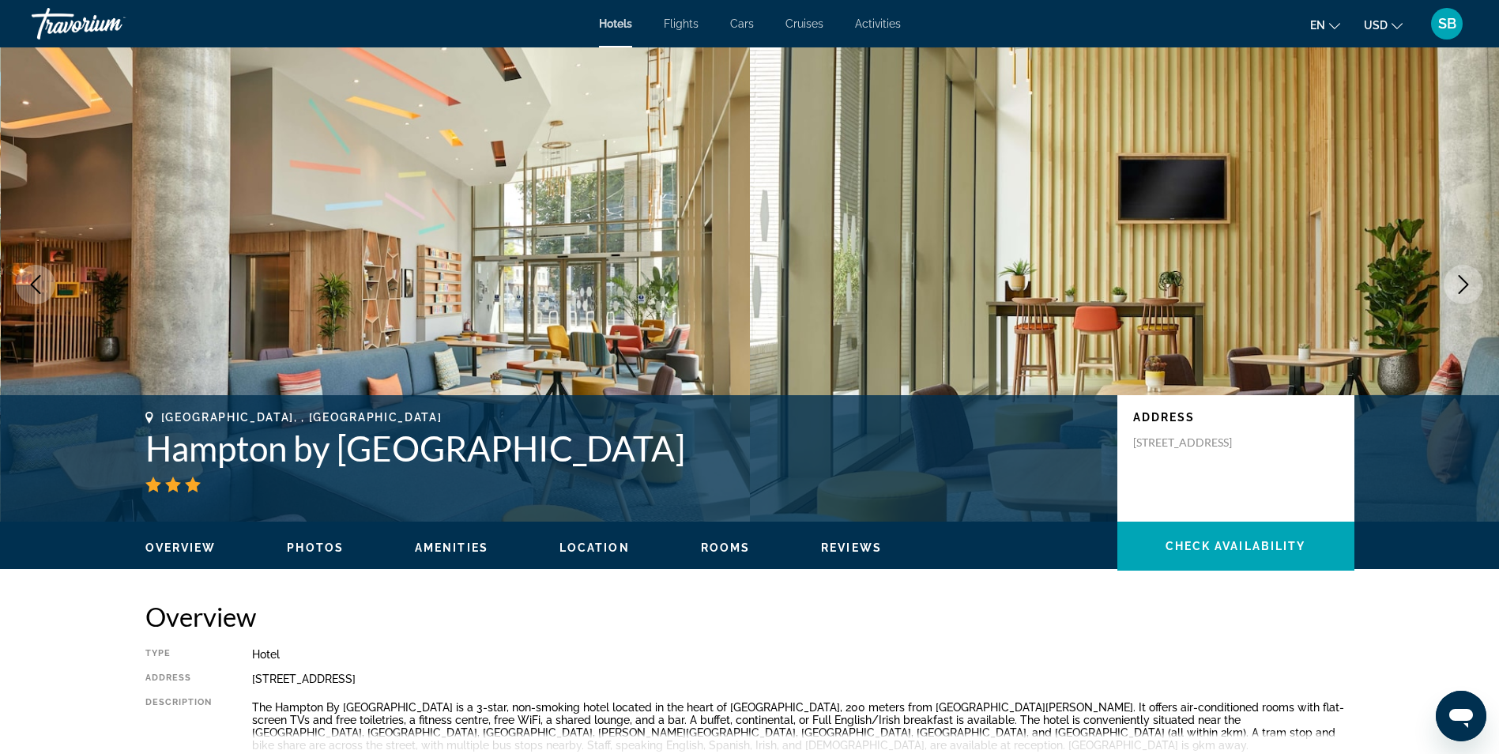
click at [1469, 288] on icon "Next image" at bounding box center [1463, 284] width 19 height 19
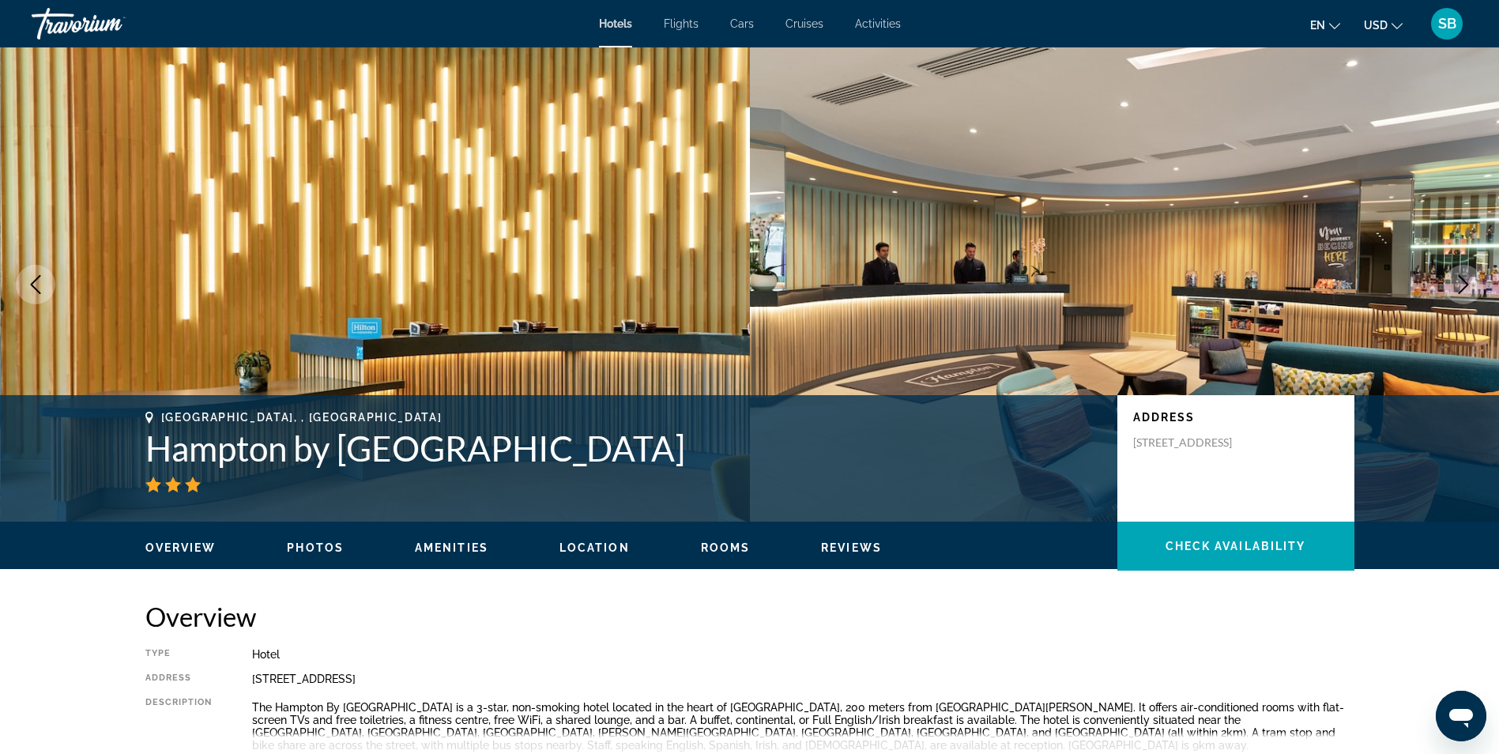
click at [1469, 288] on icon "Next image" at bounding box center [1463, 284] width 19 height 19
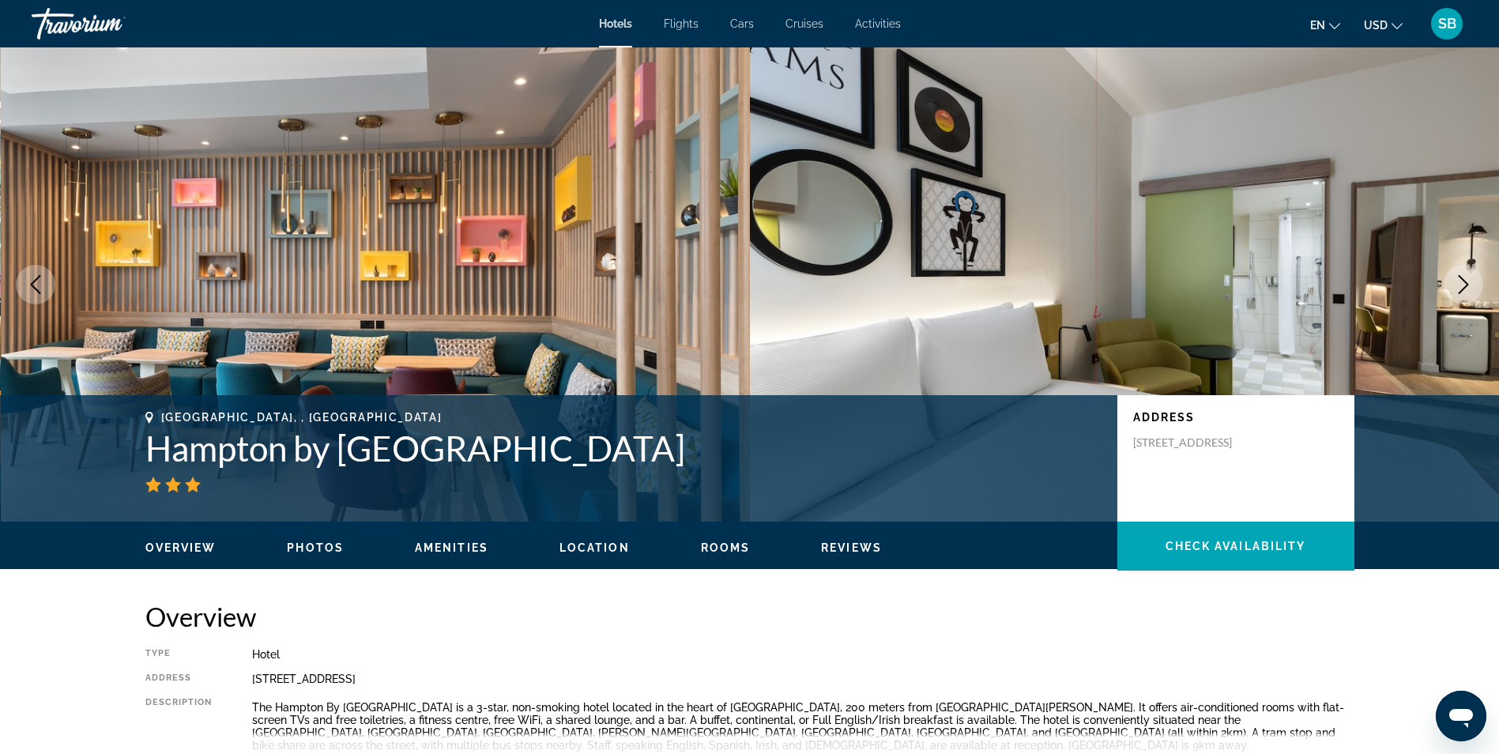
click at [1471, 287] on icon "Next image" at bounding box center [1463, 284] width 19 height 19
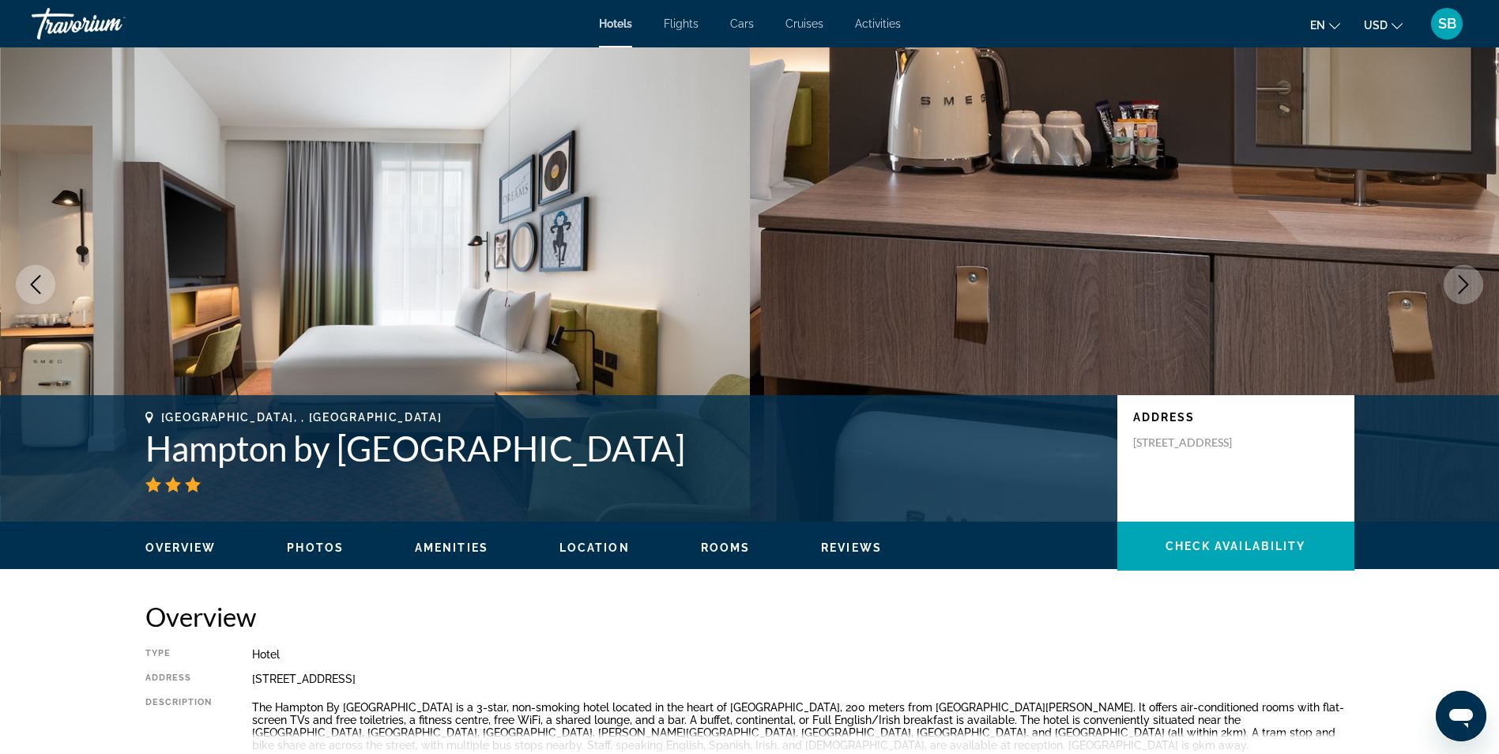
click at [1467, 284] on icon "Next image" at bounding box center [1463, 284] width 10 height 19
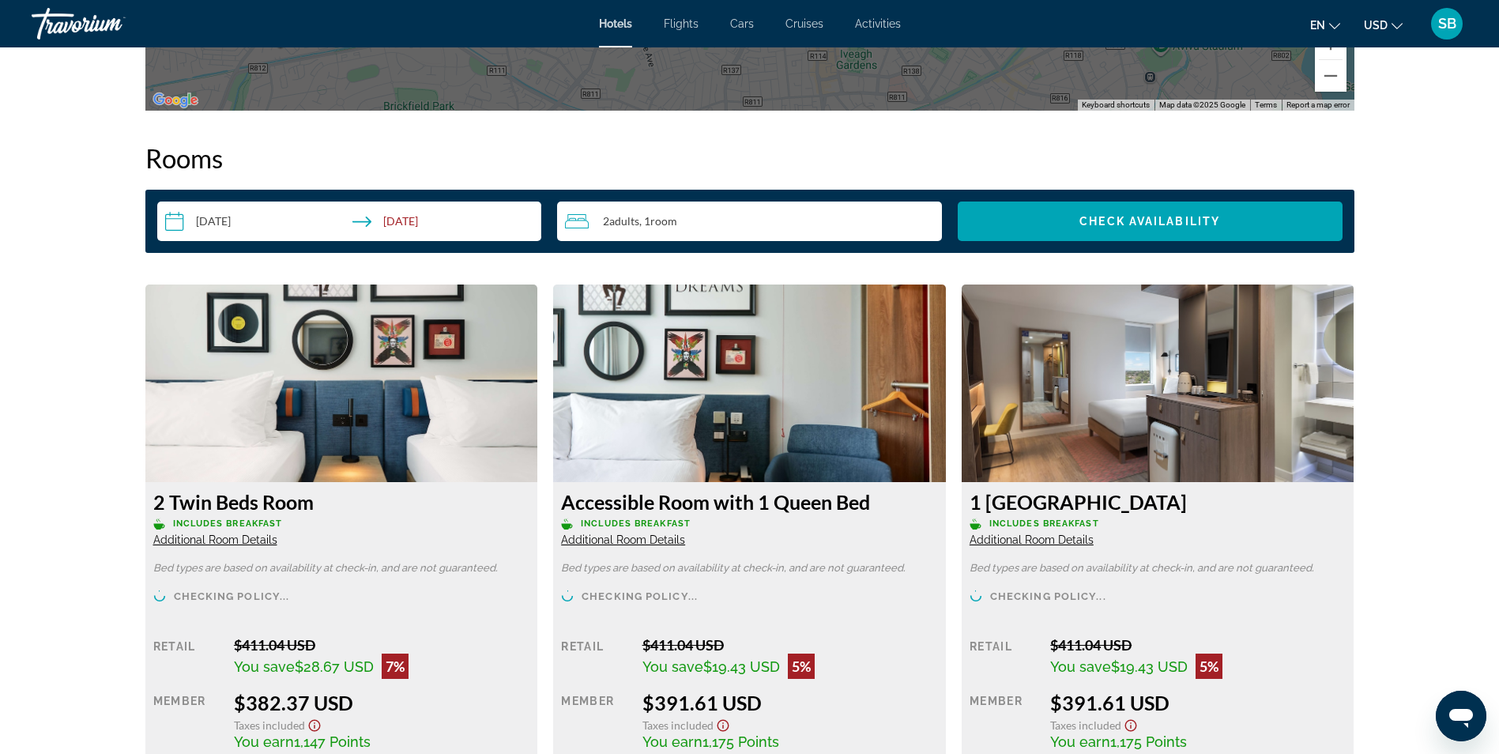
scroll to position [2054, 0]
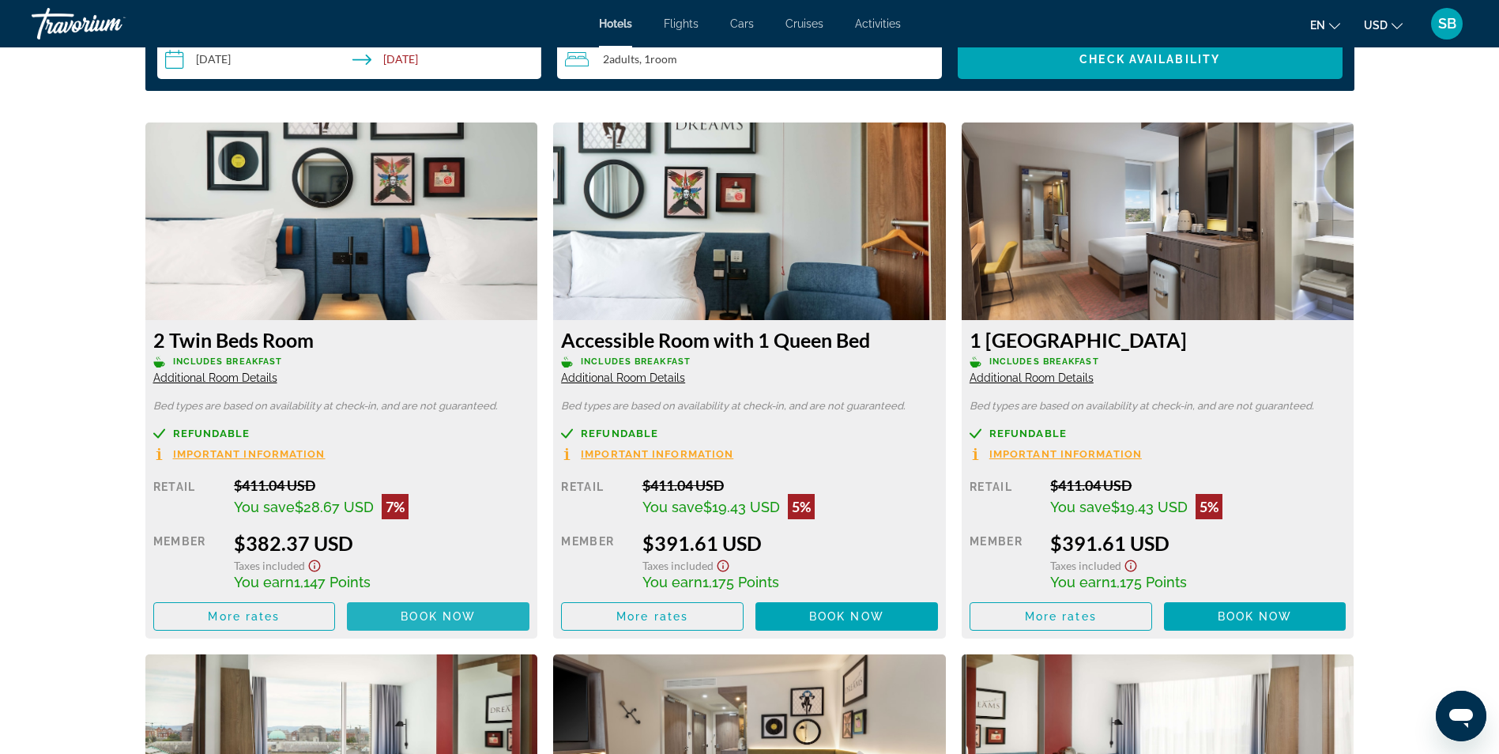
click at [410, 605] on span "Main content" at bounding box center [438, 616] width 182 height 38
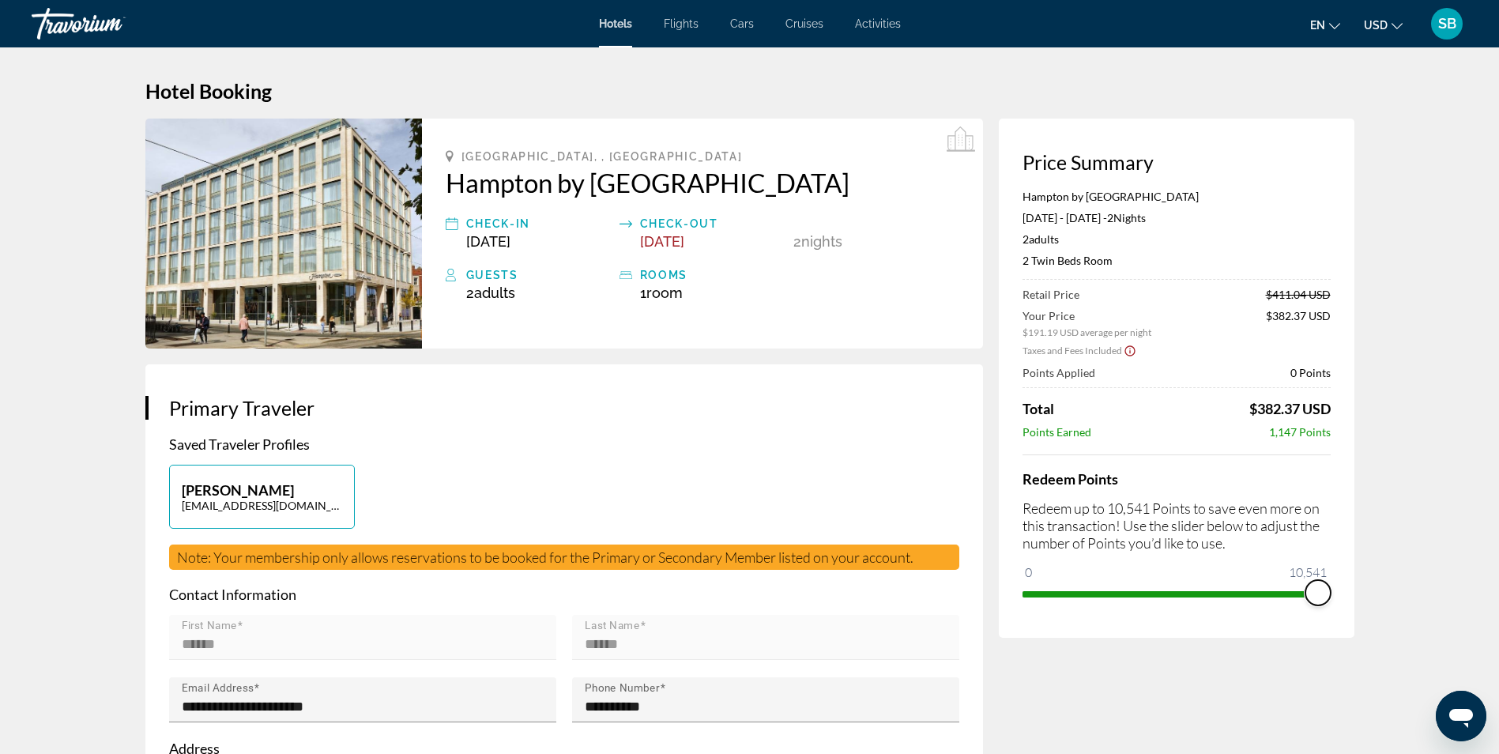
drag, startPoint x: 1035, startPoint y: 575, endPoint x: 1338, endPoint y: 572, distance: 303.4
click at [1338, 572] on div "Price Summary Hampton by [GEOGRAPHIC_DATA] [DATE] - [DATE] - 2 Night Nights 2 A…" at bounding box center [1176, 377] width 355 height 519
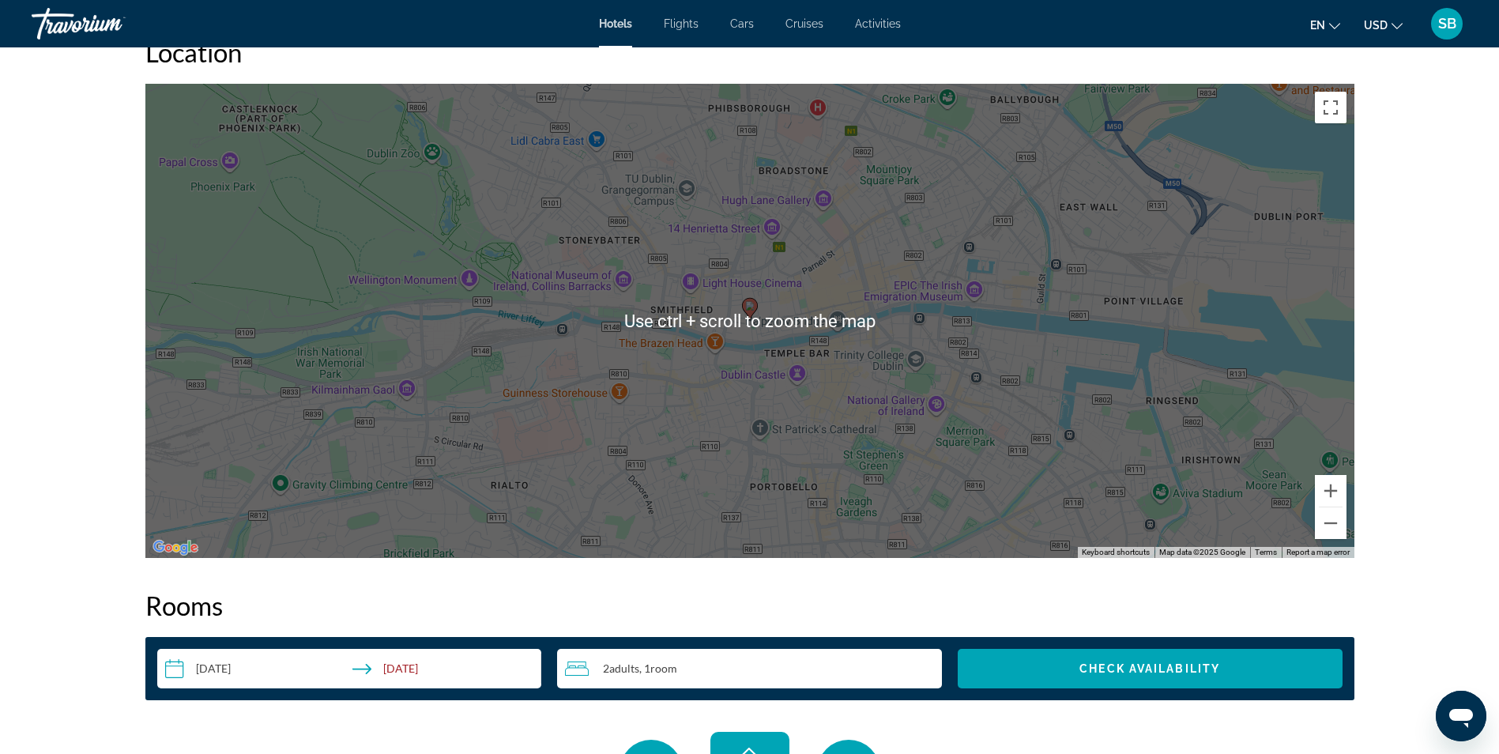
scroll to position [1343, 0]
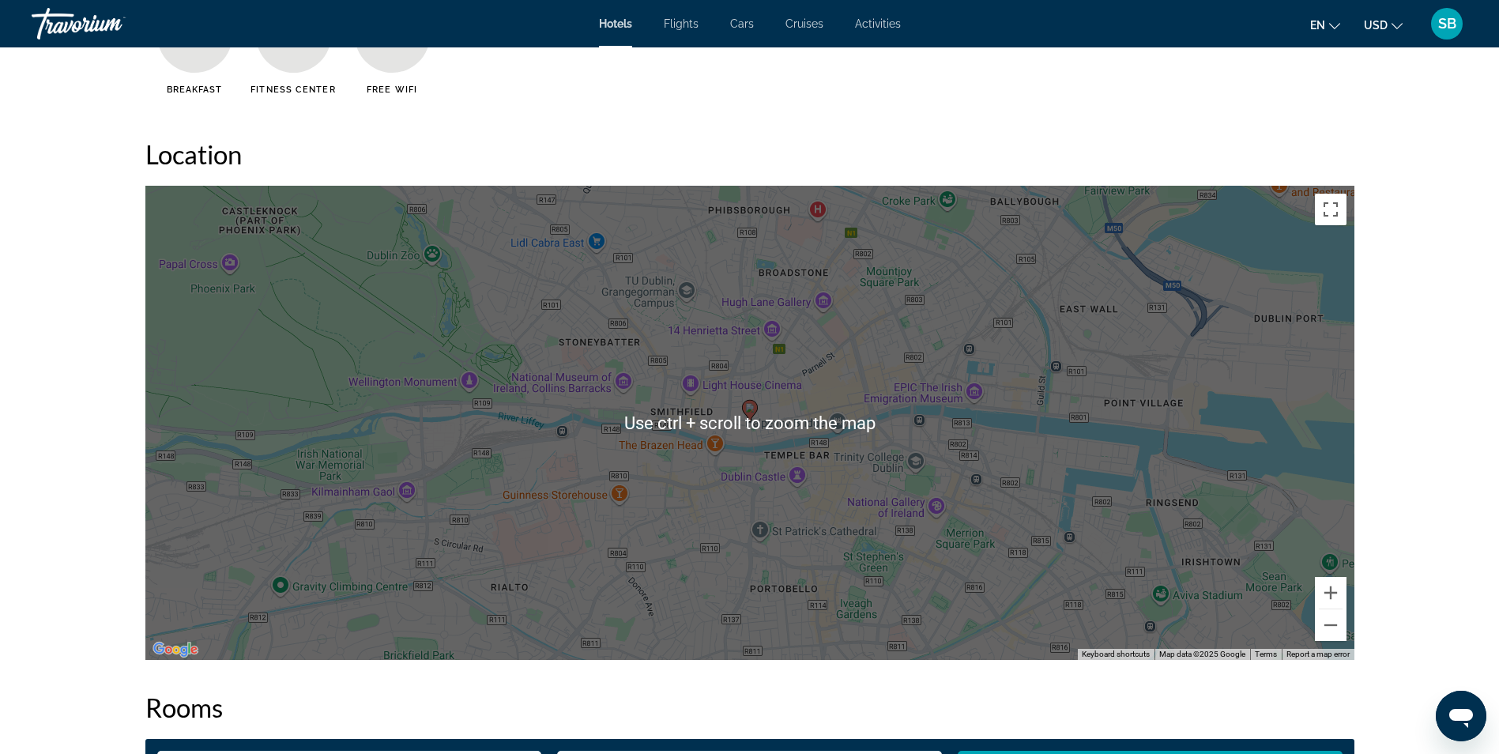
drag, startPoint x: 775, startPoint y: 393, endPoint x: 834, endPoint y: 397, distance: 59.4
click at [786, 393] on div "To activate drag with keyboard, press Alt + Enter. Once in keyboard drag state,…" at bounding box center [749, 423] width 1209 height 474
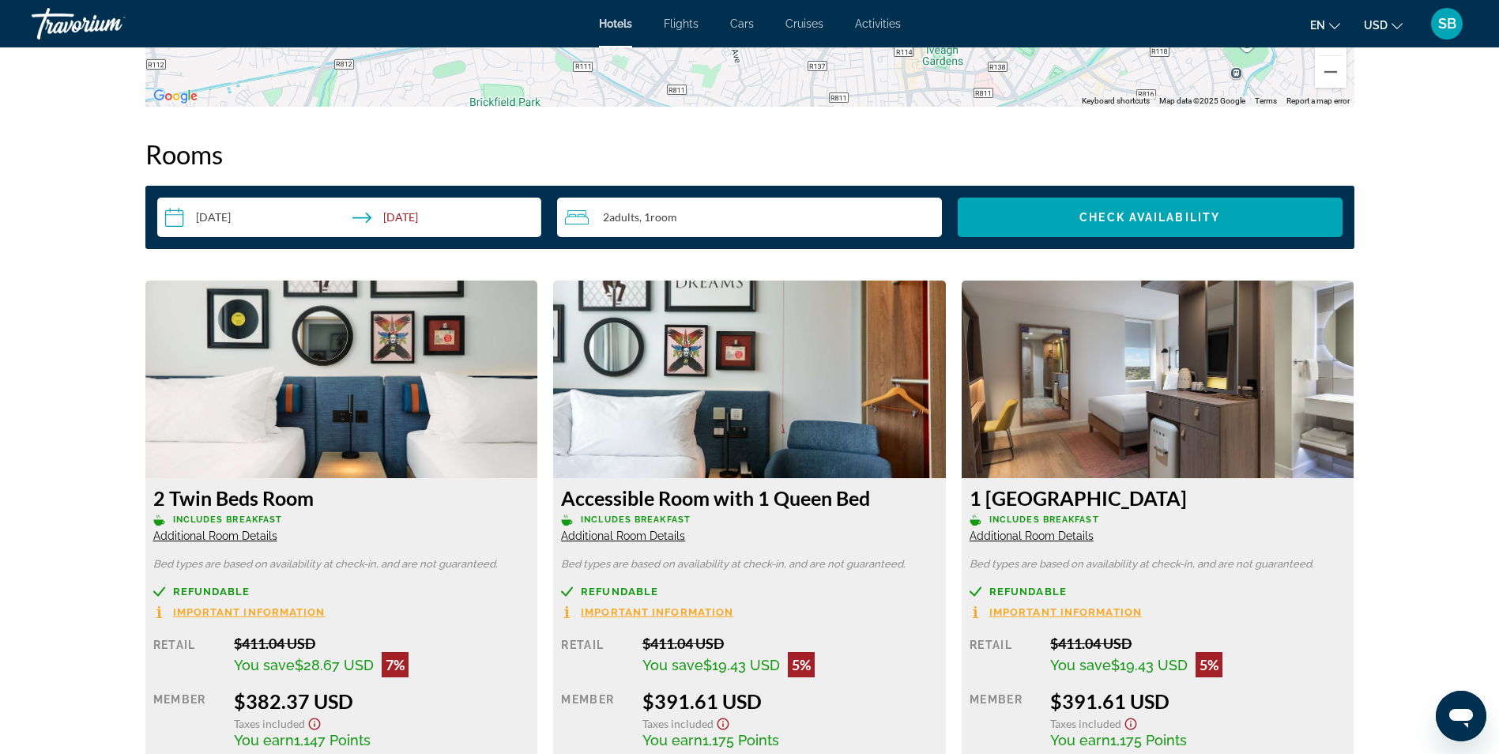
scroll to position [2133, 0]
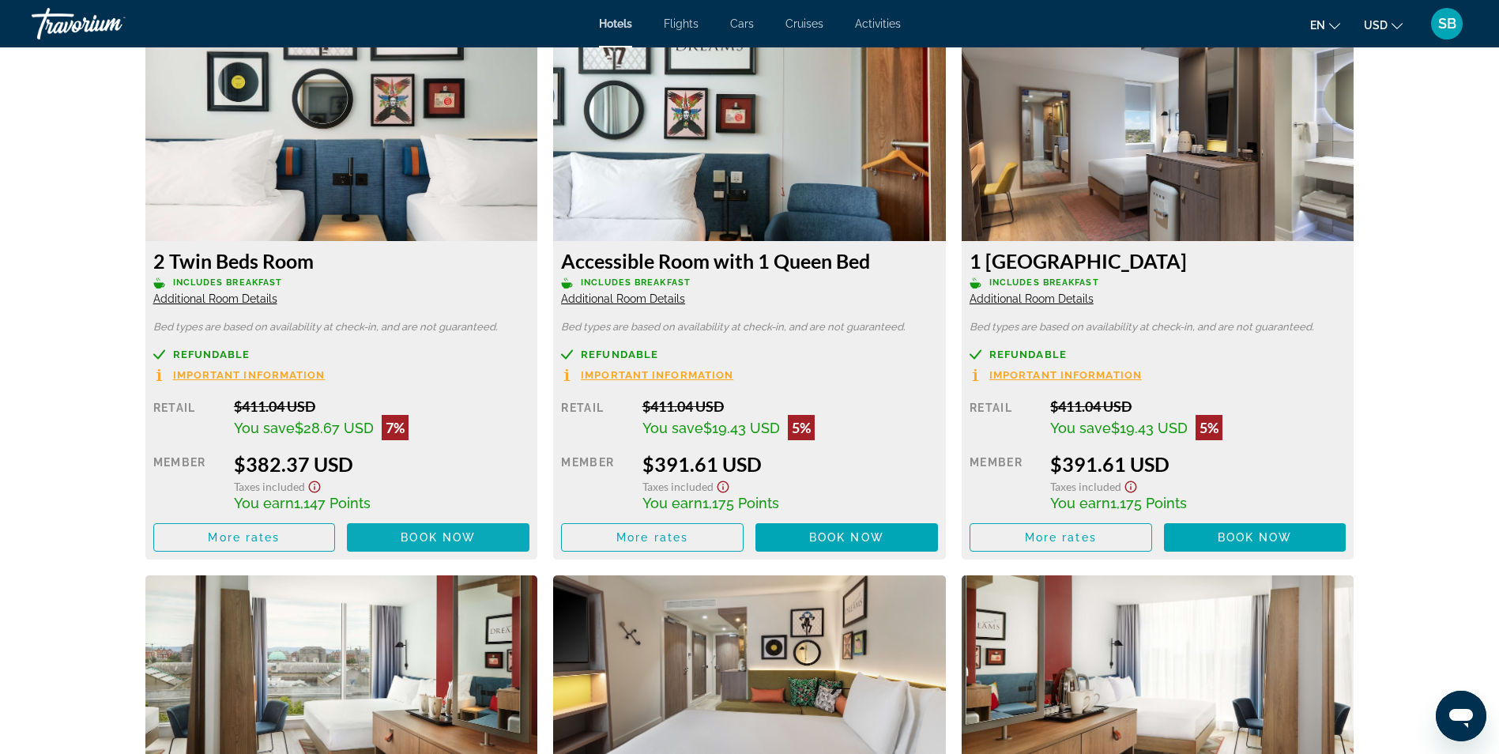
click at [489, 531] on span "Main content" at bounding box center [438, 537] width 182 height 38
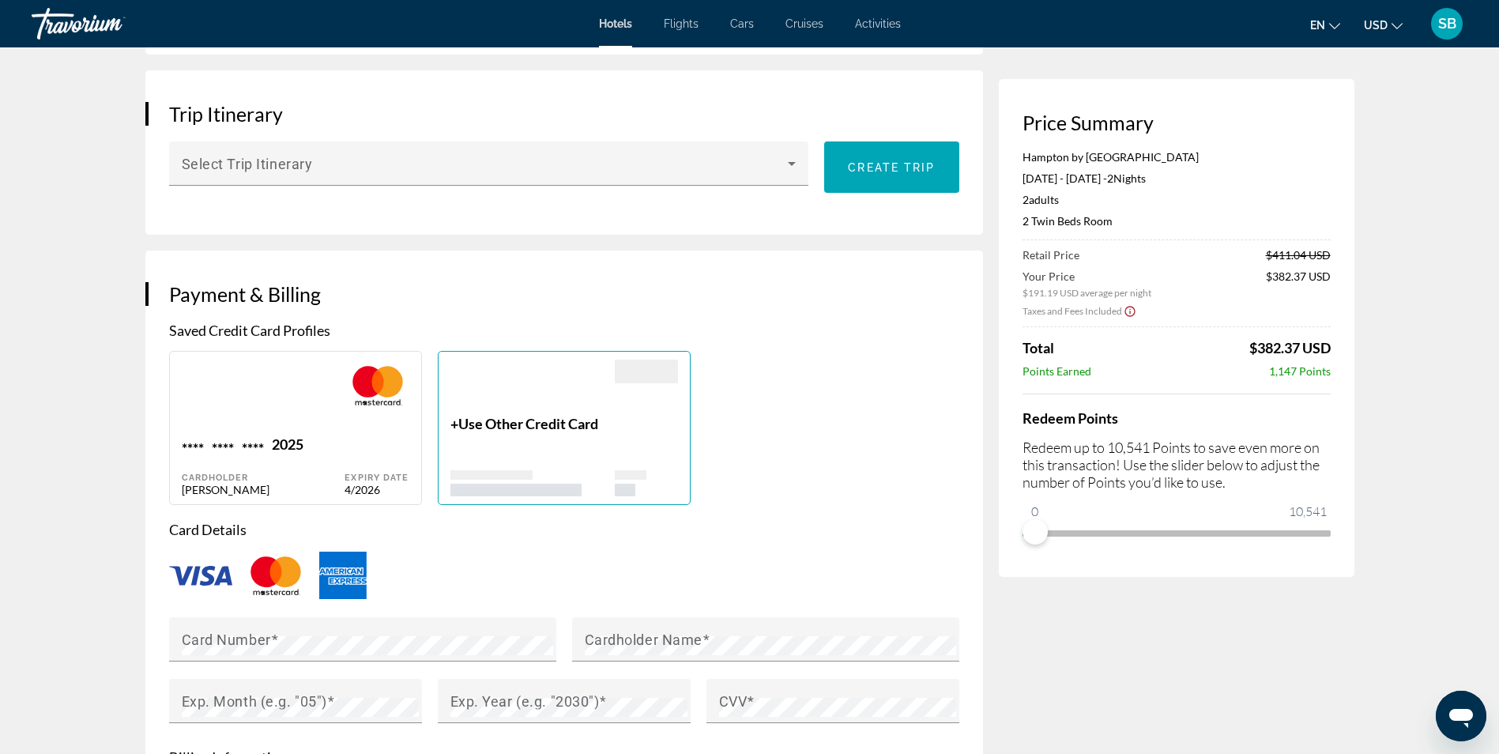
scroll to position [948, 0]
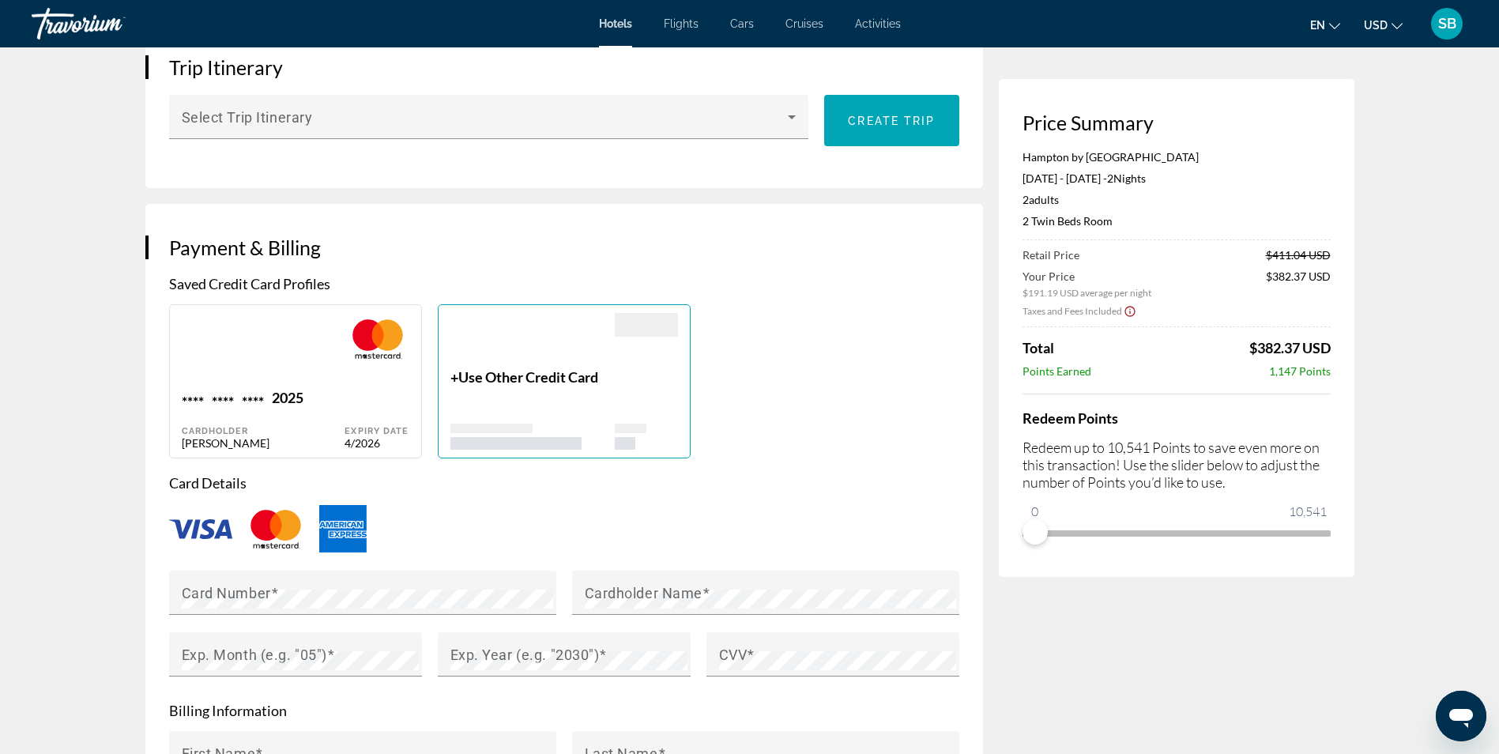
click at [309, 363] on div "Main content" at bounding box center [264, 351] width 164 height 76
type input "******"
type input "**********"
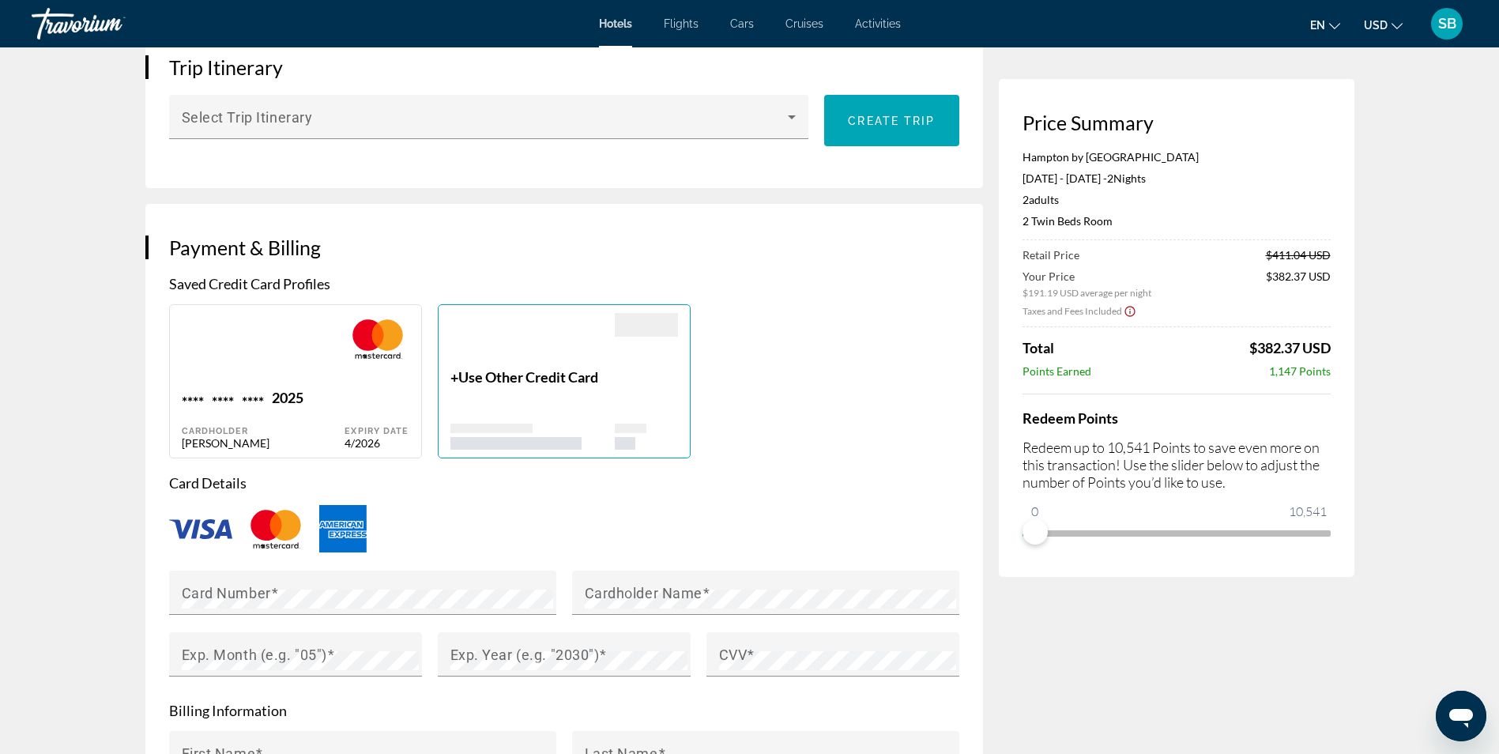
type input "**********"
type input "*****"
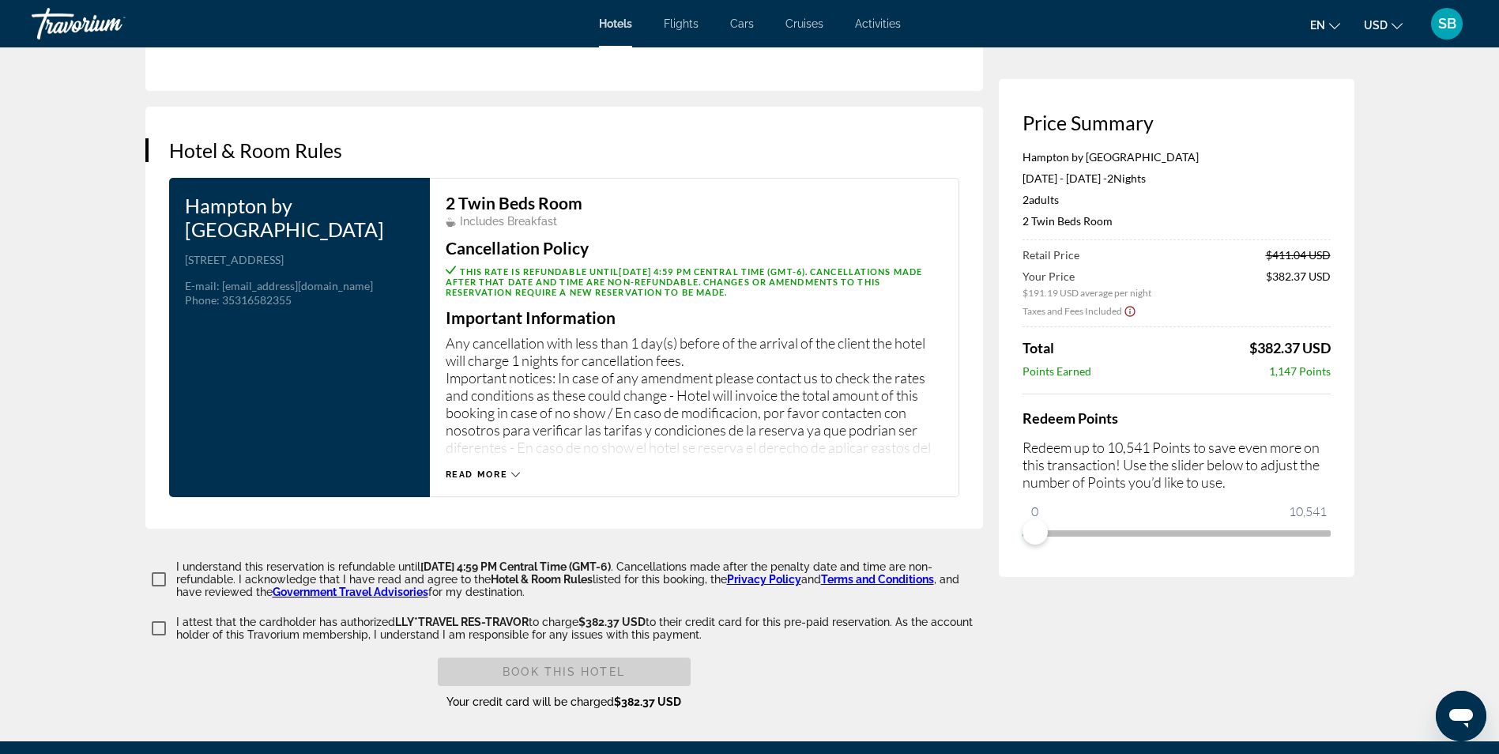
scroll to position [1896, 0]
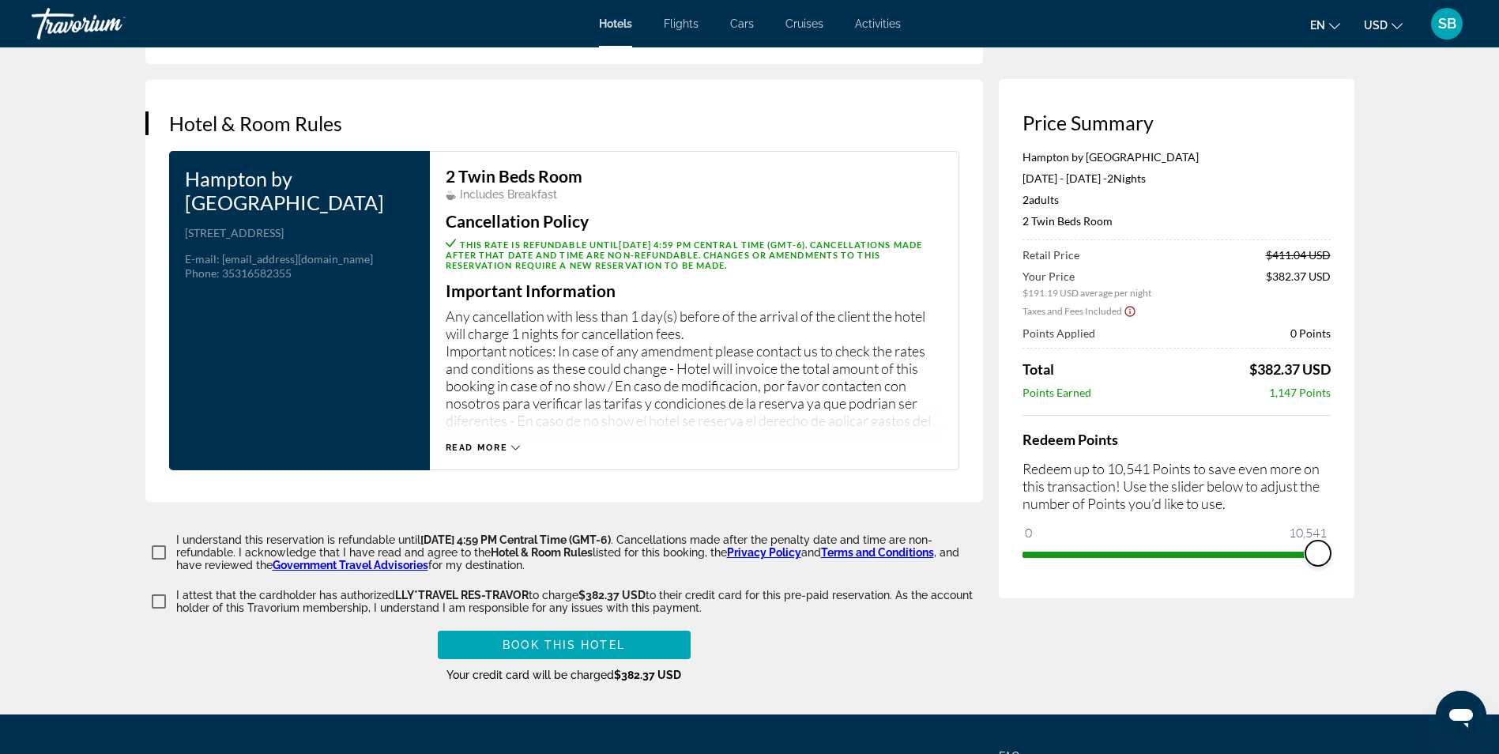
drag, startPoint x: 1036, startPoint y: 541, endPoint x: 1369, endPoint y: 566, distance: 334.3
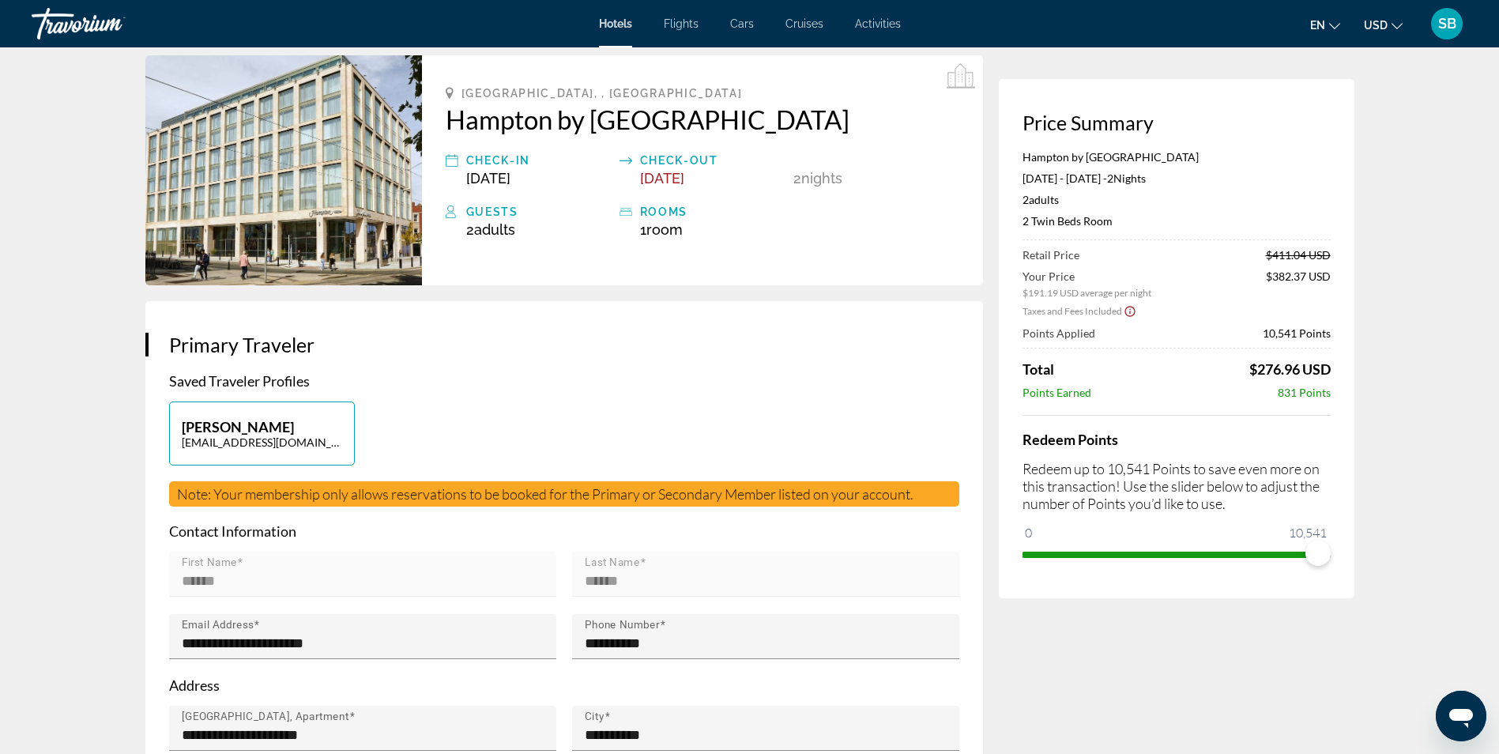
scroll to position [0, 0]
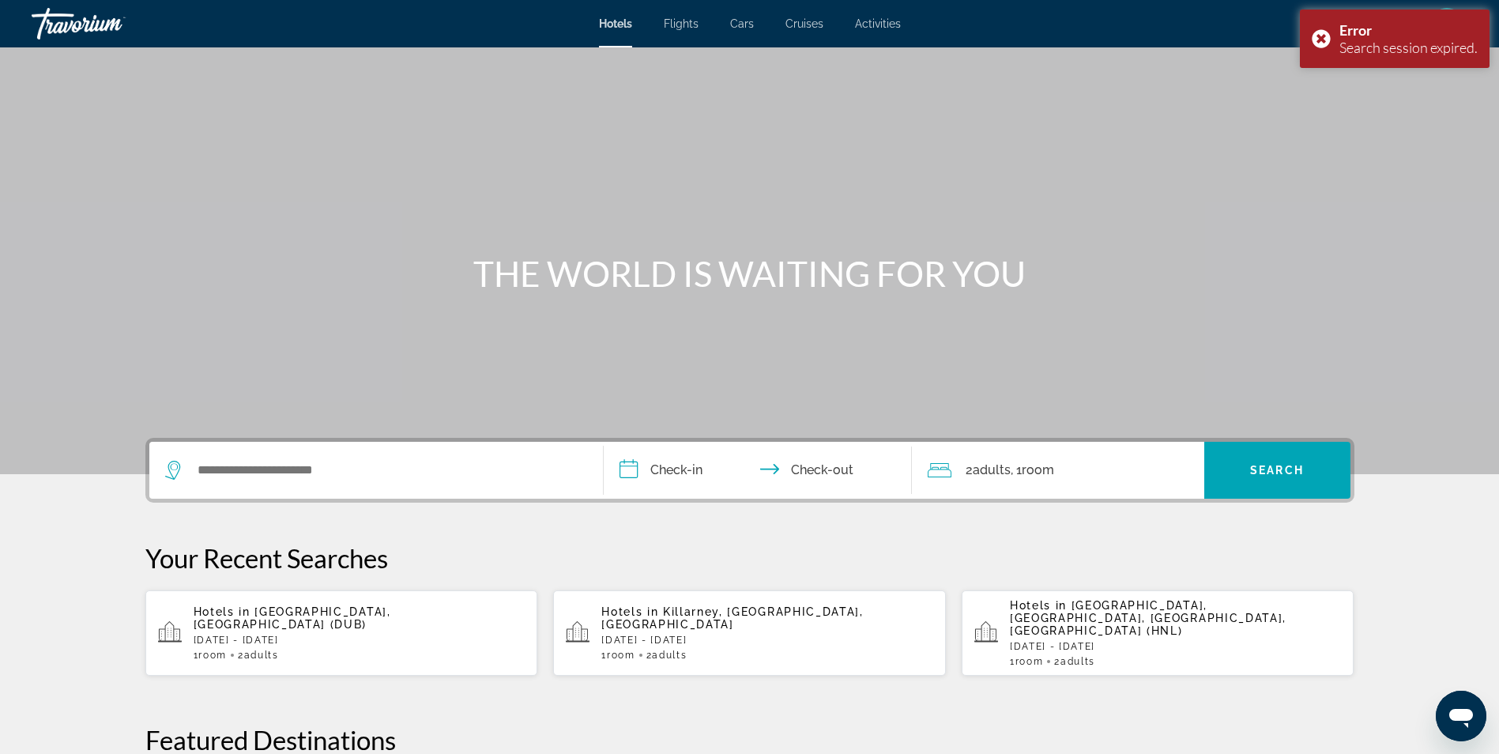
click at [286, 613] on span "[GEOGRAPHIC_DATA], [GEOGRAPHIC_DATA] (DUB)" at bounding box center [292, 617] width 197 height 25
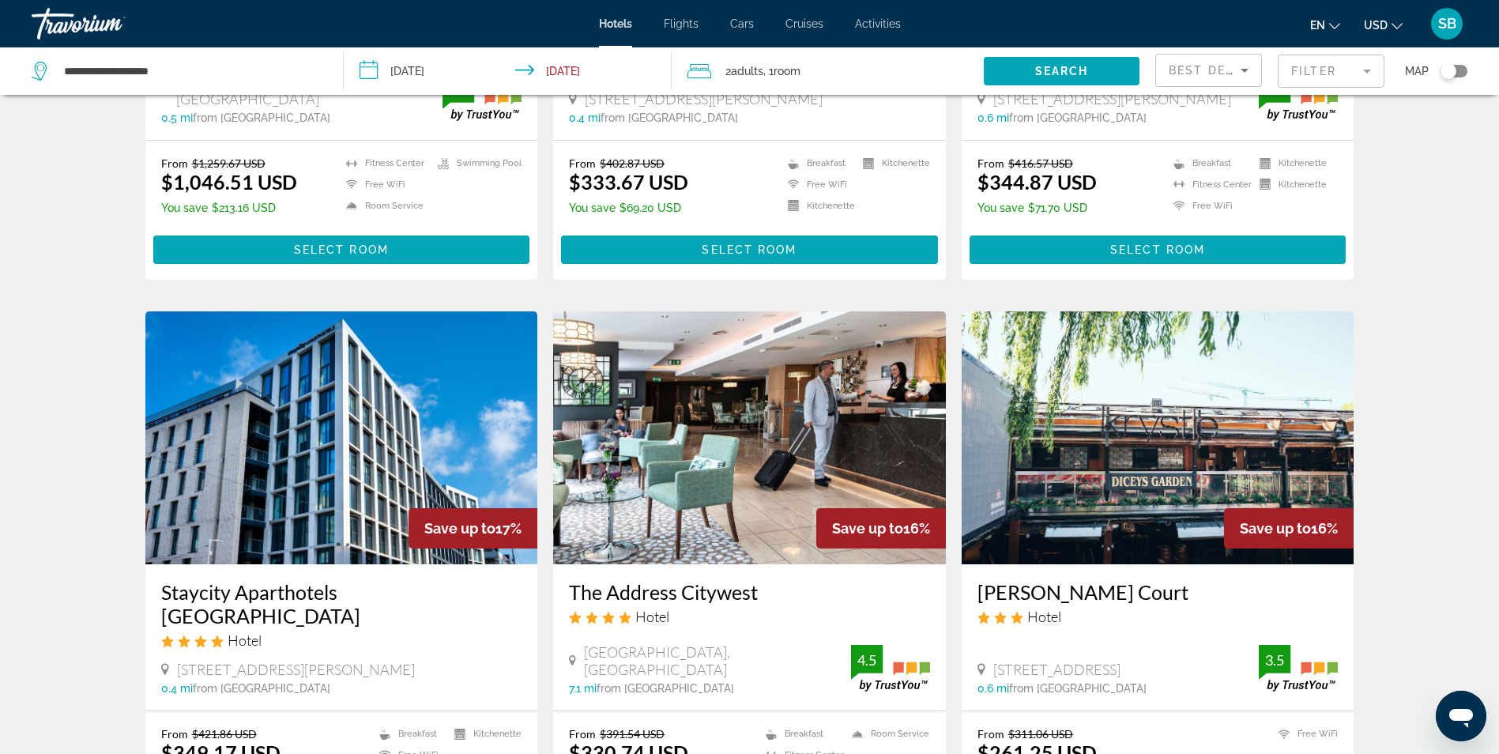
scroll to position [1928, 0]
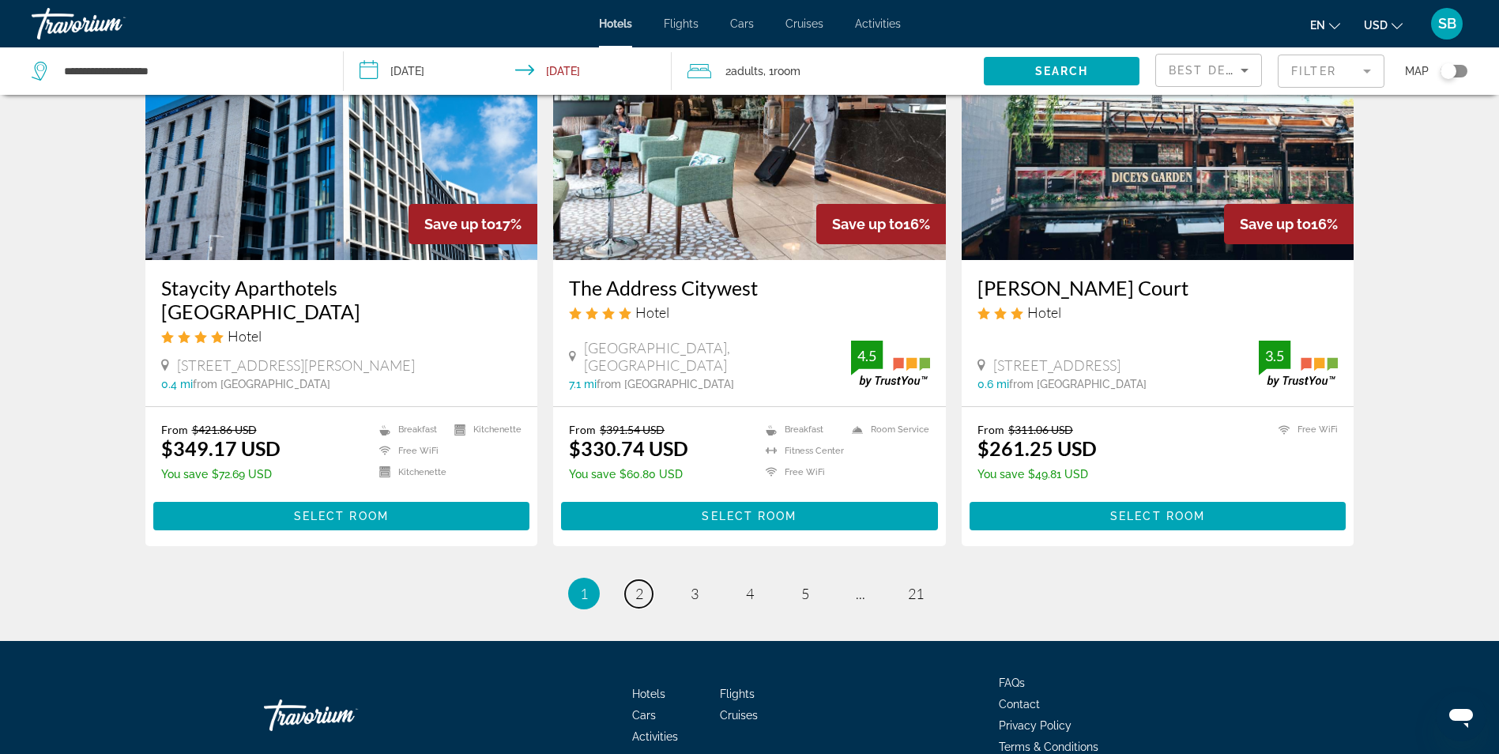
click at [633, 580] on link "page 2" at bounding box center [639, 594] width 28 height 28
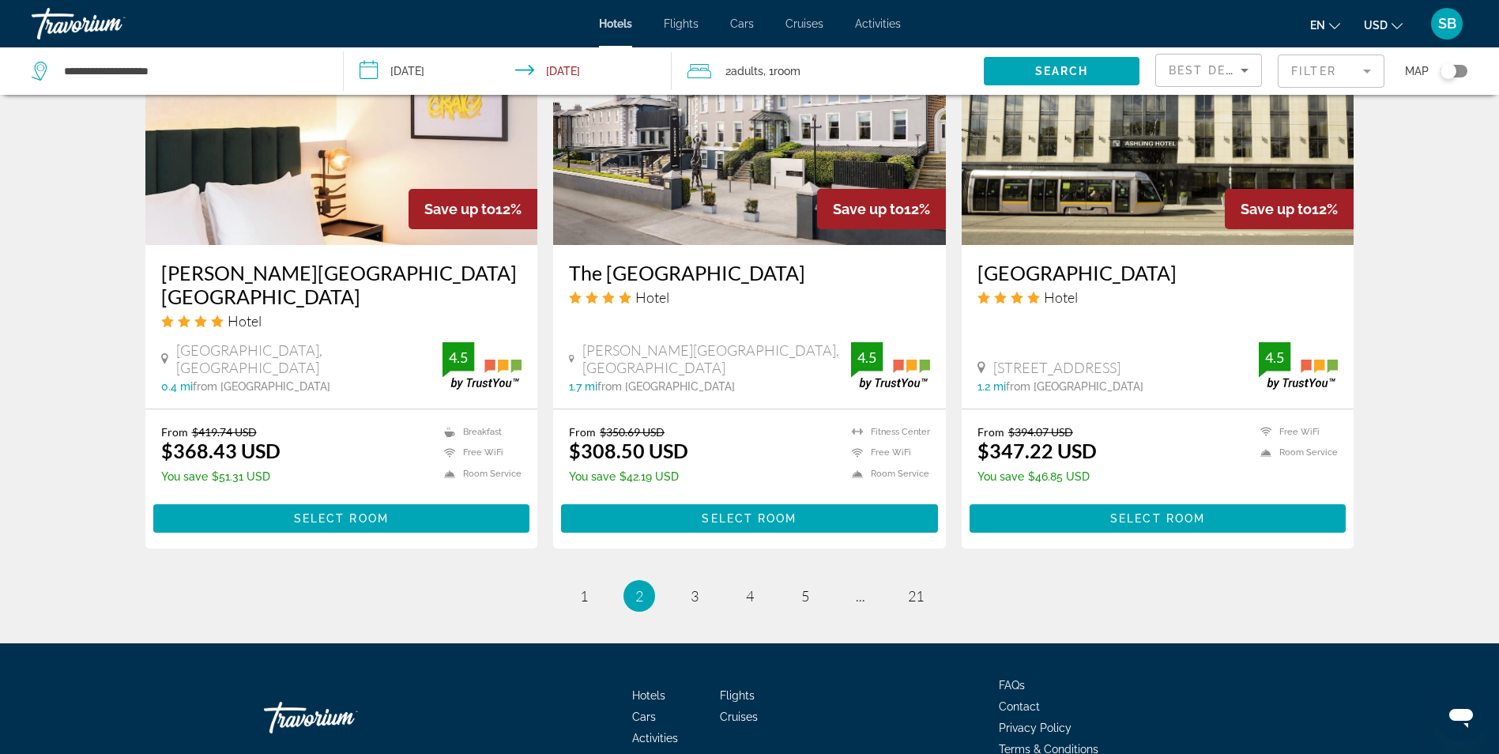
scroll to position [1896, 0]
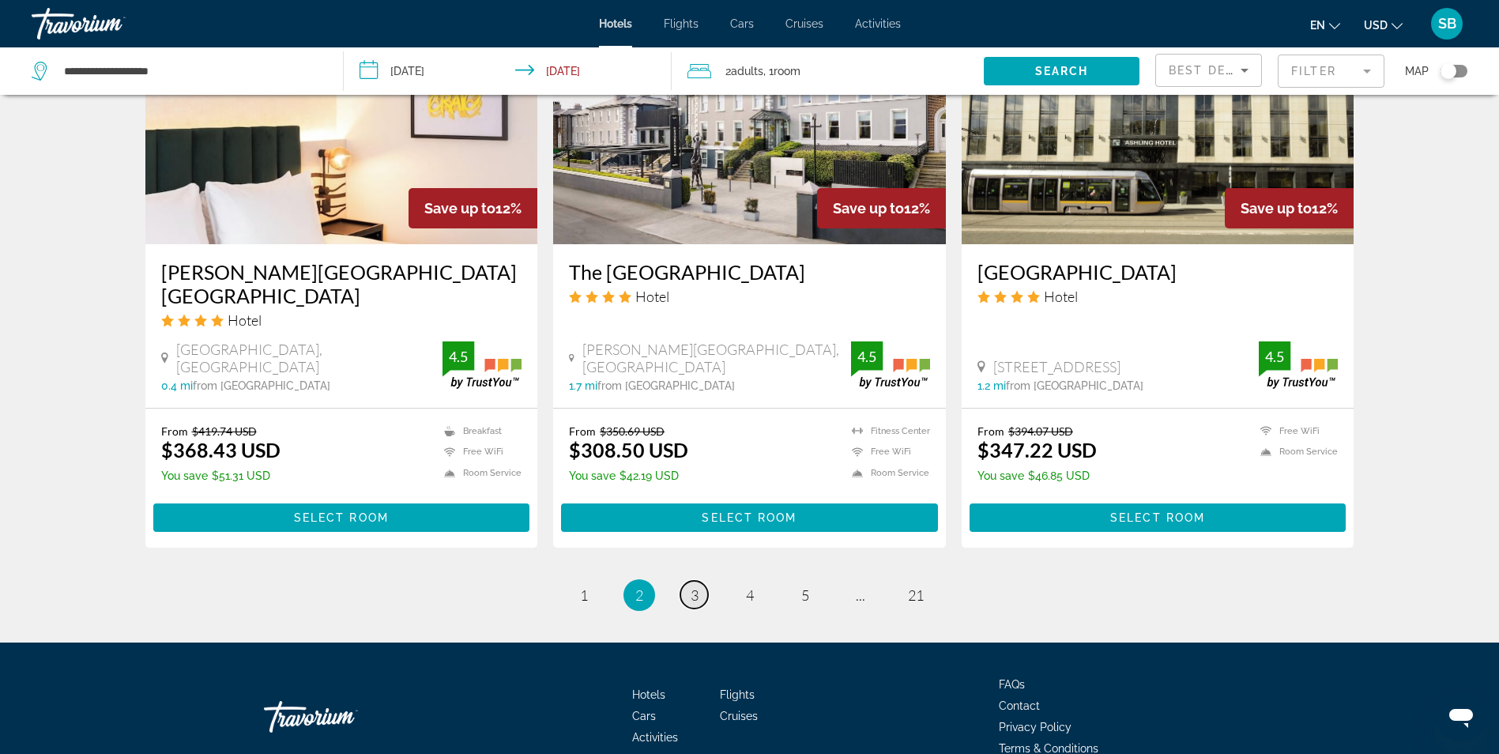
click at [692, 586] on span "3" at bounding box center [694, 594] width 8 height 17
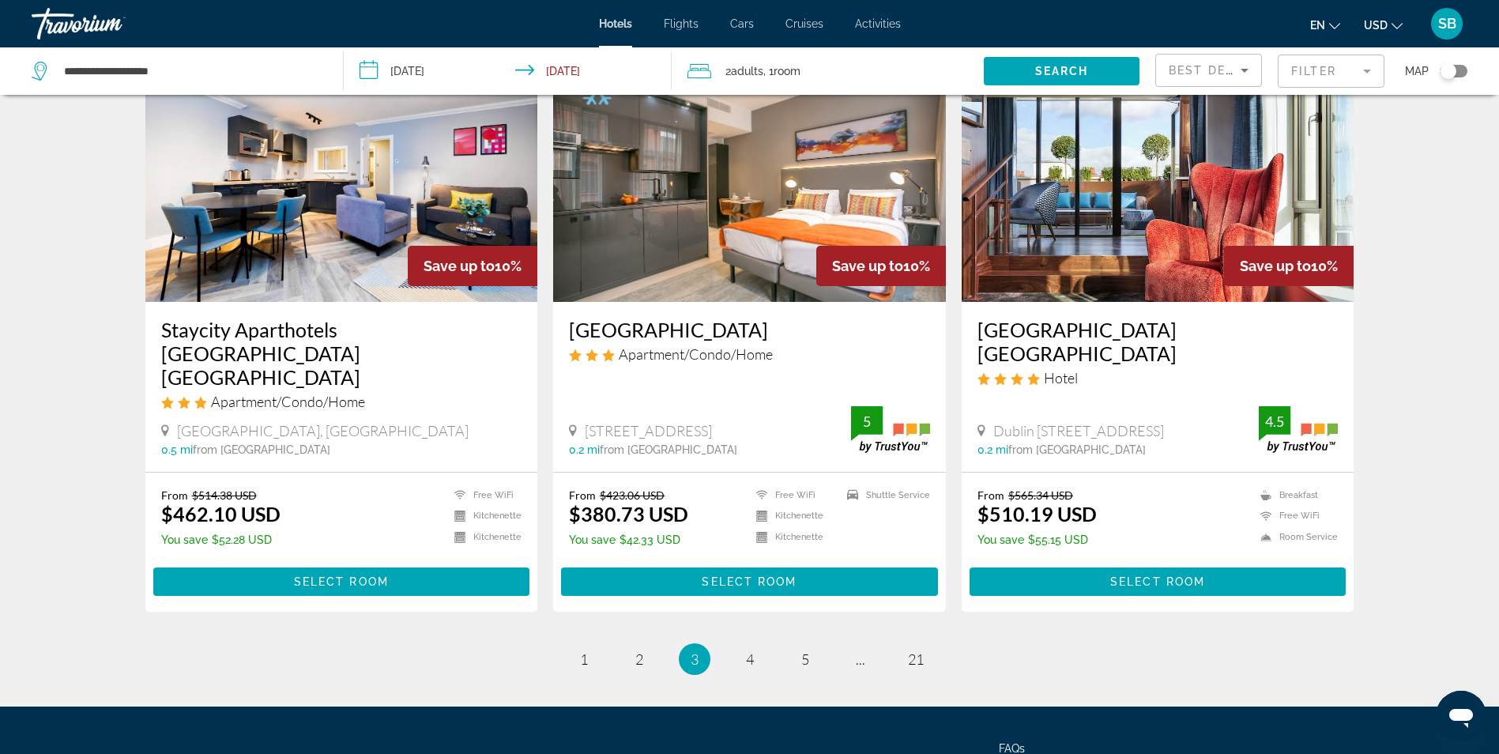
scroll to position [1928, 0]
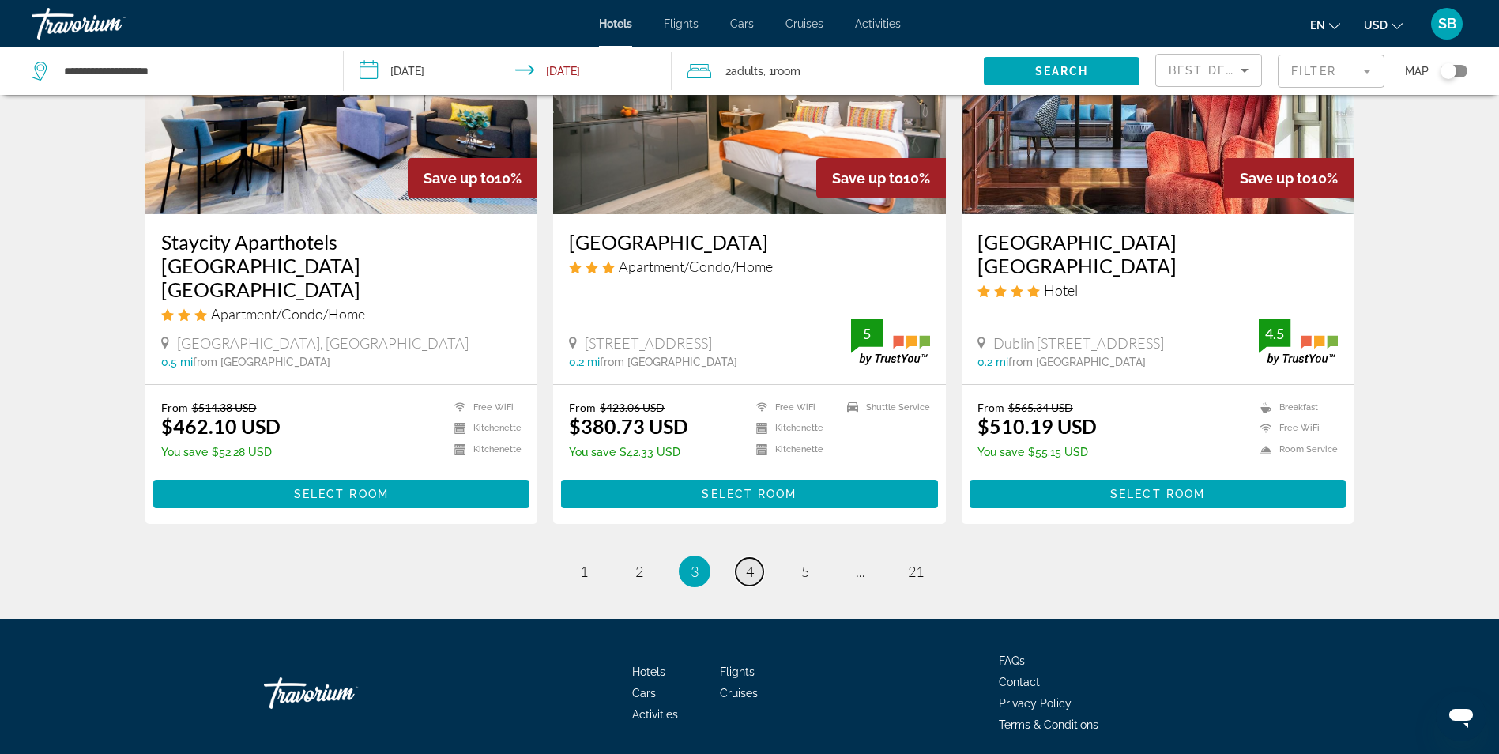
click at [750, 562] on span "4" at bounding box center [750, 570] width 8 height 17
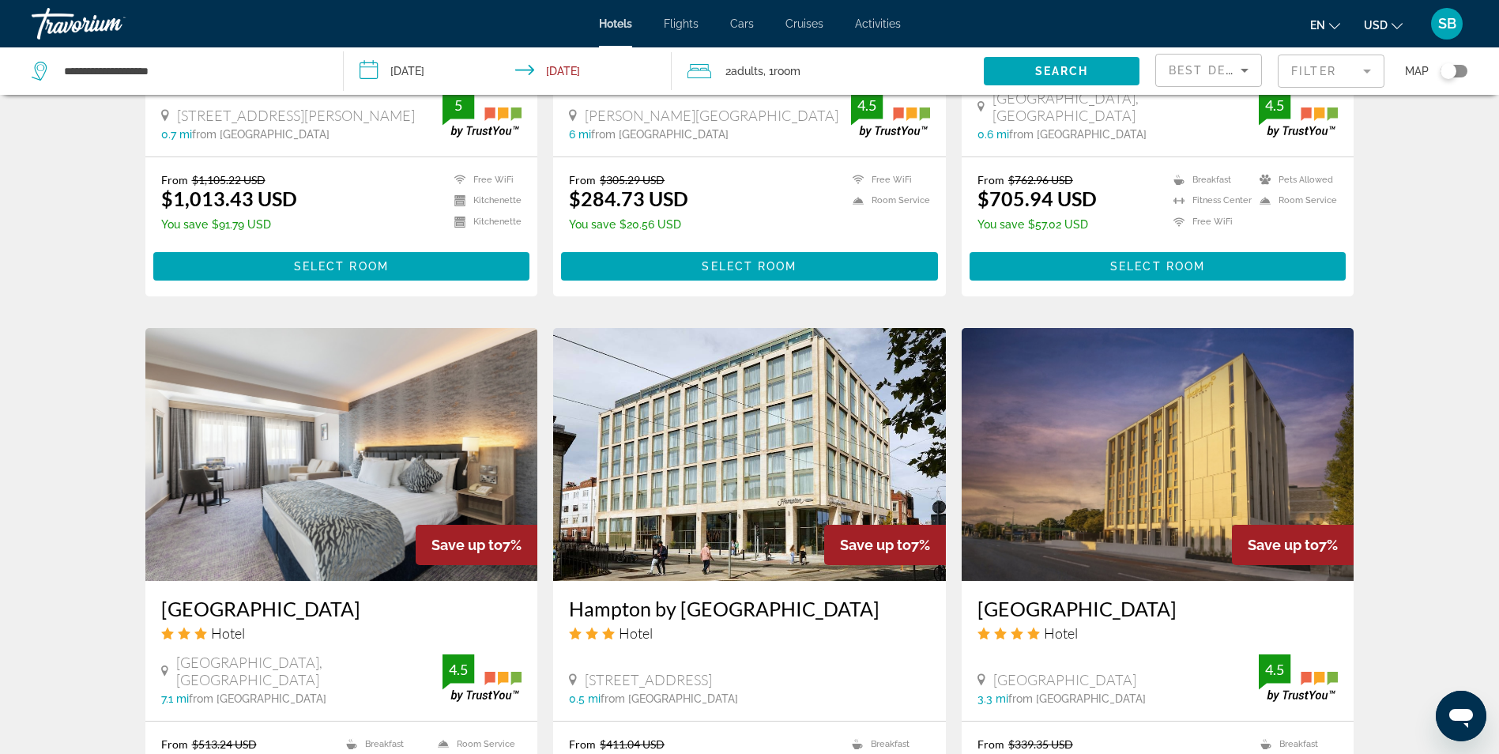
scroll to position [1659, 0]
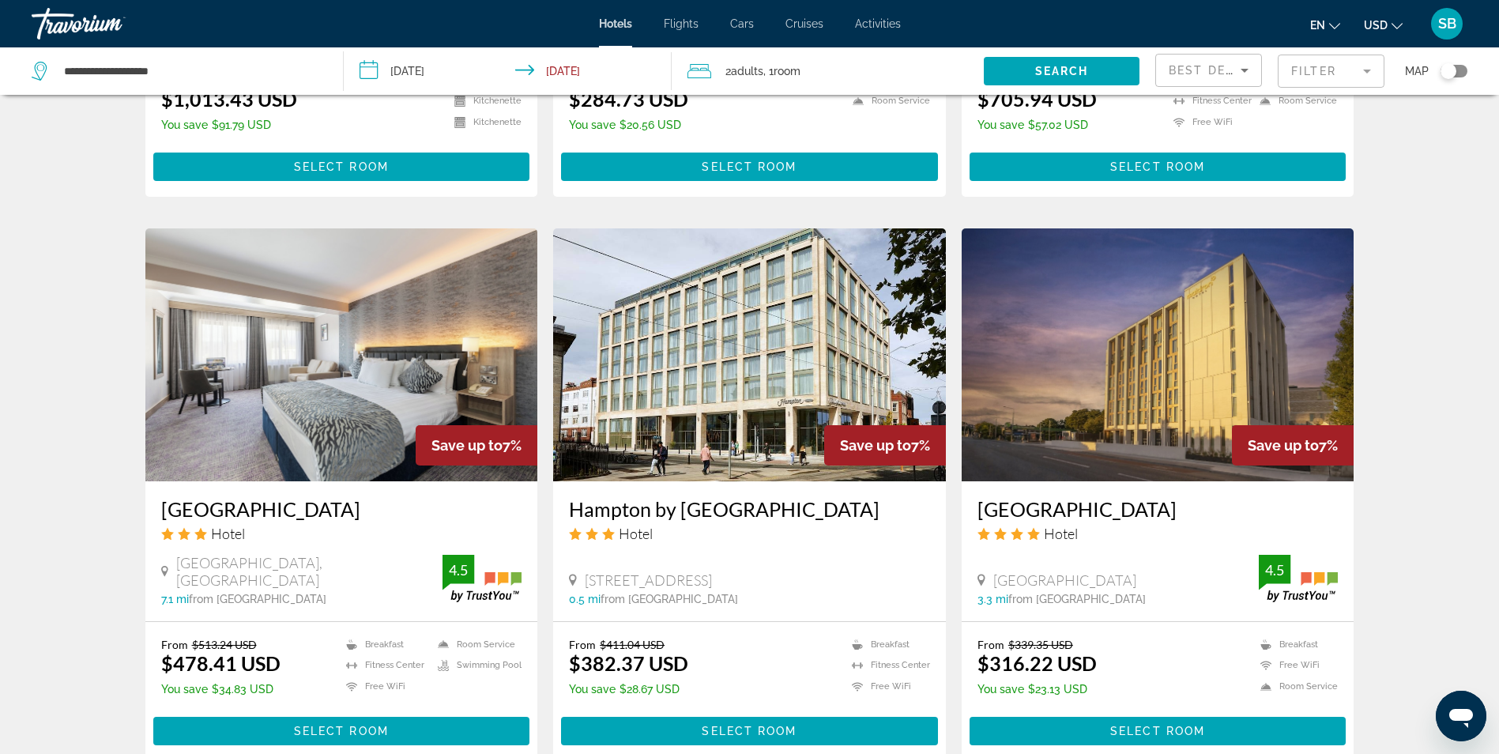
click at [789, 374] on img "Main content" at bounding box center [749, 354] width 393 height 253
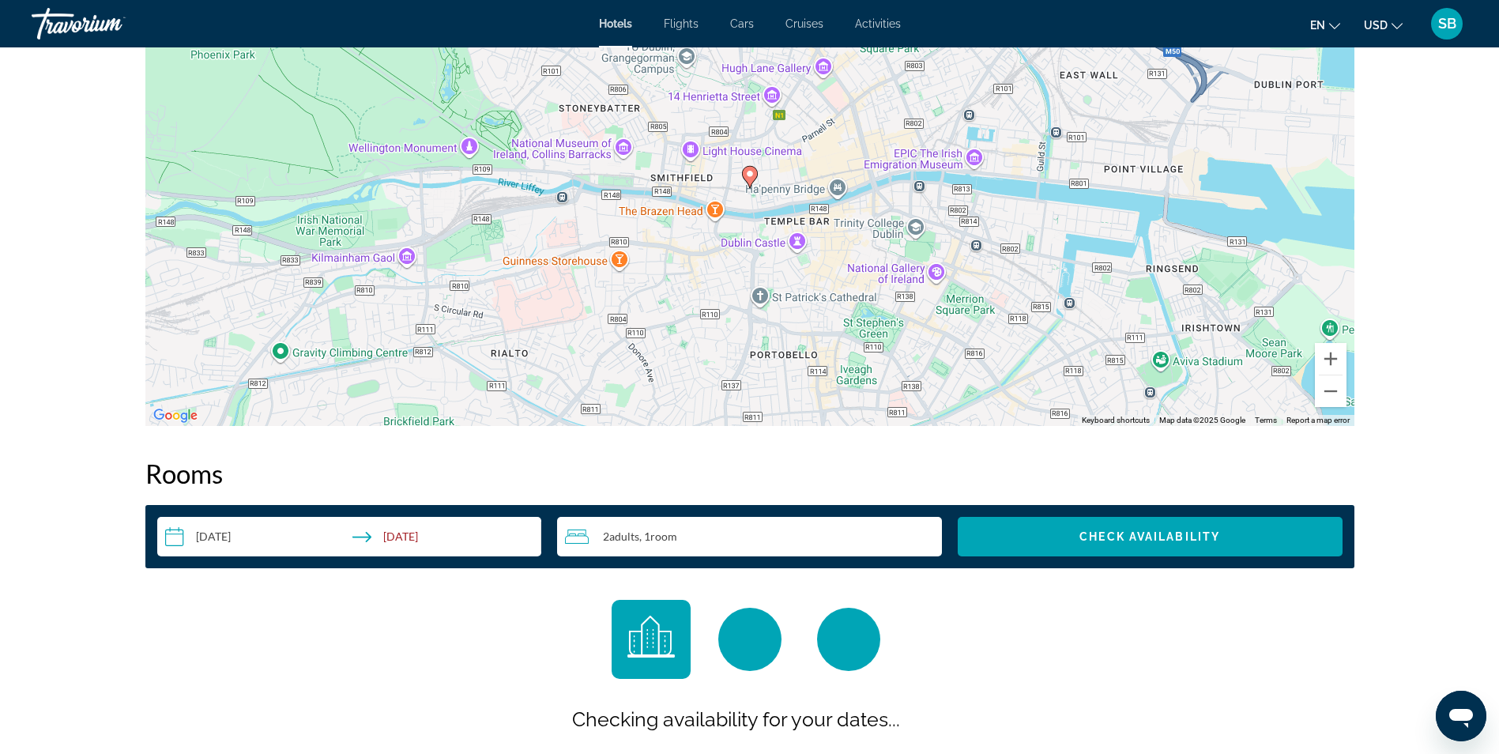
scroll to position [1896, 0]
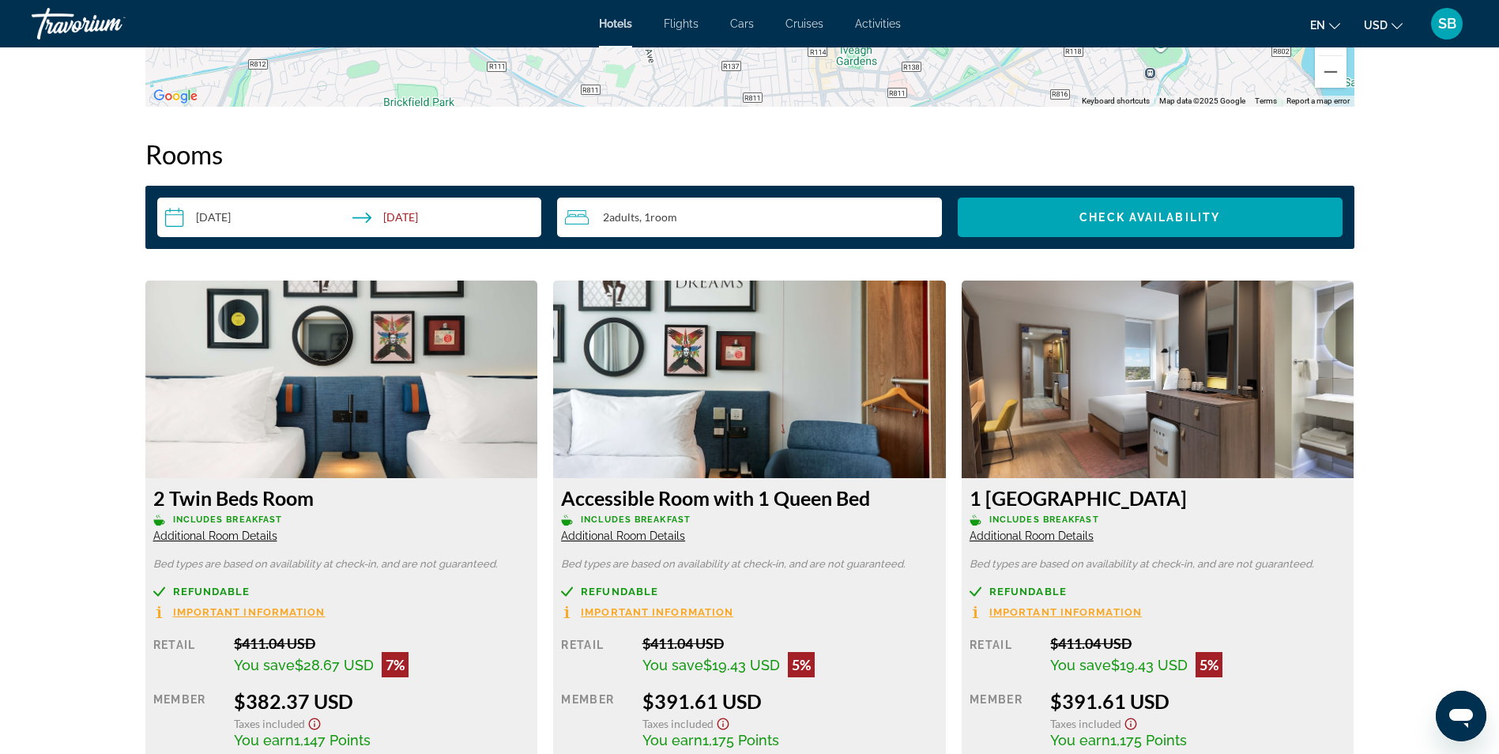
click at [246, 536] on span "Additional Room Details" at bounding box center [215, 535] width 124 height 13
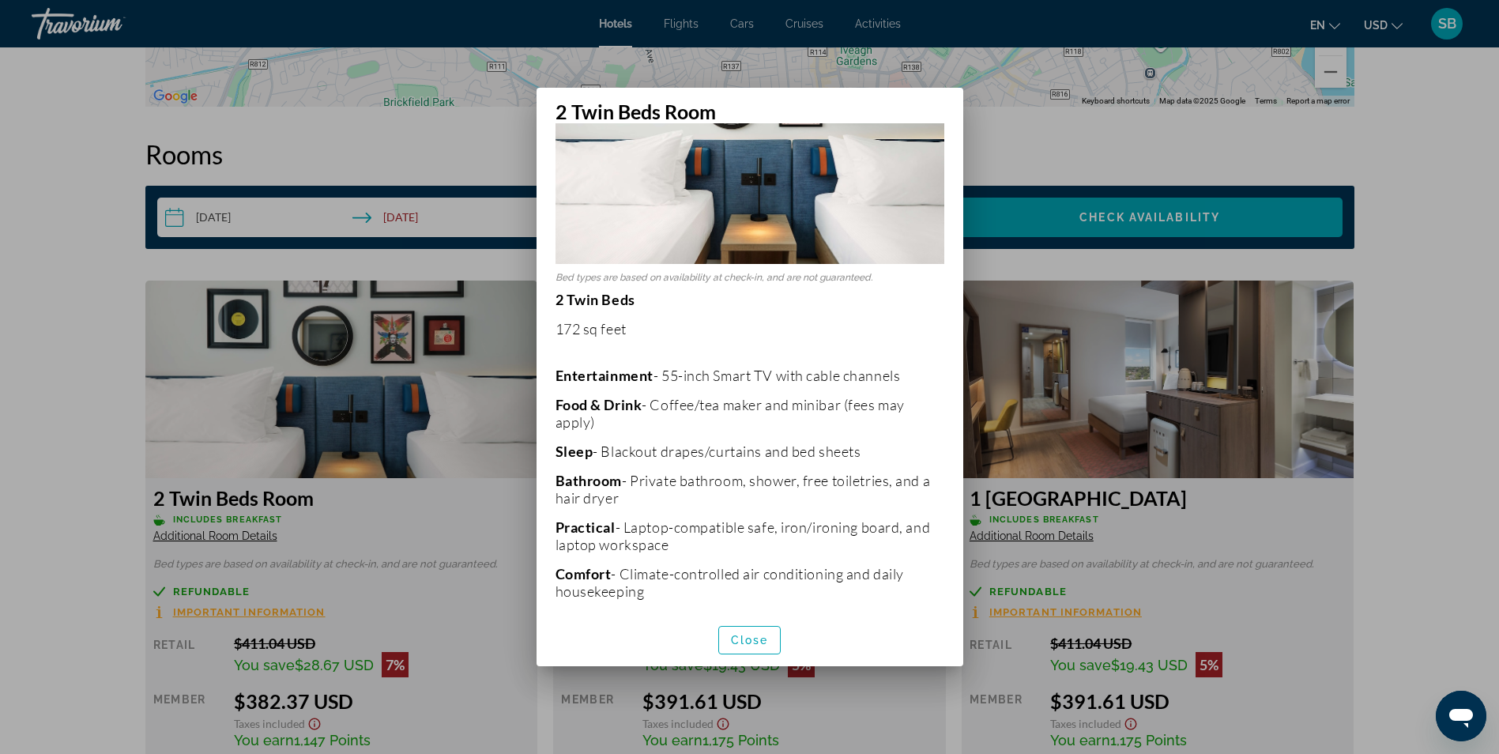
scroll to position [267, 0]
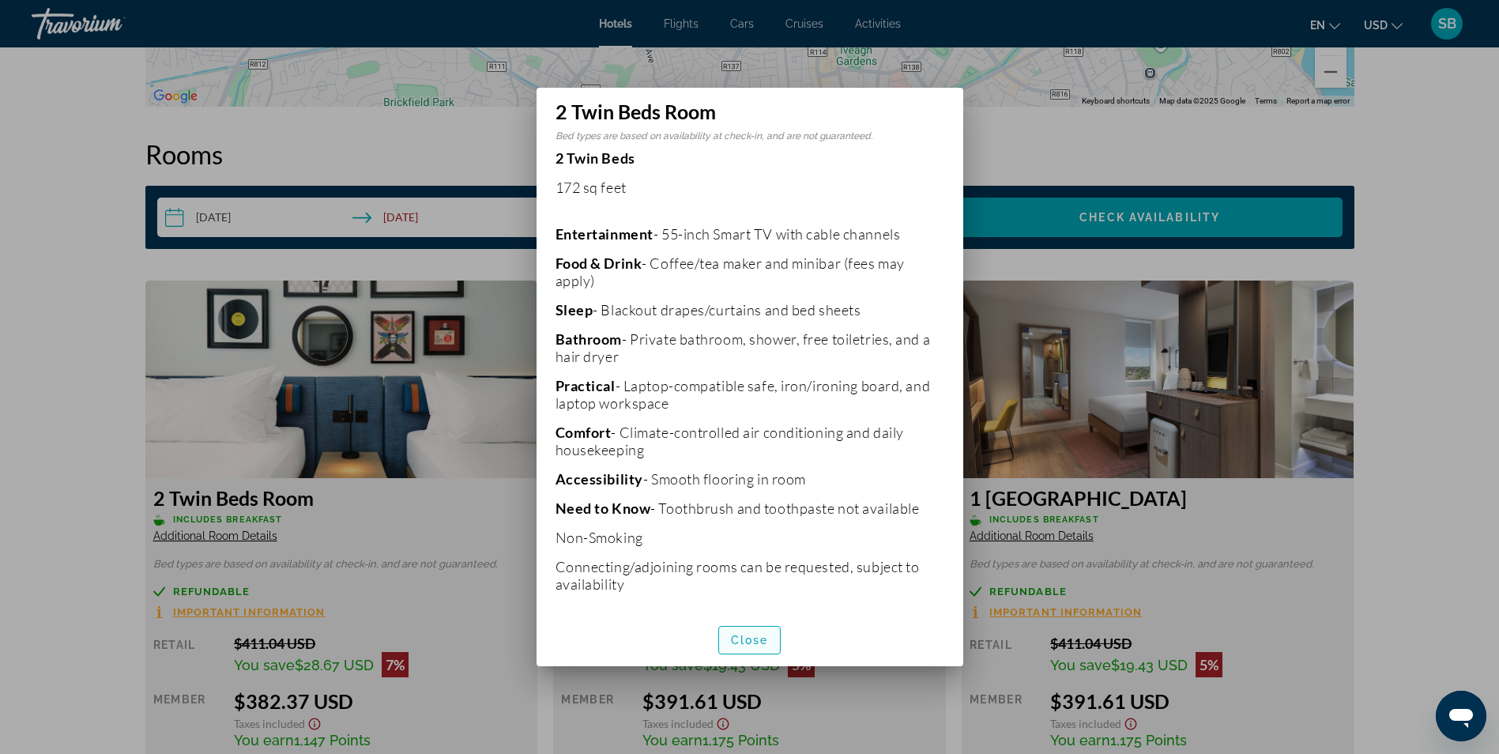
click at [750, 637] on span "Close" at bounding box center [750, 640] width 38 height 13
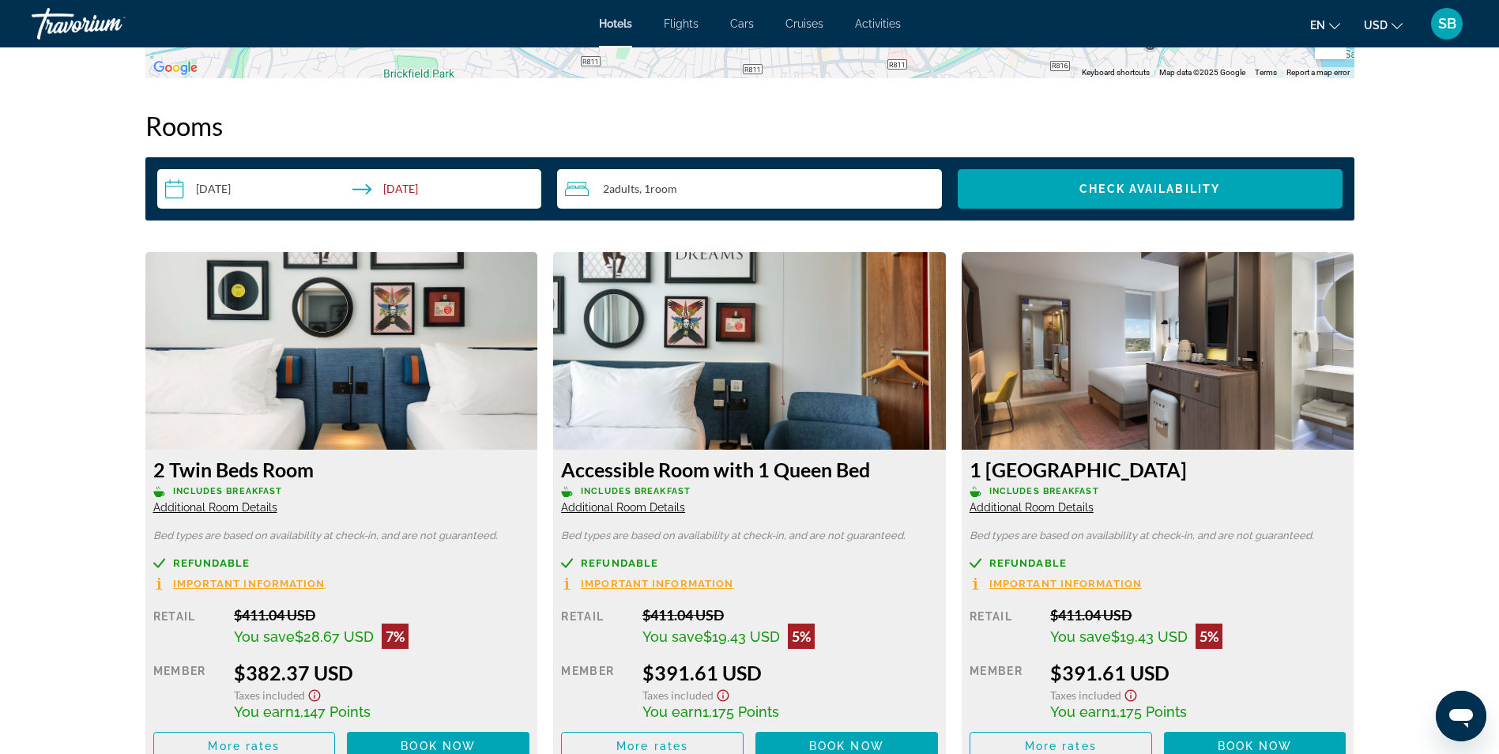
scroll to position [1975, 0]
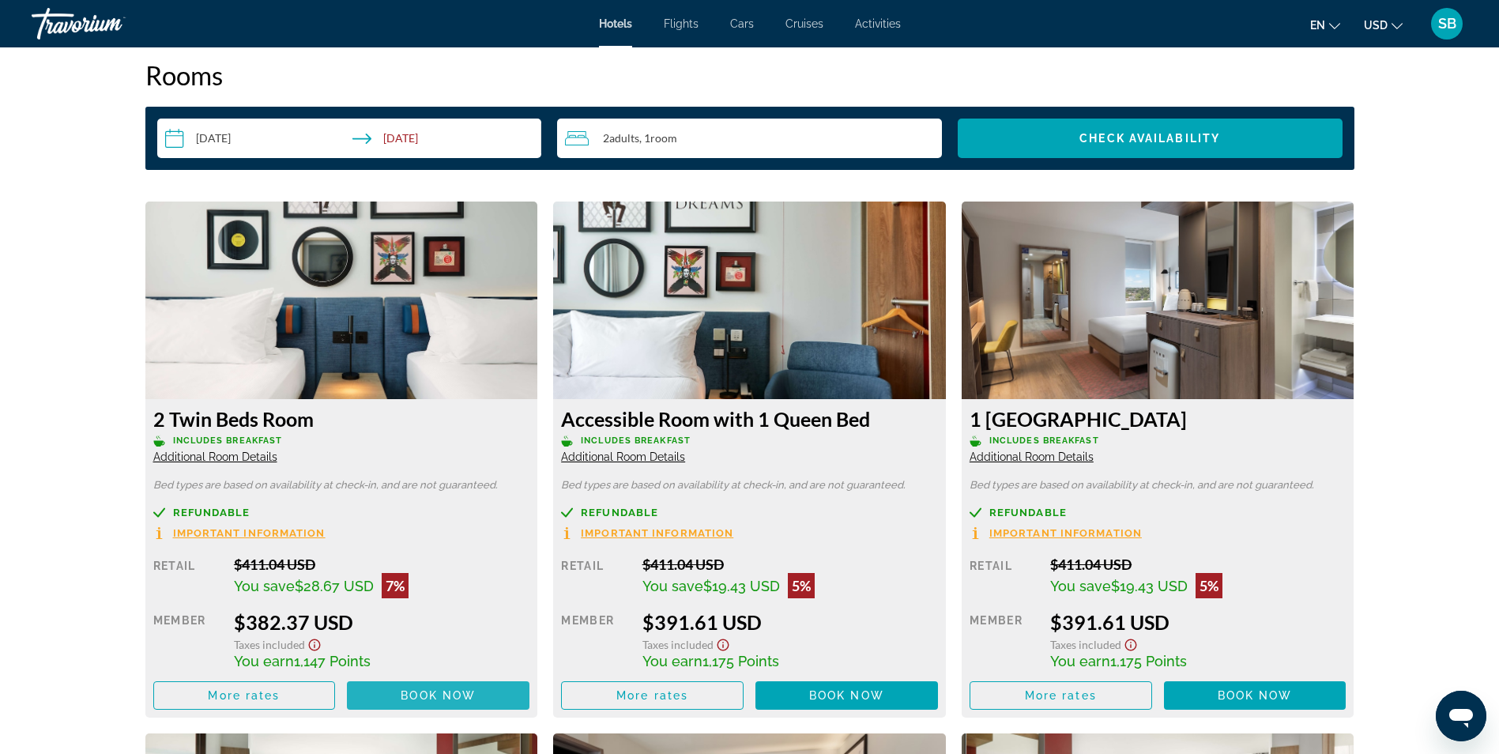
click at [393, 692] on span "Main content" at bounding box center [438, 695] width 182 height 38
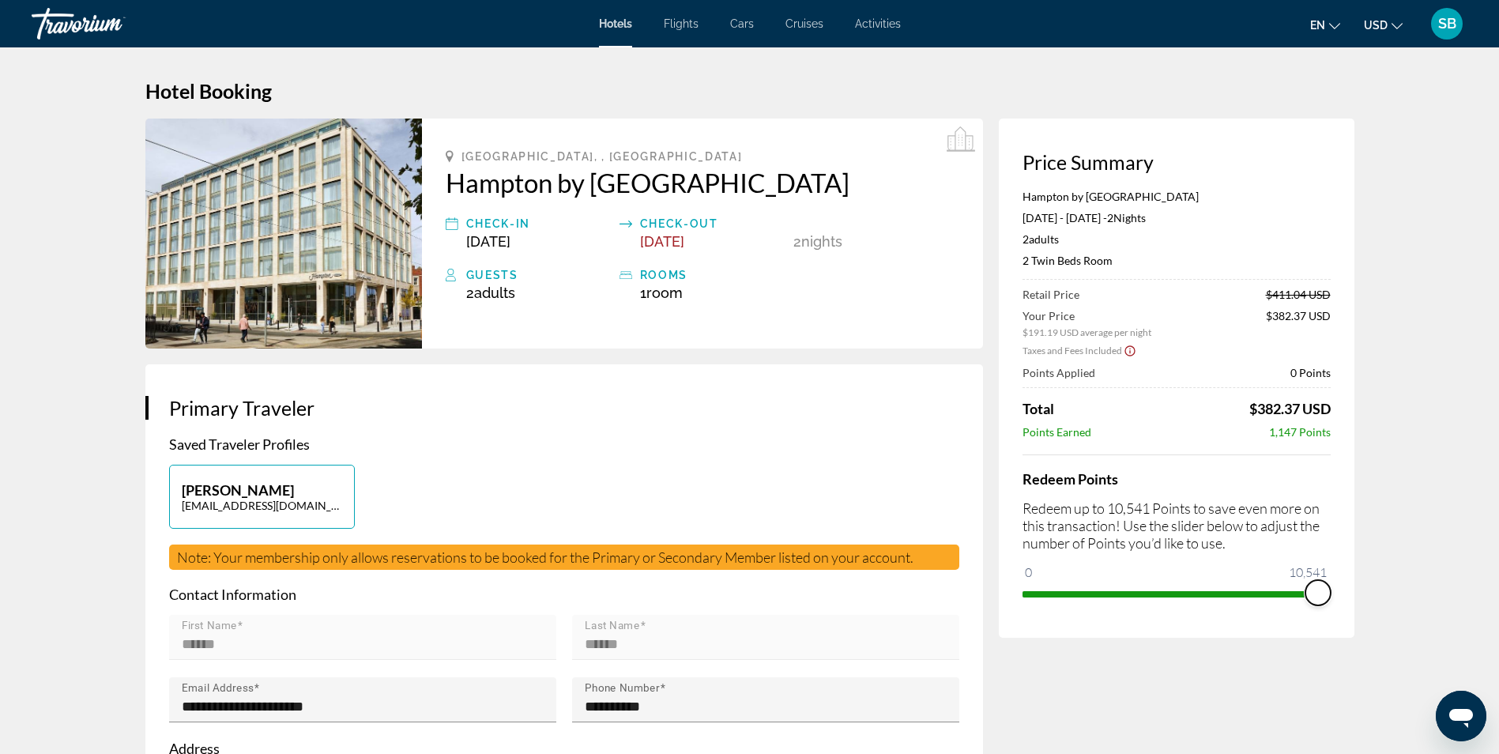
drag, startPoint x: 1057, startPoint y: 580, endPoint x: 1343, endPoint y: 604, distance: 287.0
click at [1343, 604] on div "Price Summary Hampton by [GEOGRAPHIC_DATA] [DATE] - [DATE] - 2 Night Nights 2 A…" at bounding box center [1176, 377] width 355 height 519
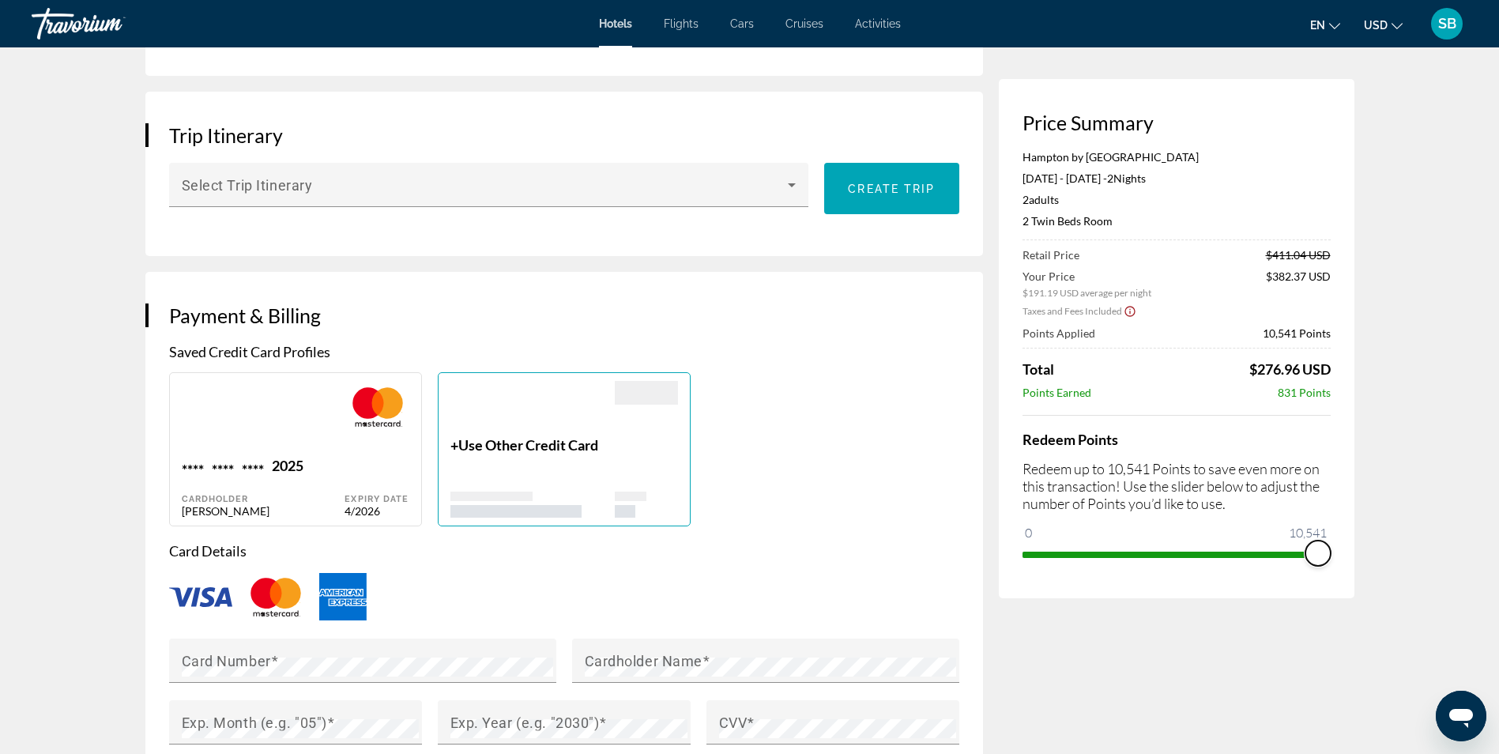
scroll to position [948, 0]
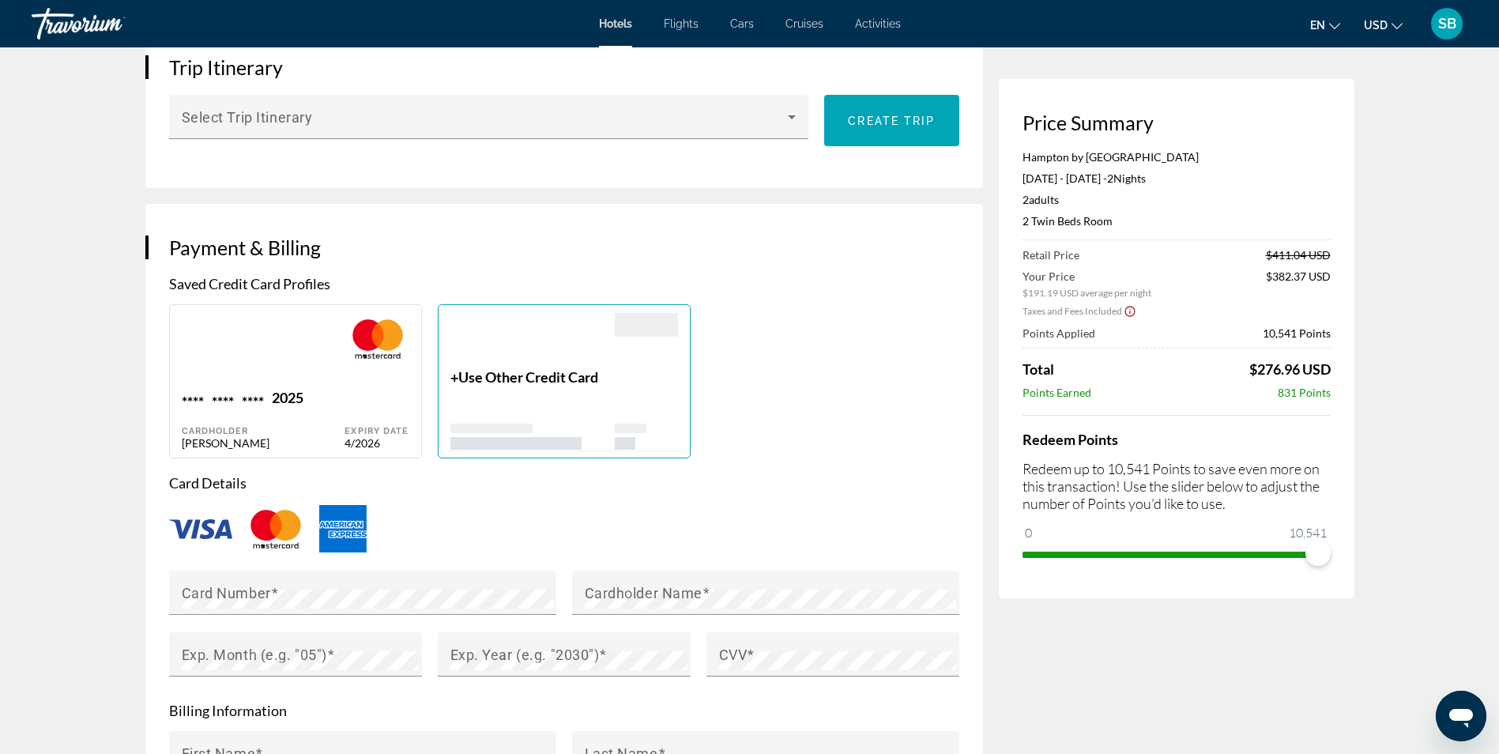
click at [344, 367] on div "Main content" at bounding box center [264, 351] width 164 height 76
type input "******"
type input "**********"
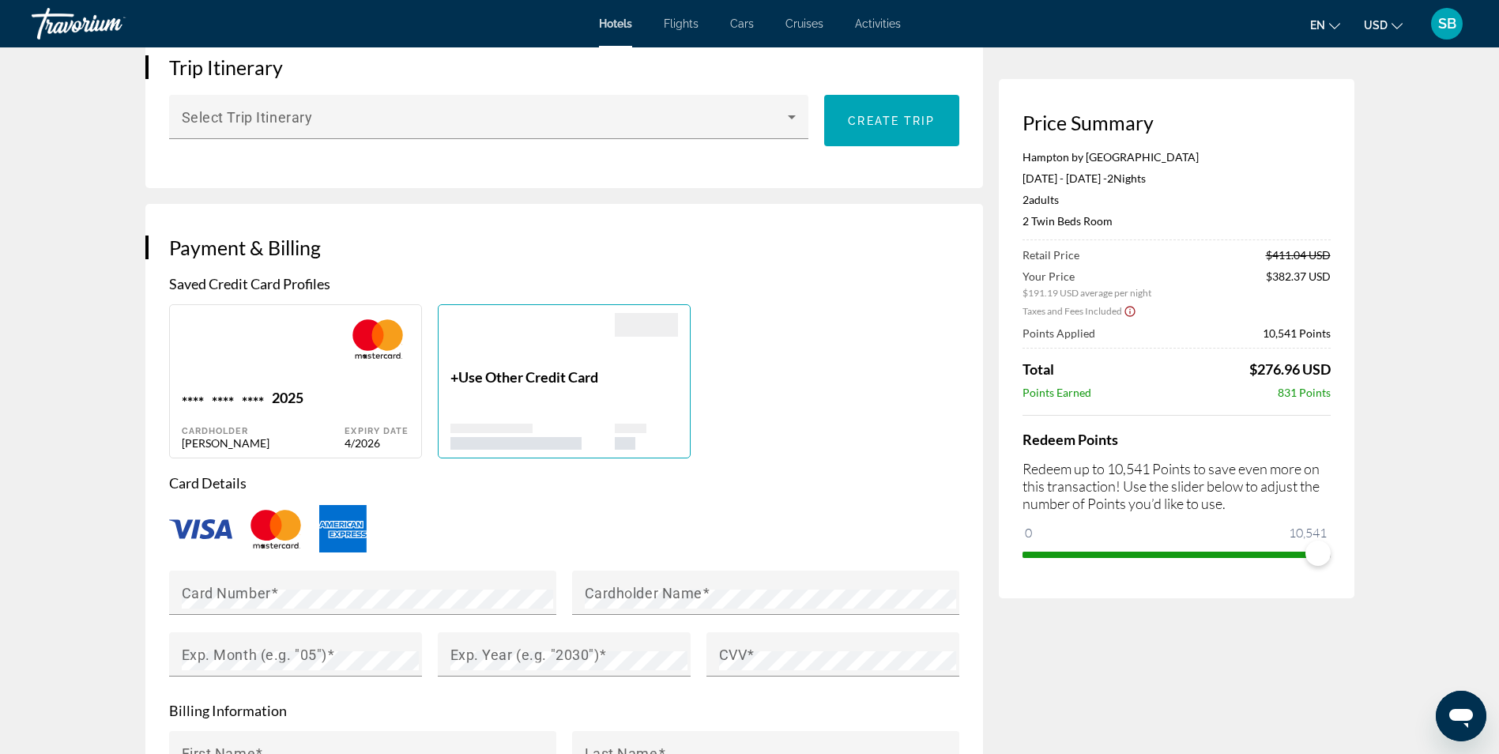
type input "**********"
type input "*****"
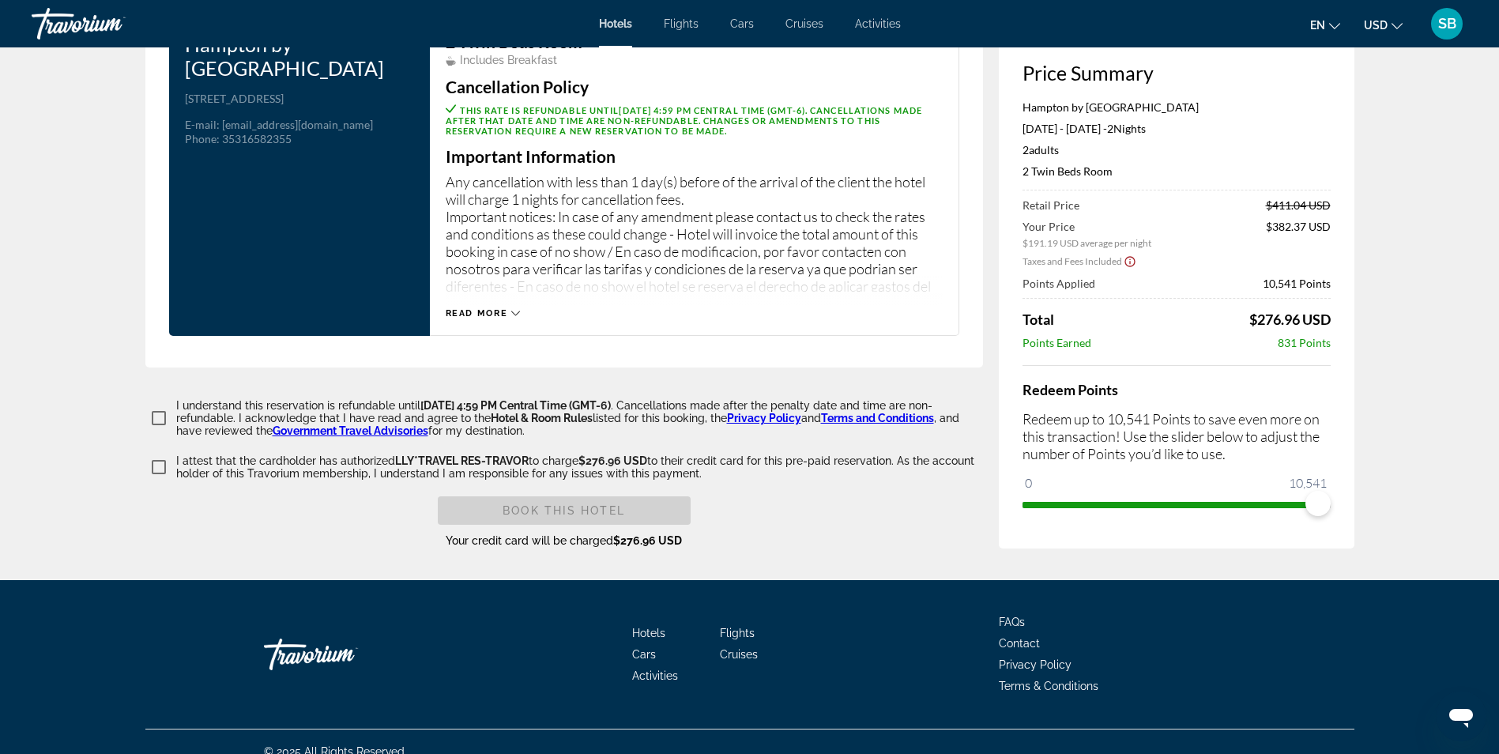
scroll to position [2044, 0]
